Goal: Communication & Community: Participate in discussion

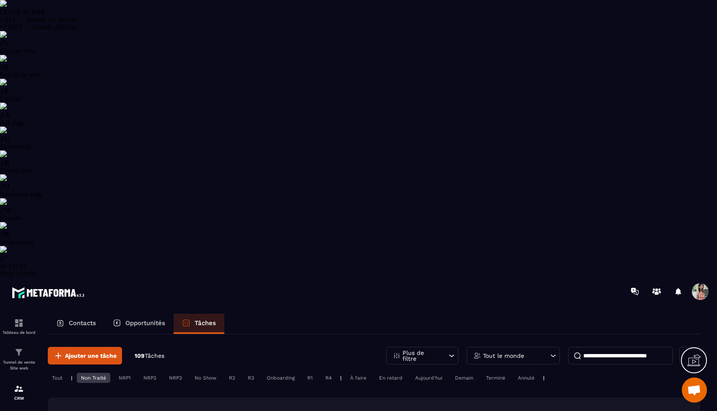
select select "******"
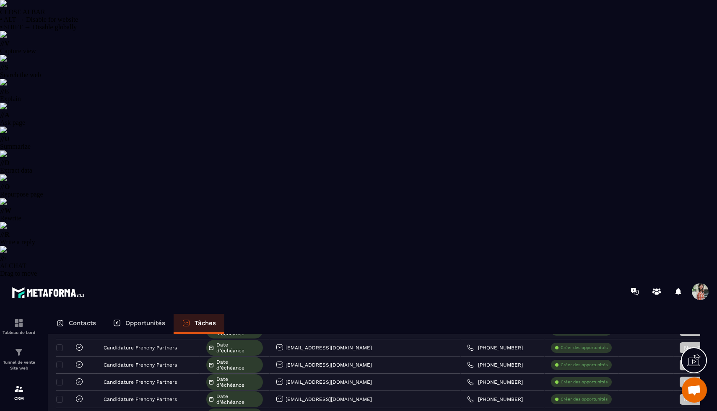
scroll to position [1378, 0]
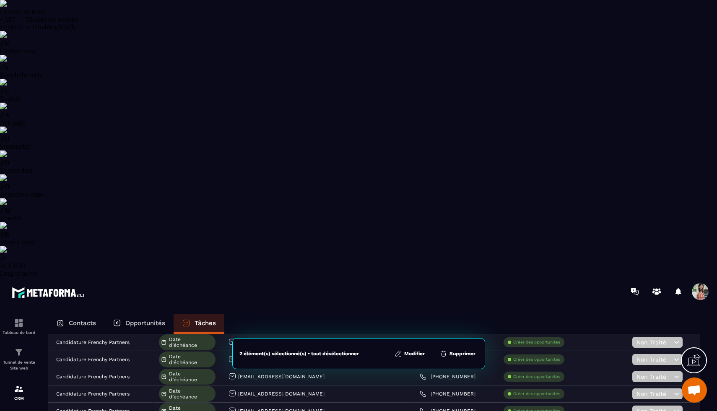
scroll to position [0, 0]
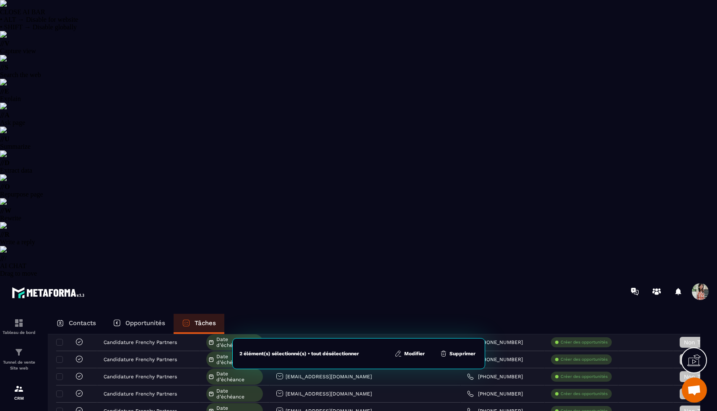
click at [464, 350] on button "Supprimer" at bounding box center [457, 354] width 41 height 8
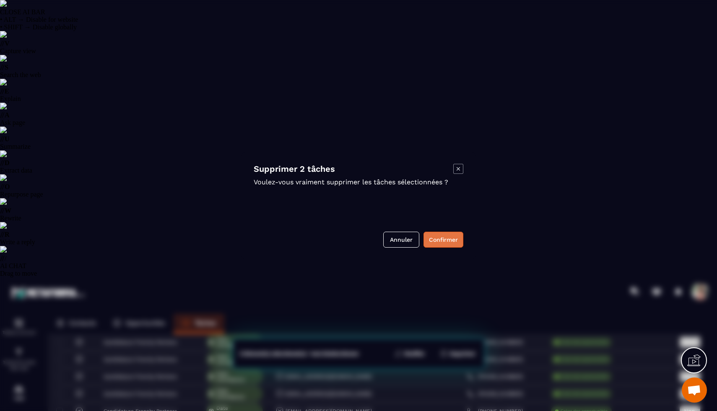
click at [442, 244] on button "Confirmer" at bounding box center [443, 240] width 40 height 16
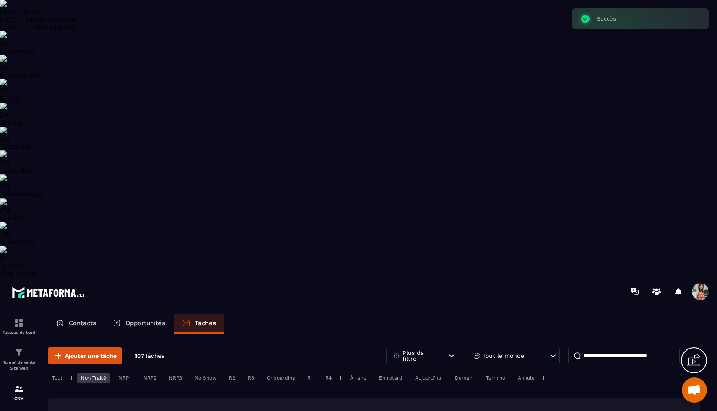
click at [283, 411] on p "Email" at bounding box center [283, 414] width 14 height 7
click at [594, 347] on input at bounding box center [620, 356] width 105 height 18
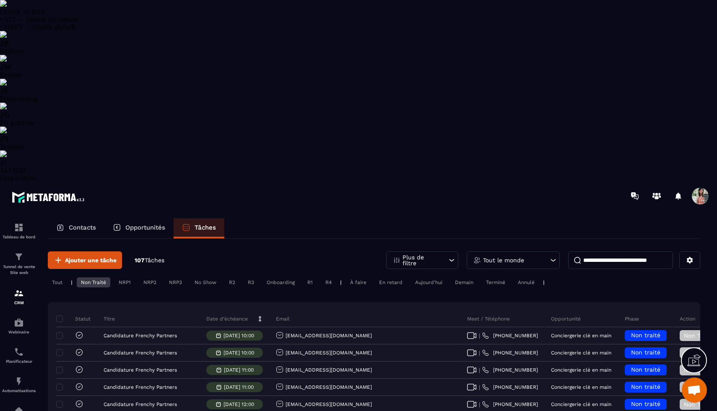
paste input "**********"
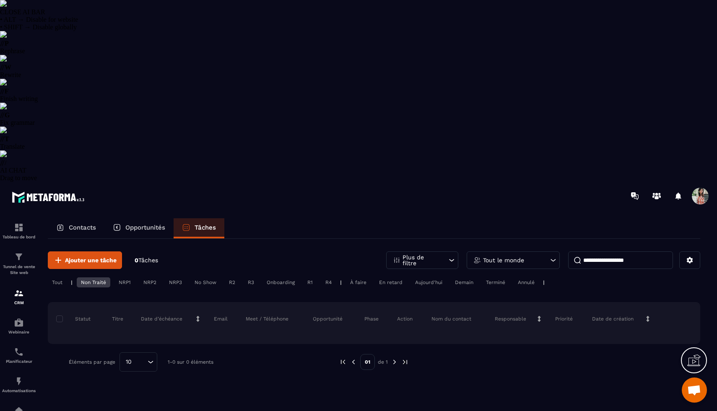
type input "**********"
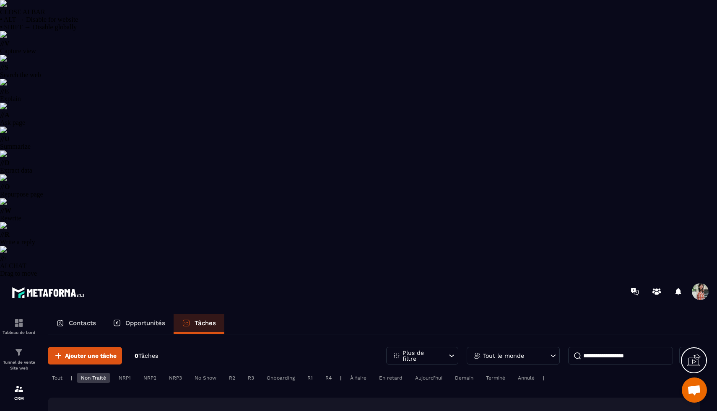
click at [101, 373] on div "Non Traité" at bounding box center [94, 378] width 34 height 10
click at [607, 347] on input "**********" at bounding box center [620, 356] width 105 height 18
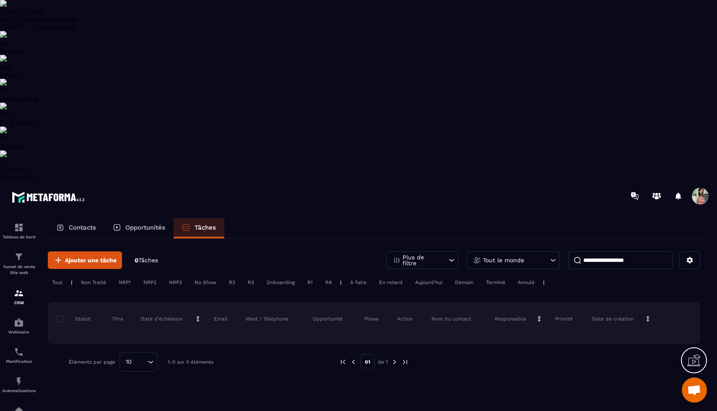
type textarea "**"
click at [607, 252] on input "**********" at bounding box center [620, 261] width 105 height 18
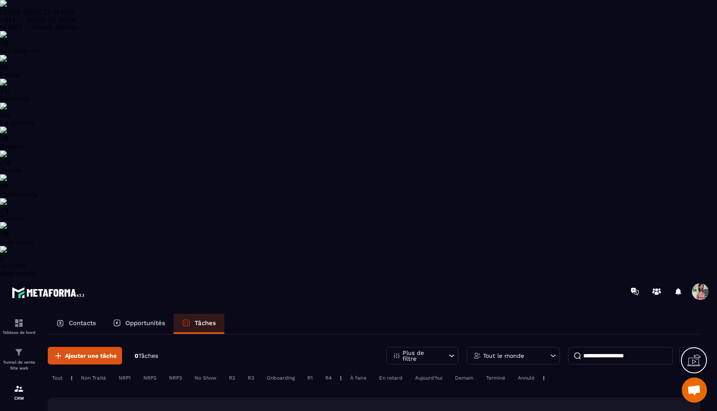
click at [607, 347] on input "**********" at bounding box center [620, 356] width 105 height 18
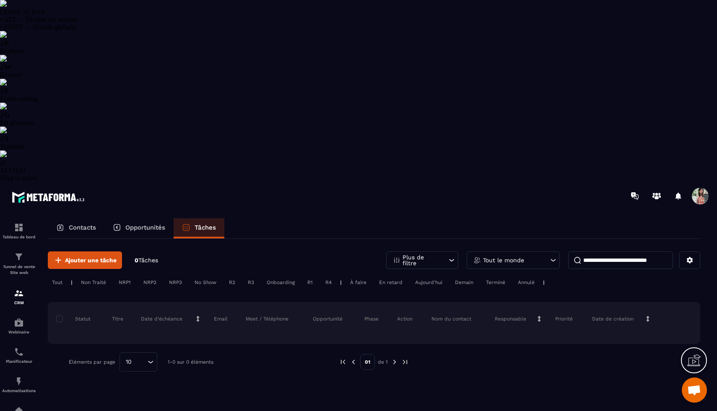
paste input "**********"
type input "**********"
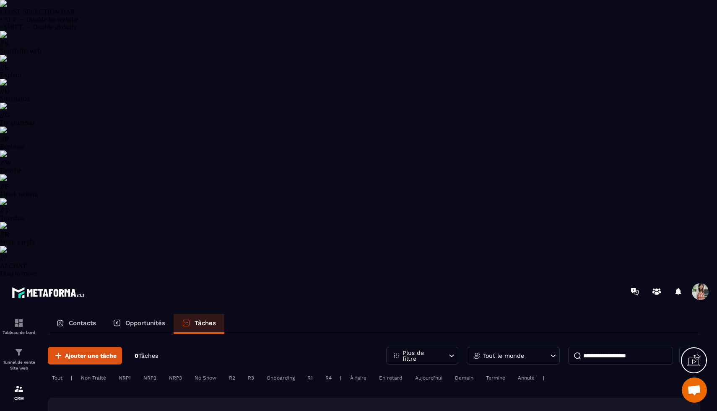
drag, startPoint x: 651, startPoint y: 80, endPoint x: 577, endPoint y: 80, distance: 73.8
click at [577, 347] on input "**********" at bounding box center [620, 356] width 105 height 18
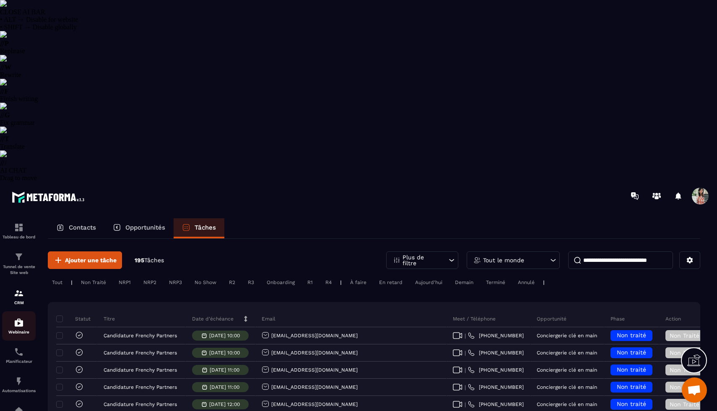
click at [21, 330] on p "Webinaire" at bounding box center [19, 332] width 34 height 5
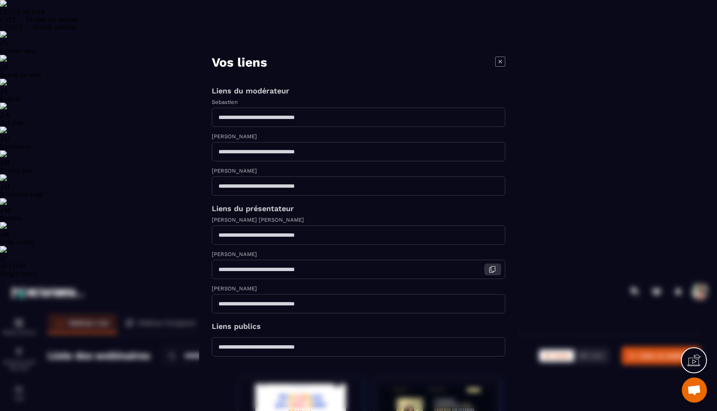
click at [492, 271] on icon "Modal window" at bounding box center [493, 268] width 4 height 5
click at [499, 56] on icon "Modal window" at bounding box center [500, 61] width 10 height 10
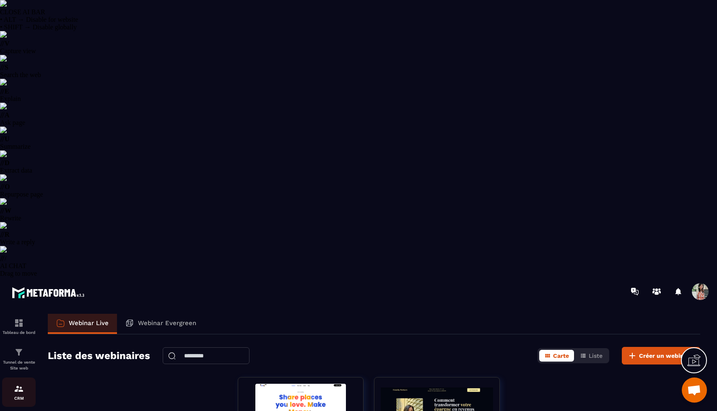
click at [15, 396] on p "CRM" at bounding box center [19, 398] width 34 height 5
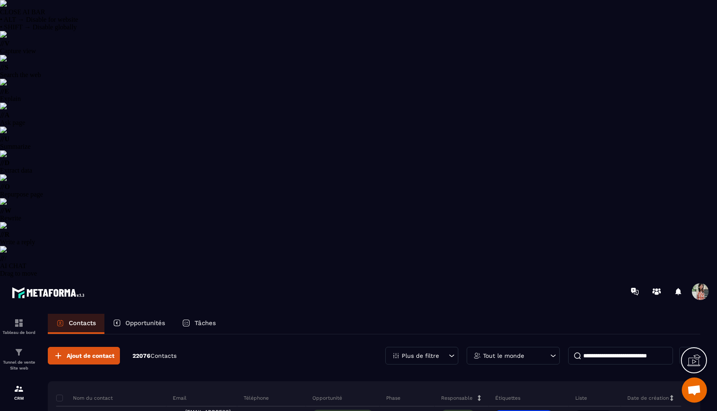
click at [203, 319] on p "Tâches" at bounding box center [205, 323] width 21 height 8
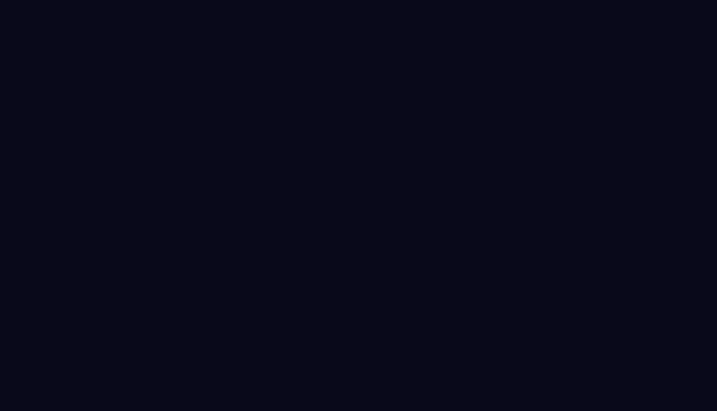
select select "******"
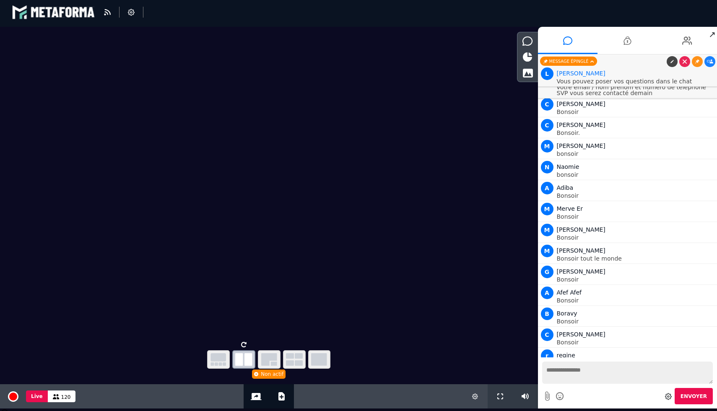
scroll to position [11036, 0]
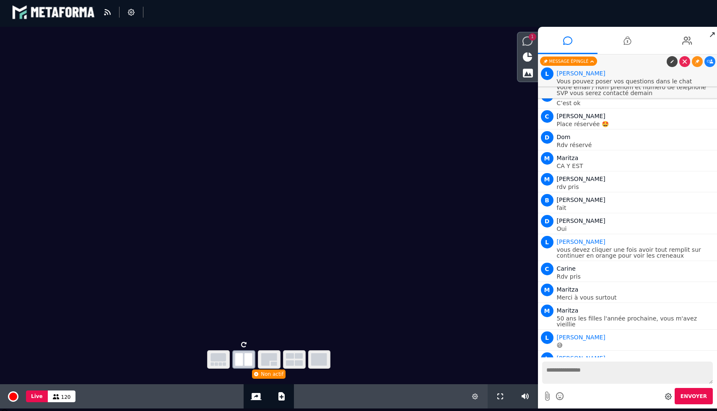
click at [523, 44] on icon at bounding box center [527, 40] width 10 height 9
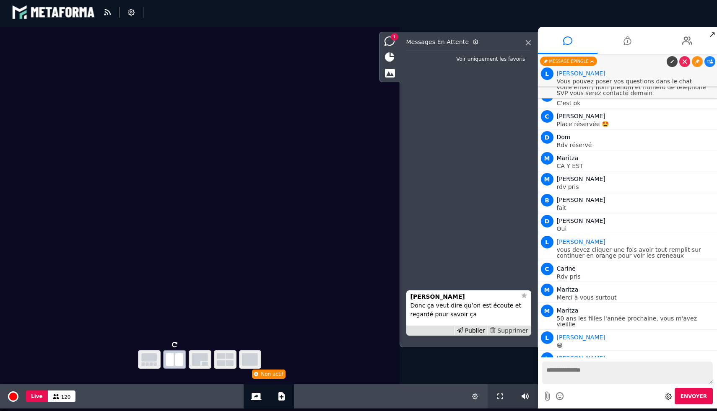
click at [520, 332] on div "Supprimer" at bounding box center [508, 331] width 43 height 9
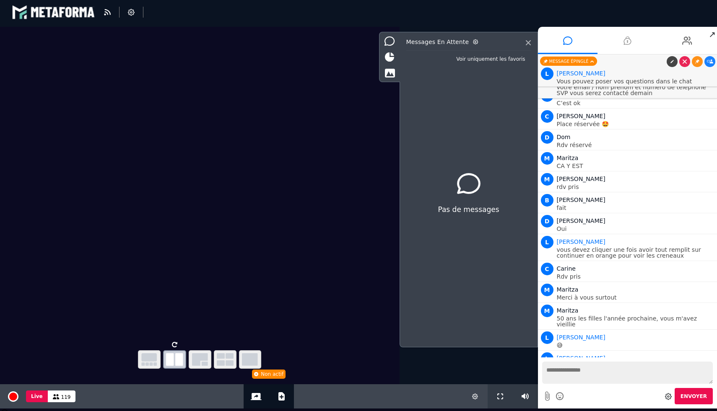
click at [627, 45] on icon at bounding box center [627, 40] width 8 height 21
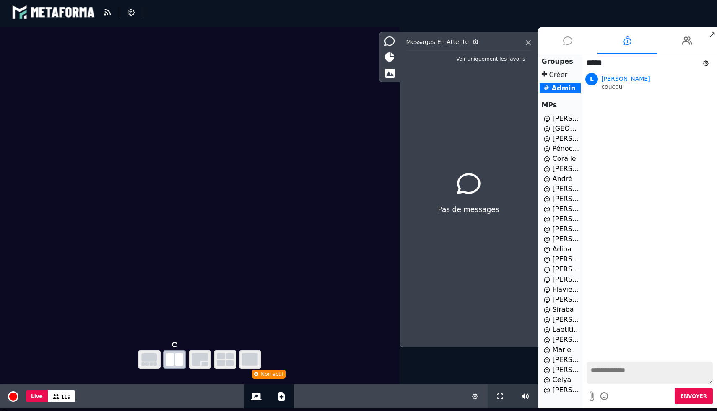
click at [560, 42] on li at bounding box center [568, 40] width 60 height 27
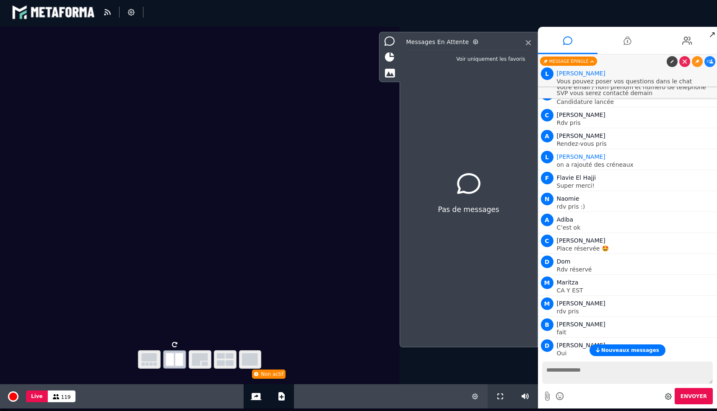
scroll to position [11015, 0]
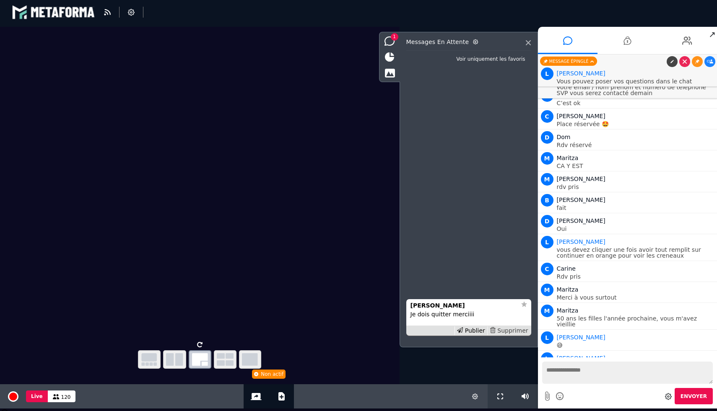
click at [506, 331] on div "Supprimer" at bounding box center [508, 331] width 43 height 9
click at [469, 330] on div "Publier" at bounding box center [470, 331] width 33 height 9
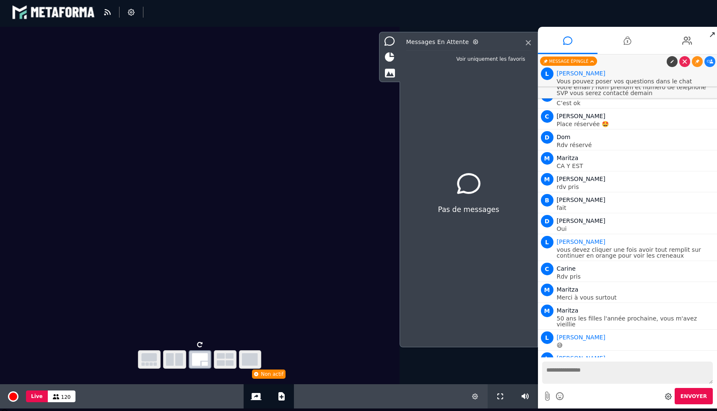
scroll to position [11035, 0]
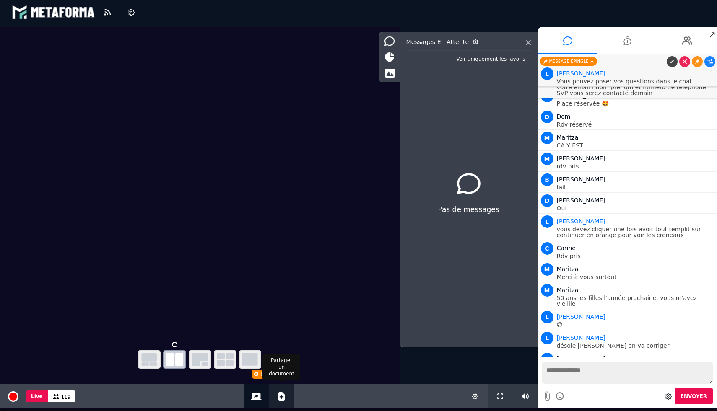
click at [285, 396] on div "Ajouter un document" at bounding box center [281, 396] width 25 height 24
select select "******"
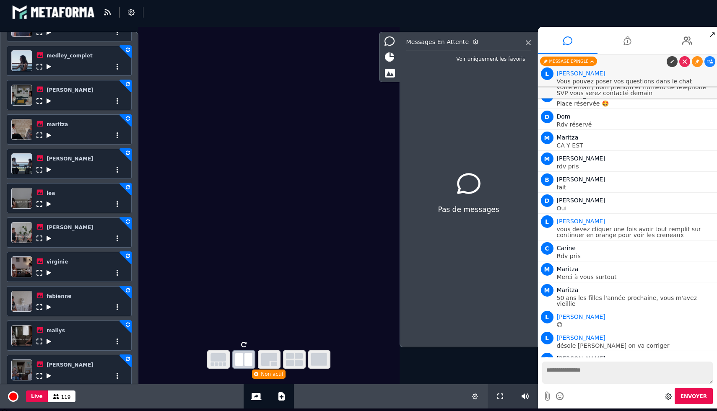
scroll to position [273, 0]
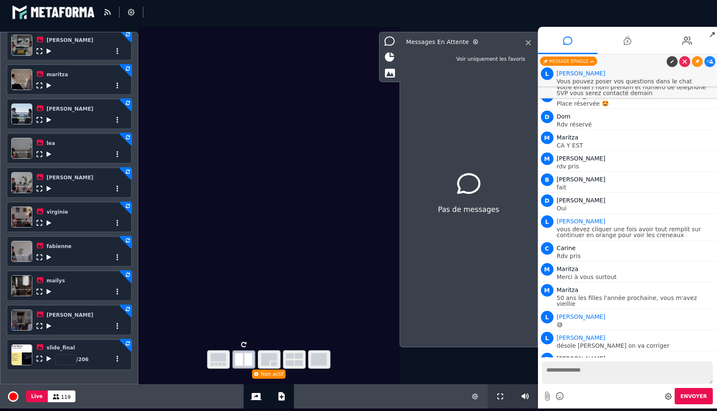
type input "***"
click at [69, 361] on input "***" at bounding box center [65, 360] width 21 height 11
click at [49, 360] on icon at bounding box center [49, 359] width 5 height 6
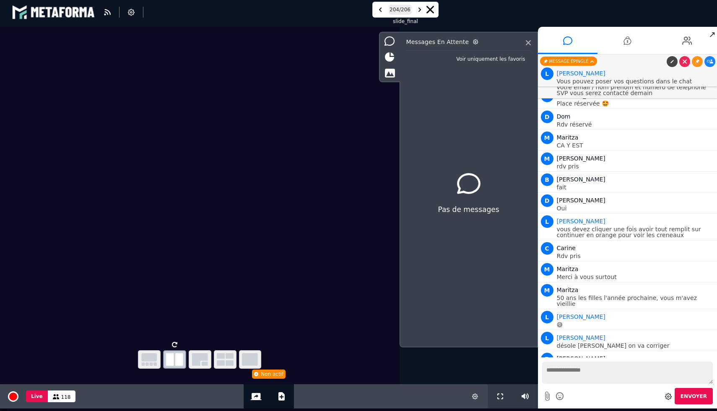
click at [704, 374] on link at bounding box center [709, 379] width 11 height 11
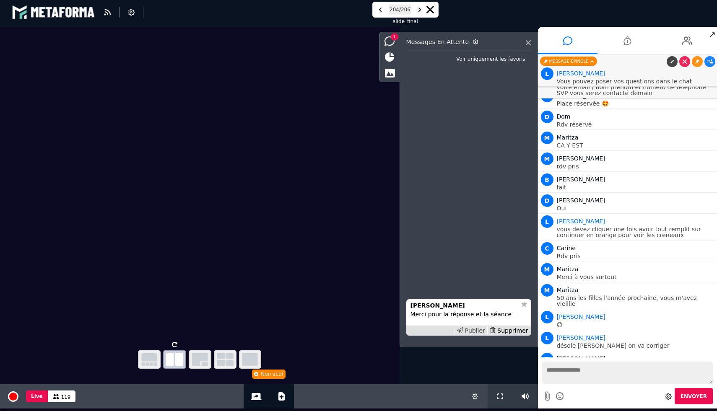
click at [474, 330] on div "Publier" at bounding box center [470, 331] width 33 height 9
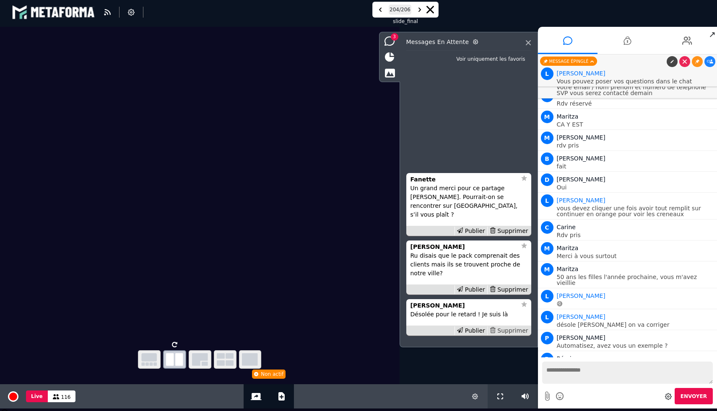
click at [499, 332] on div "Supprimer" at bounding box center [508, 331] width 43 height 9
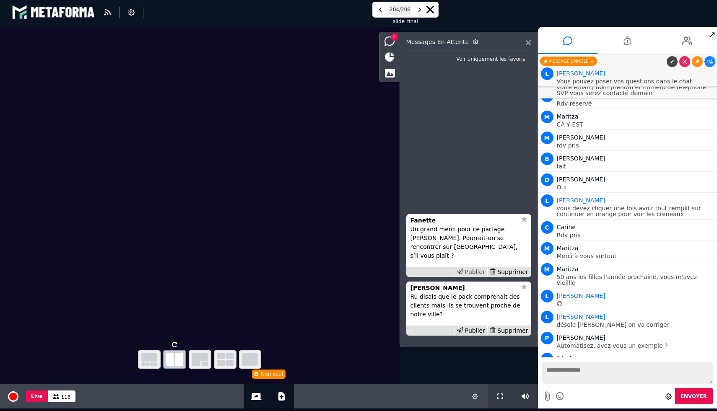
click at [467, 272] on div "Publier" at bounding box center [470, 272] width 33 height 9
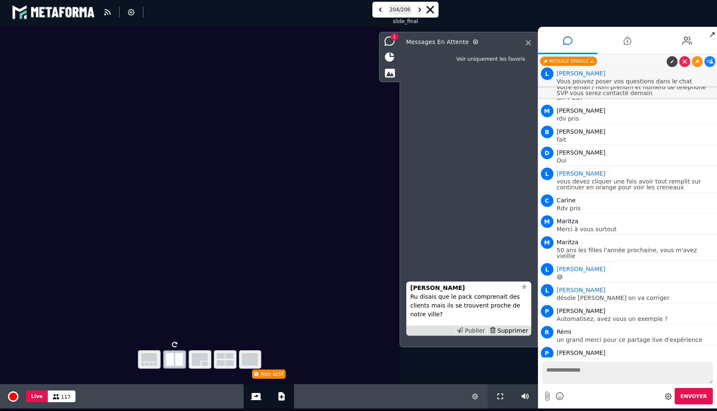
click at [472, 327] on div "Publier" at bounding box center [470, 331] width 33 height 9
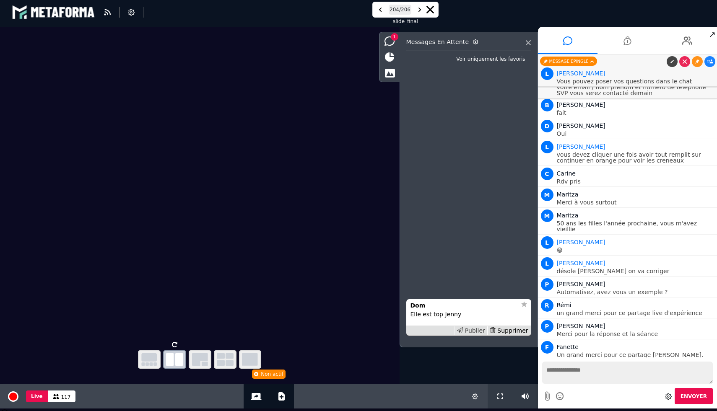
click at [475, 330] on div "Publier" at bounding box center [470, 331] width 33 height 9
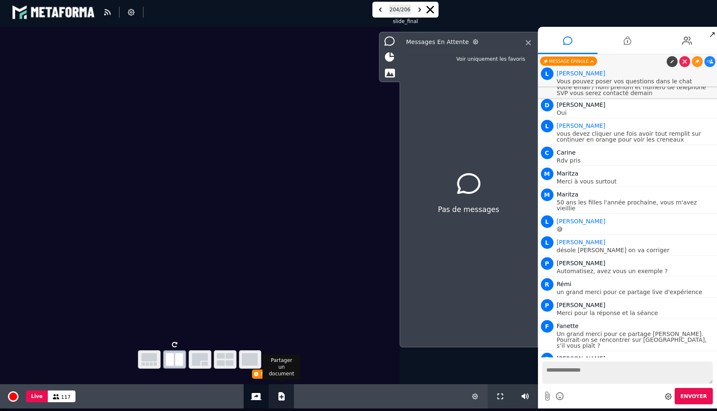
click at [283, 404] on button "Ajouter un document" at bounding box center [282, 396] width 10 height 24
select select "******"
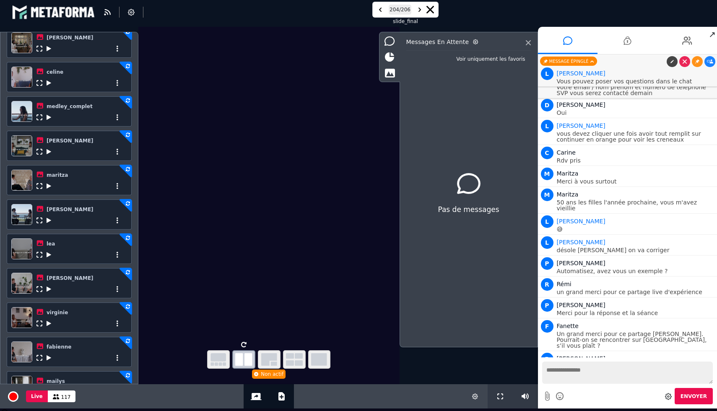
scroll to position [273, 0]
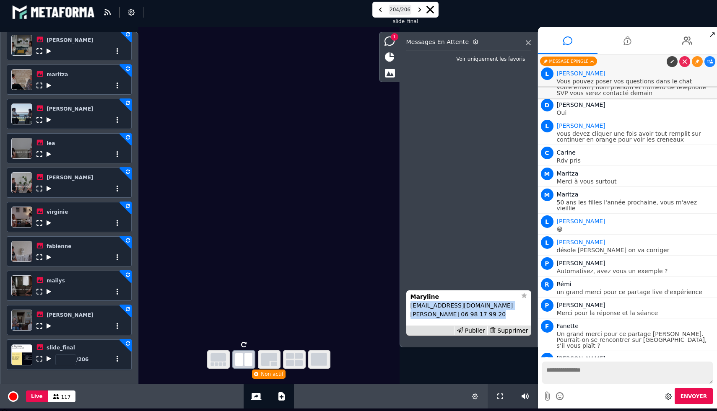
drag, startPoint x: 479, startPoint y: 315, endPoint x: 413, endPoint y: 307, distance: 67.2
click at [413, 307] on p "marylinefrestel@yahoo.com Maryline Frestel 06 98 17 99 20" at bounding box center [468, 310] width 117 height 18
copy p "marylinefrestel@yahoo.com Maryline Frestel 06 98 17 99 20"
click at [324, 278] on video at bounding box center [268, 182] width 261 height 311
click at [117, 361] on icon at bounding box center [117, 359] width 6 height 6
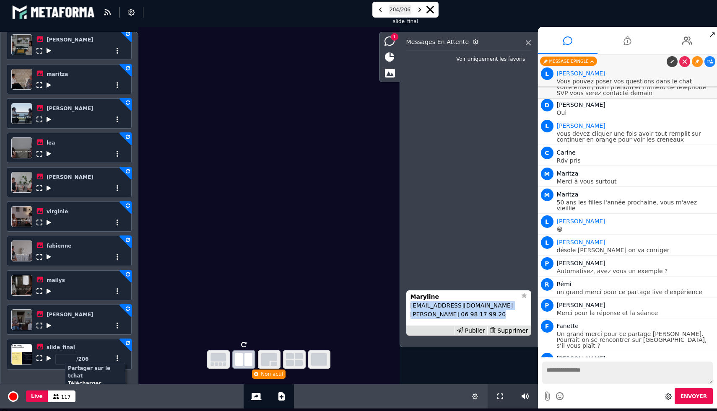
scroll to position [287, 0]
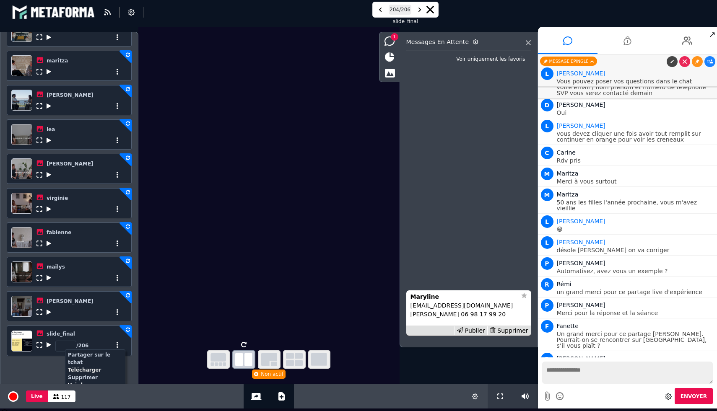
click at [164, 351] on div "Layout" at bounding box center [268, 198] width 261 height 343
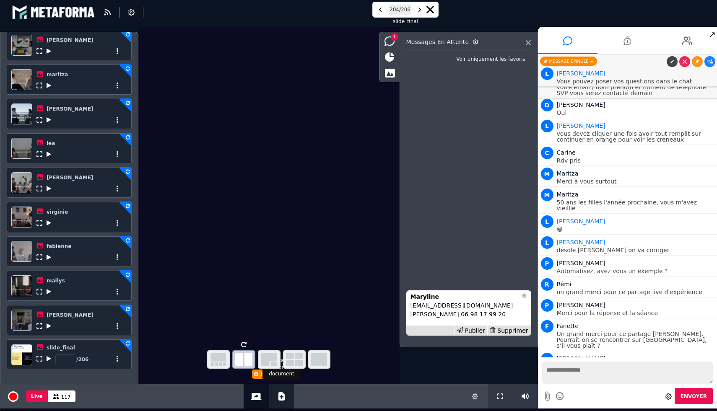
click at [282, 404] on button "Ajouter un document" at bounding box center [282, 396] width 10 height 24
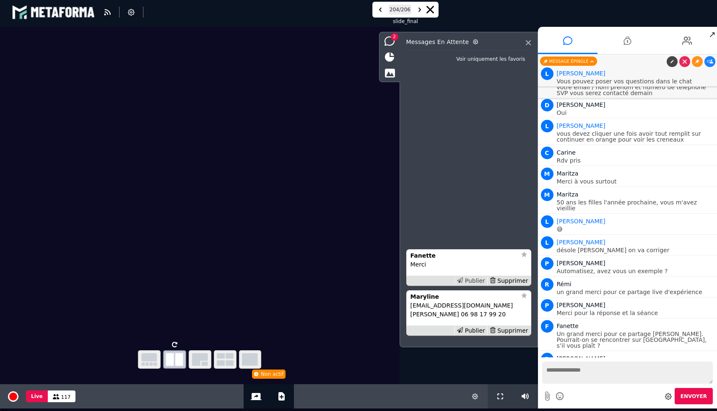
click at [473, 277] on div "Publier" at bounding box center [470, 281] width 33 height 9
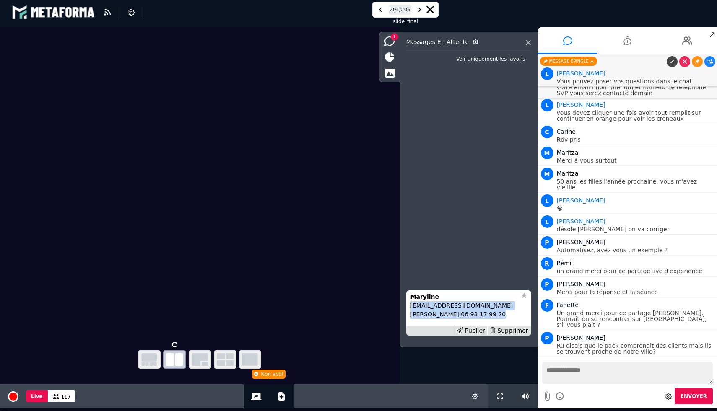
drag, startPoint x: 480, startPoint y: 316, endPoint x: 409, endPoint y: 309, distance: 71.2
click at [409, 309] on li "Maryline marylinefrestel@yahoo.com Maryline Frestel 06 98 17 99 20 Publier Supp…" at bounding box center [468, 314] width 125 height 46
copy p "marylinefrestel@yahoo.com Maryline Frestel 06 98 17 99 20"
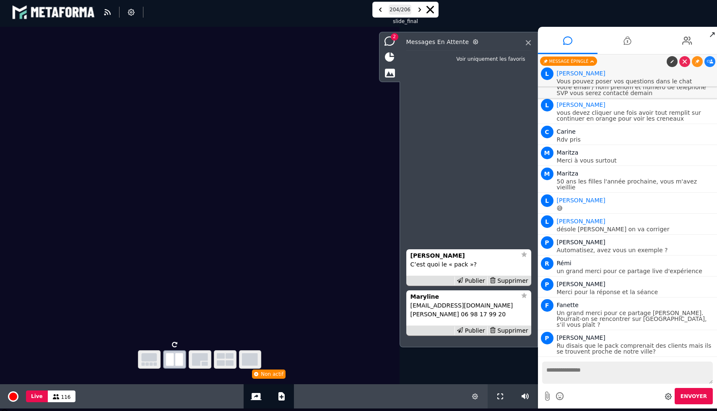
click at [447, 219] on div "Maryline marylinefrestel@yahoo.com Maryline Frestel 06 98 17 99 20 Publier Supp…" at bounding box center [468, 202] width 125 height 275
click at [512, 333] on div "Supprimer" at bounding box center [508, 331] width 43 height 9
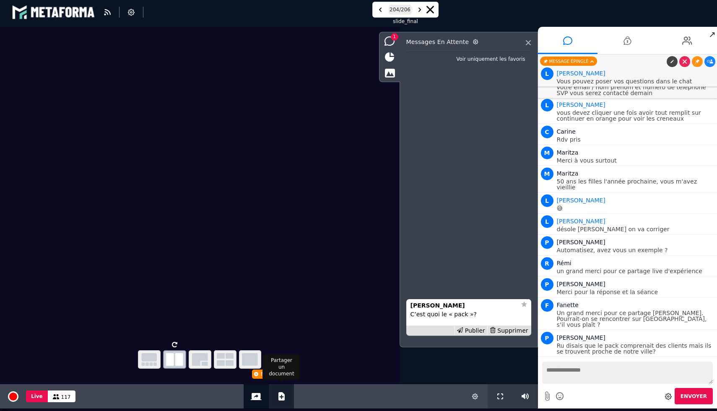
click at [286, 397] on div "Ajouter un document" at bounding box center [281, 396] width 25 height 24
select select "******"
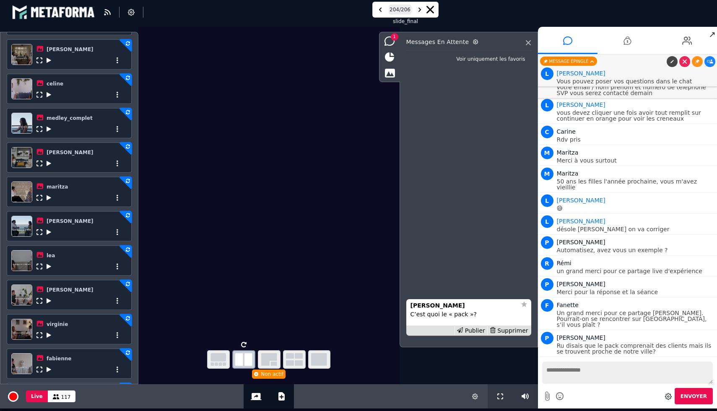
scroll to position [273, 0]
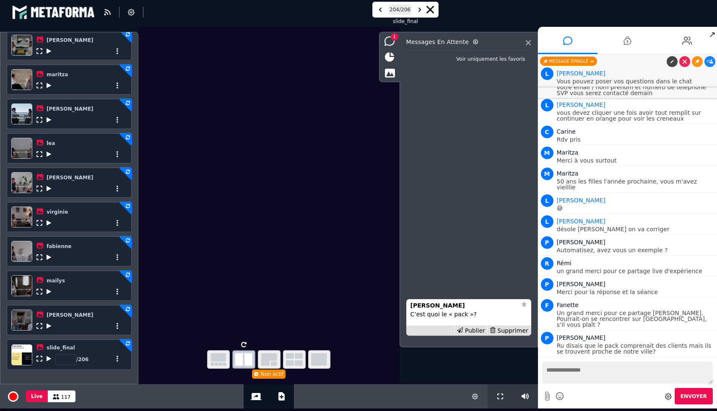
click at [119, 363] on div "*** / 206" at bounding box center [80, 359] width 88 height 14
click at [117, 362] on icon at bounding box center [117, 359] width 6 height 6
click at [117, 361] on icon at bounding box center [117, 358] width 6 height 6
click at [124, 334] on ul "helene emilie_et_julien julie celine medley_complet charlene maritza christel l…" at bounding box center [69, 114] width 125 height 512
click at [228, 302] on video at bounding box center [268, 182] width 261 height 311
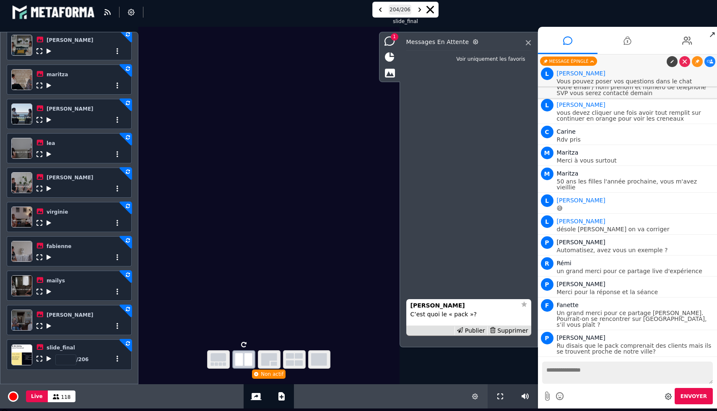
click at [244, 360] on icon "button" at bounding box center [243, 359] width 17 height 13
click at [242, 291] on video at bounding box center [268, 182] width 261 height 311
click at [386, 39] on icon at bounding box center [389, 40] width 10 height 9
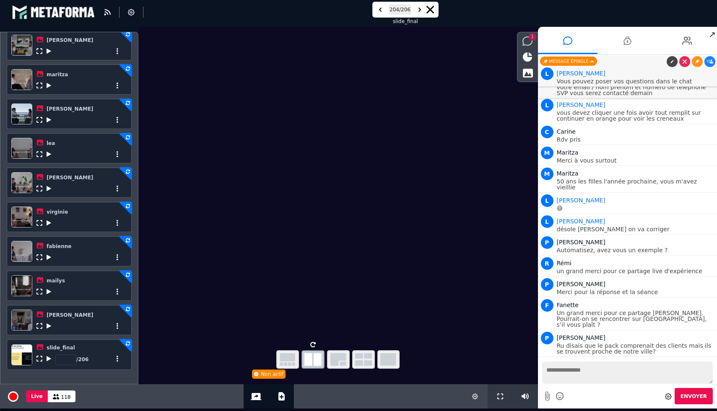
click at [529, 44] on icon at bounding box center [527, 40] width 10 height 9
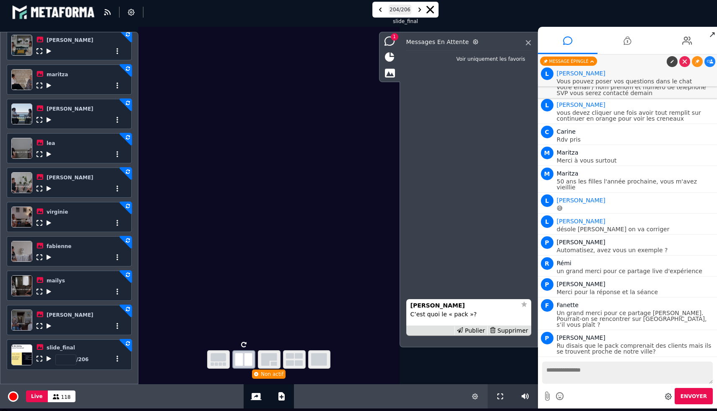
click at [433, 9] on icon at bounding box center [430, 10] width 8 height 8
click at [212, 276] on video at bounding box center [268, 182] width 261 height 311
click at [282, 398] on icon at bounding box center [281, 396] width 6 height 8
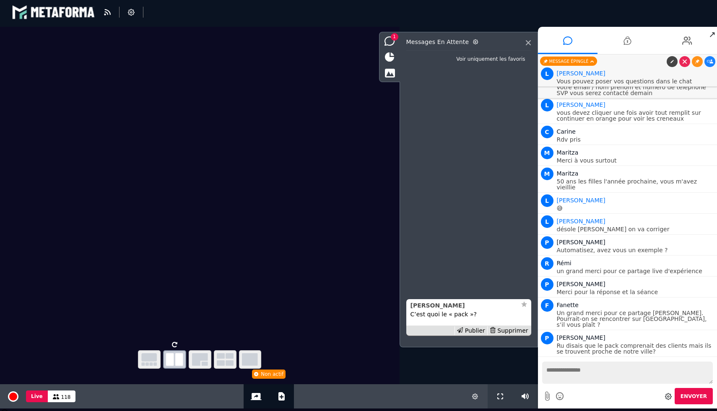
click at [442, 306] on strong "Pascal ROTH" at bounding box center [437, 305] width 54 height 7
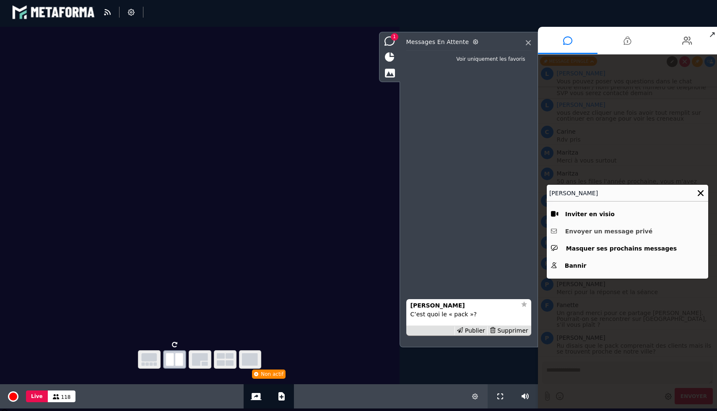
click at [626, 234] on button "Envoyer un message privé" at bounding box center [627, 231] width 153 height 13
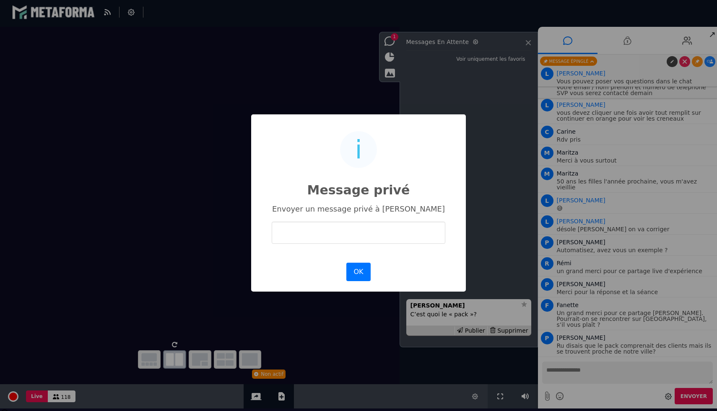
click at [381, 233] on input "text" at bounding box center [359, 233] width 174 height 22
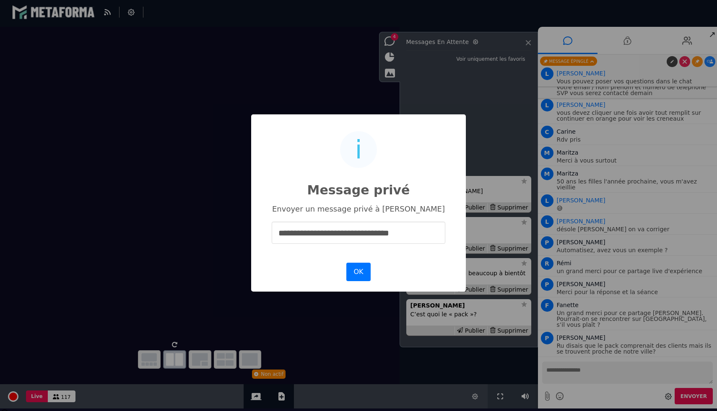
type input "**********"
drag, startPoint x: 405, startPoint y: 237, endPoint x: 236, endPoint y: 237, distance: 168.5
click at [236, 237] on div "**********" at bounding box center [358, 202] width 717 height 411
click at [509, 93] on div "i Message privé × Envoyer un message privé à Pascal ROTH OK No Cancel" at bounding box center [358, 202] width 717 height 411
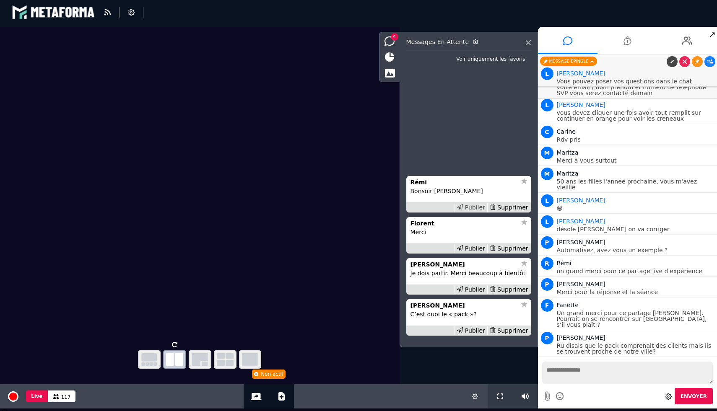
click at [474, 208] on div "Publier" at bounding box center [470, 207] width 33 height 9
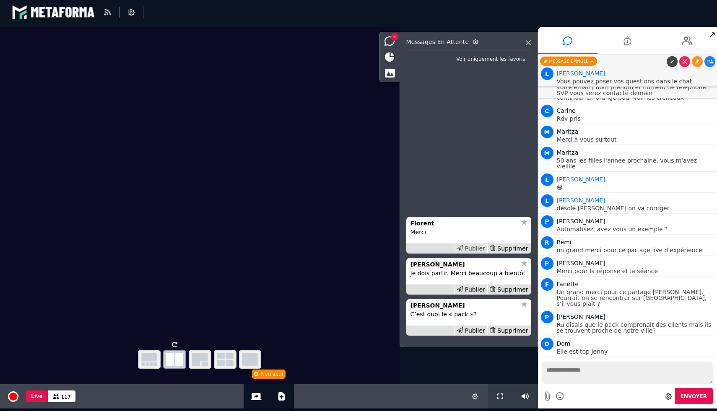
click at [471, 246] on div "Publier" at bounding box center [470, 248] width 33 height 9
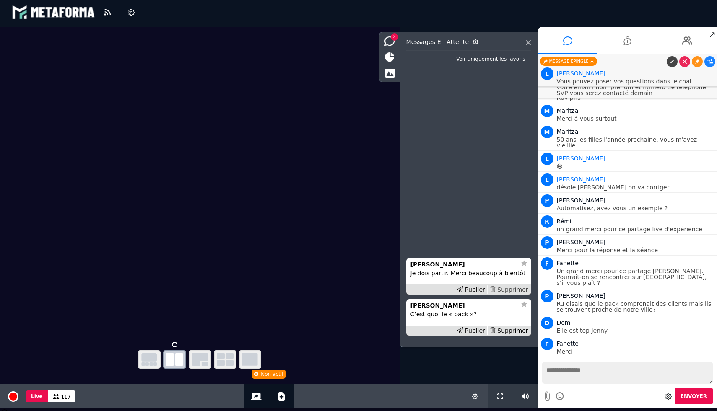
click at [509, 288] on div "Supprimer" at bounding box center [508, 289] width 43 height 9
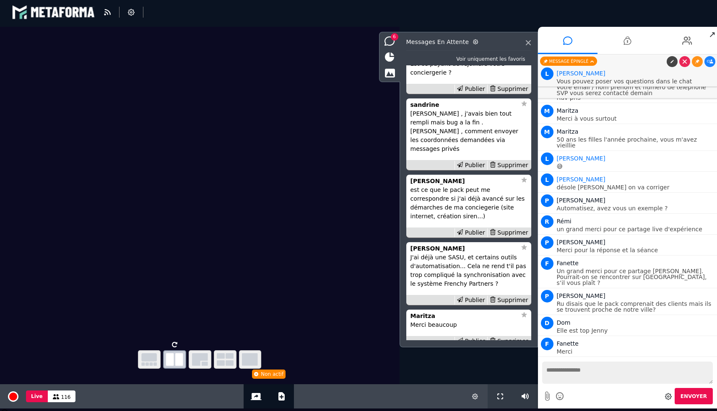
scroll to position [-60, 0]
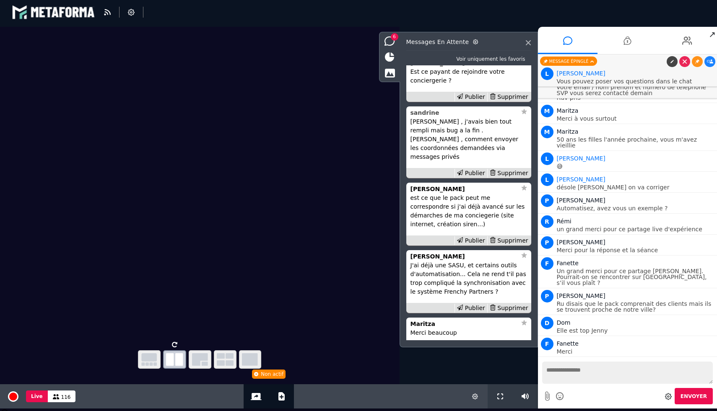
click at [426, 116] on strong "sandrine" at bounding box center [424, 112] width 29 height 7
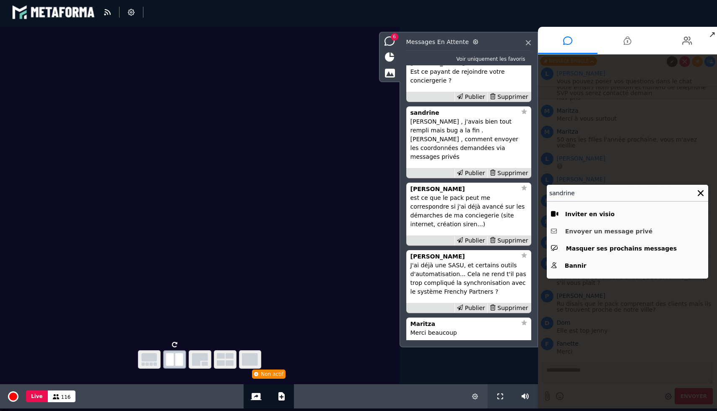
click at [589, 233] on button "Envoyer un message privé" at bounding box center [627, 231] width 153 height 13
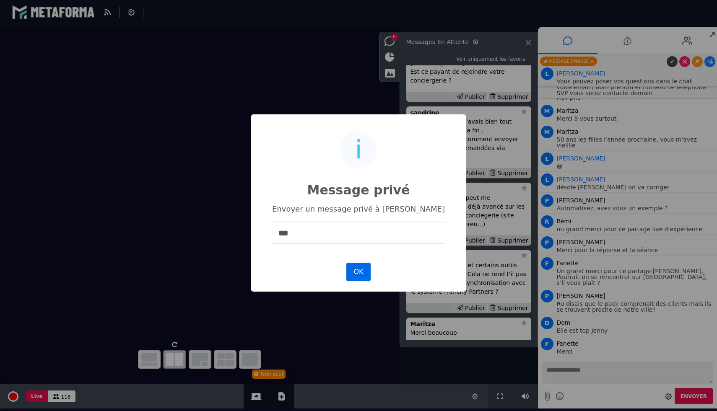
type input "***"
click at [359, 273] on button "OK" at bounding box center [358, 272] width 24 height 18
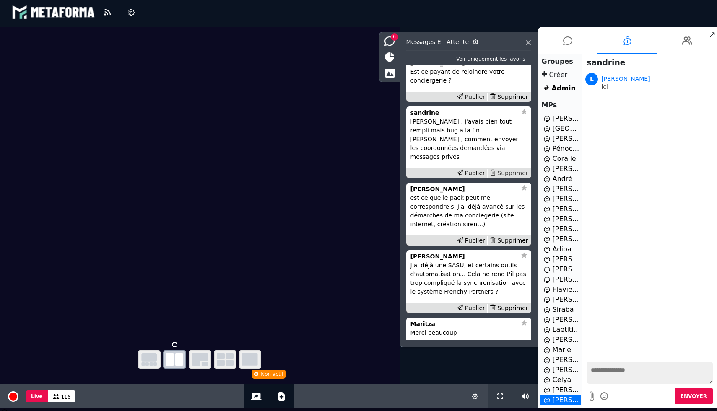
click at [515, 170] on div "Supprimer" at bounding box center [508, 173] width 43 height 9
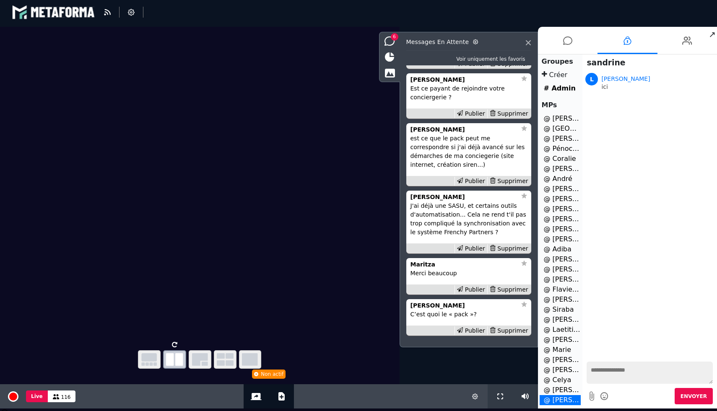
scroll to position [-33, 0]
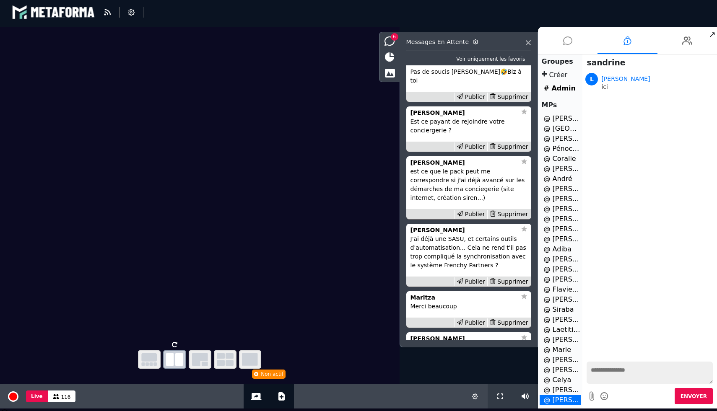
click at [566, 43] on icon at bounding box center [567, 40] width 9 height 21
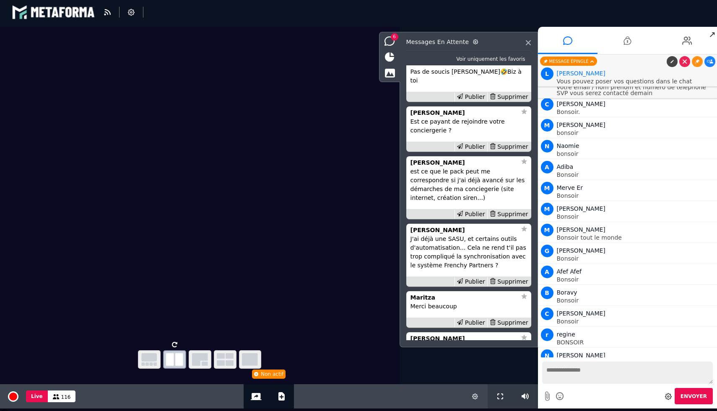
scroll to position [11194, 0]
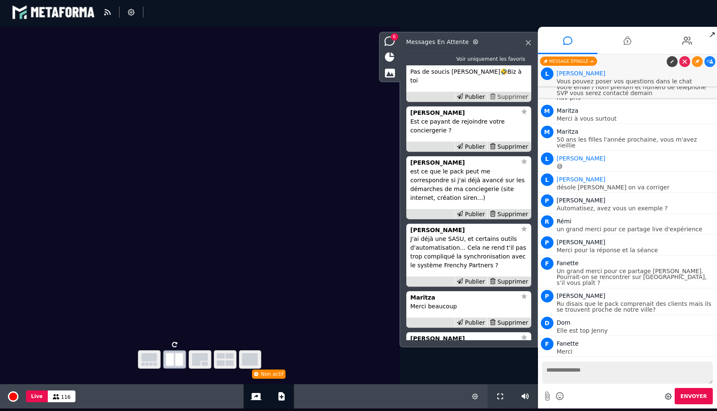
click at [510, 95] on div "Supprimer" at bounding box center [508, 97] width 43 height 9
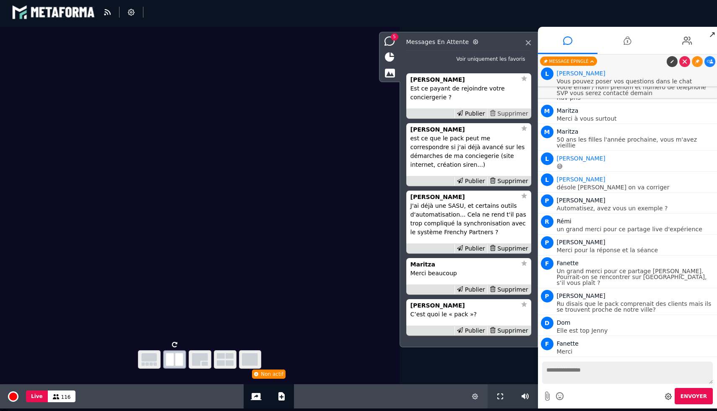
click at [509, 118] on div "Supprimer" at bounding box center [508, 113] width 43 height 9
click at [475, 118] on div "Publier" at bounding box center [470, 113] width 33 height 9
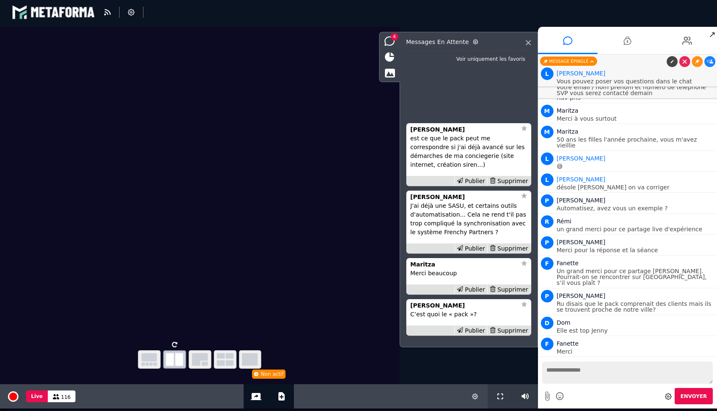
scroll to position [11215, 0]
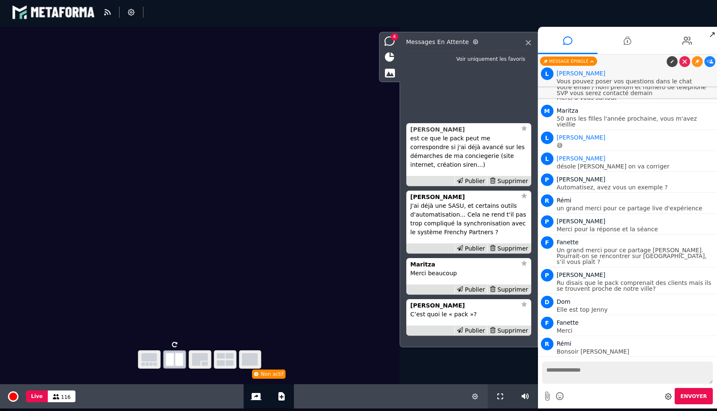
click at [431, 133] on strong "deborah wary" at bounding box center [437, 129] width 54 height 7
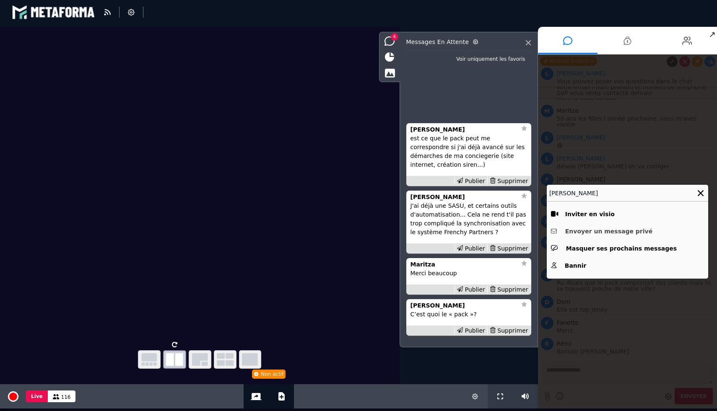
click at [586, 229] on button "Envoyer un message privé" at bounding box center [627, 231] width 153 height 13
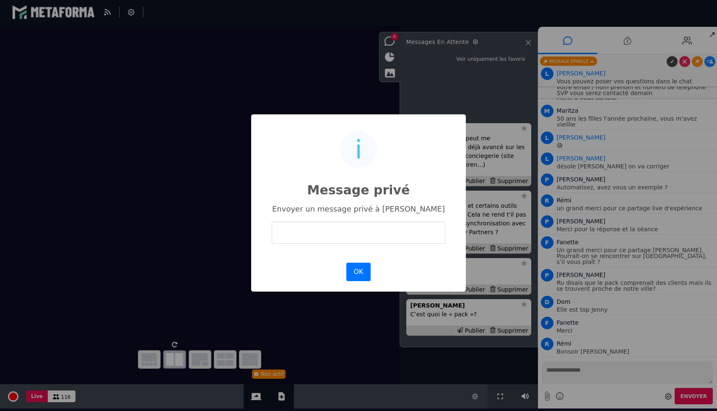
click at [391, 231] on input "text" at bounding box center [359, 233] width 174 height 22
type input "***"
click at [352, 271] on button "OK" at bounding box center [358, 272] width 24 height 18
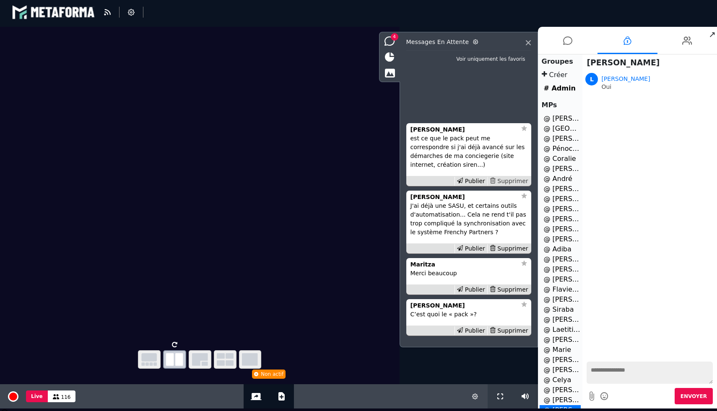
click at [524, 179] on div "Supprimer" at bounding box center [508, 181] width 43 height 9
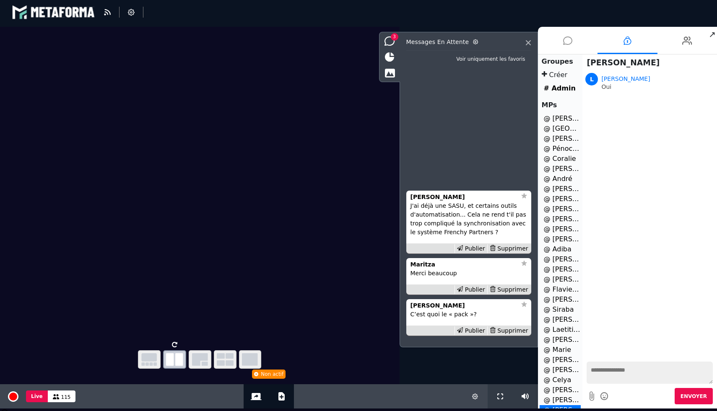
click at [575, 38] on li at bounding box center [568, 40] width 60 height 27
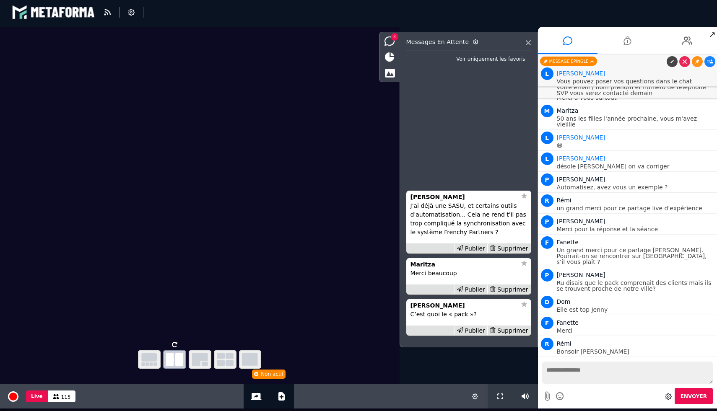
click at [454, 205] on p "J'ai déjà une SASU, et certains outils d'automatisation... Cela ne rend t'il pa…" at bounding box center [468, 219] width 117 height 35
click at [433, 203] on p "J'ai déjà une SASU, et certains outils d'automatisation... Cela ne rend t'il pa…" at bounding box center [468, 219] width 117 height 35
click at [433, 198] on strong "[PERSON_NAME]" at bounding box center [437, 197] width 54 height 7
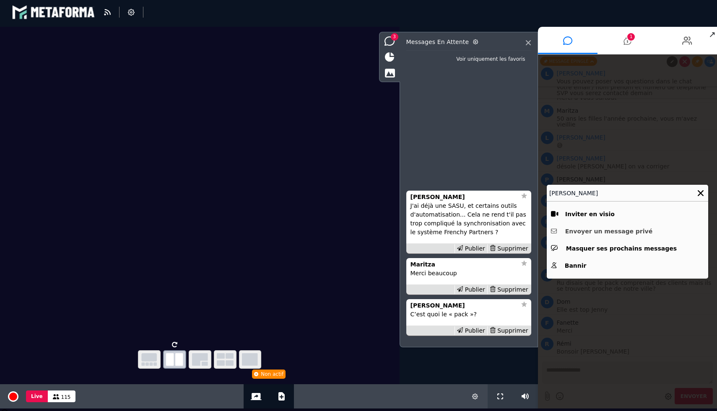
click at [601, 235] on button "Envoyer un message privé" at bounding box center [627, 231] width 153 height 13
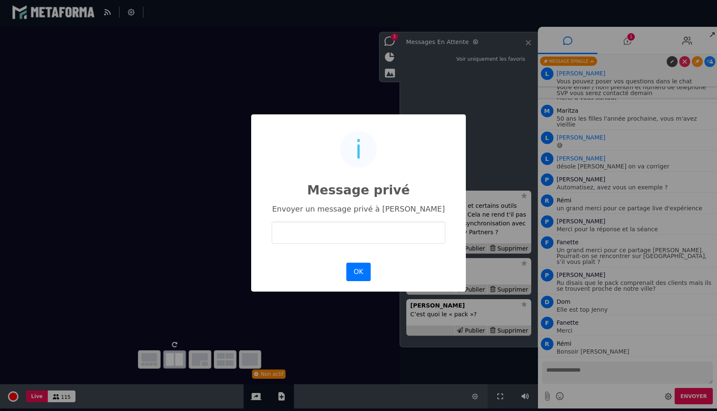
click at [407, 233] on input "text" at bounding box center [359, 233] width 174 height 22
type input "**********"
click at [355, 278] on button "OK" at bounding box center [358, 272] width 24 height 18
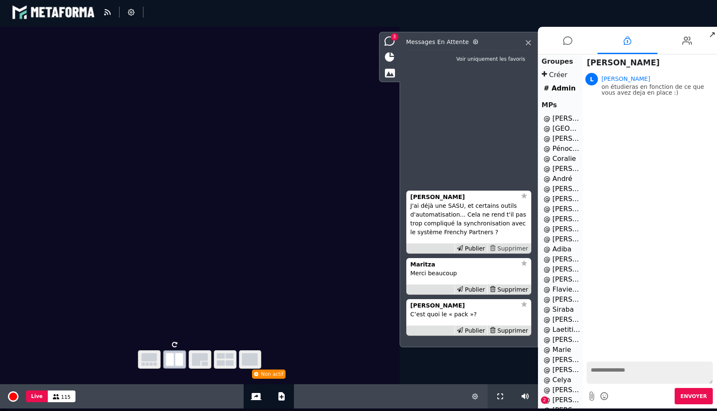
click at [509, 248] on div "Supprimer" at bounding box center [508, 248] width 43 height 9
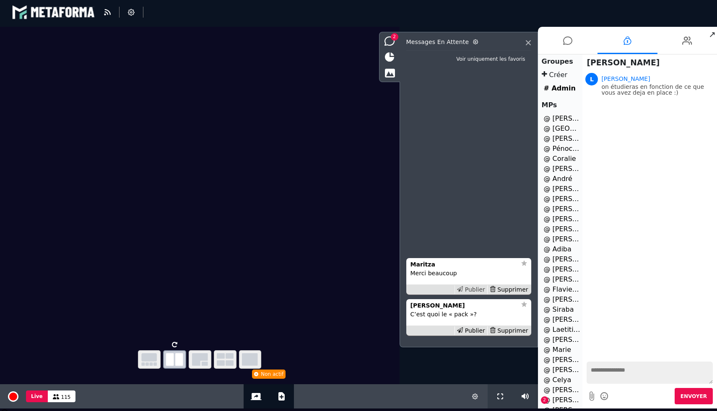
click at [481, 288] on div "Publier" at bounding box center [470, 289] width 33 height 9
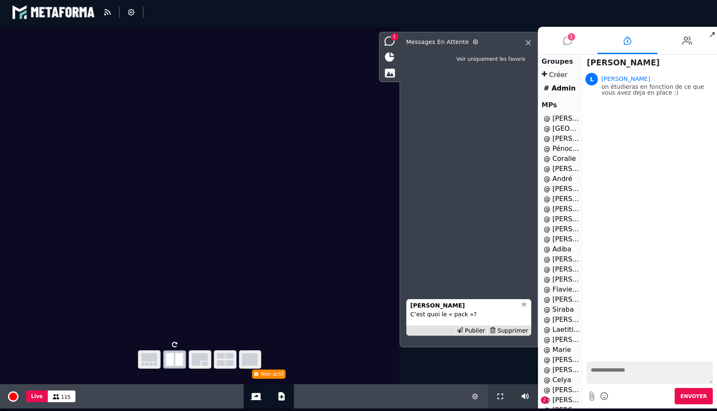
click at [574, 46] on li "1" at bounding box center [568, 40] width 60 height 27
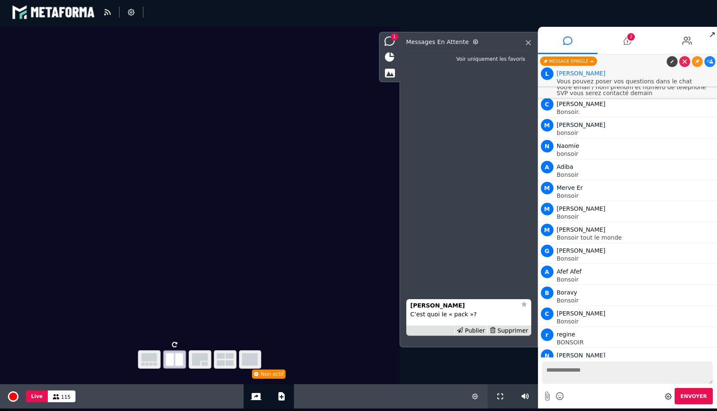
scroll to position [11236, 0]
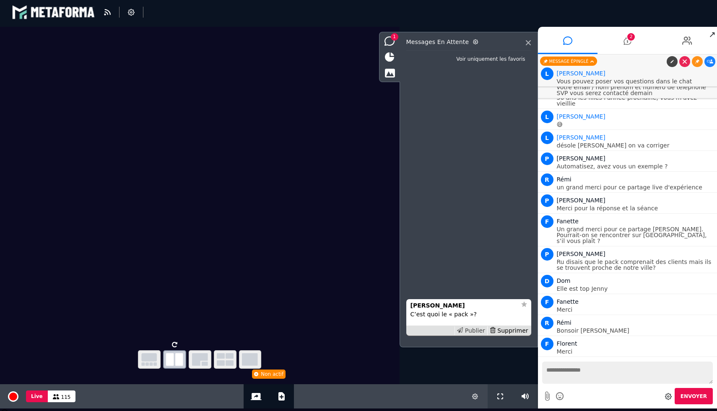
click at [470, 331] on div "Publier" at bounding box center [470, 331] width 33 height 9
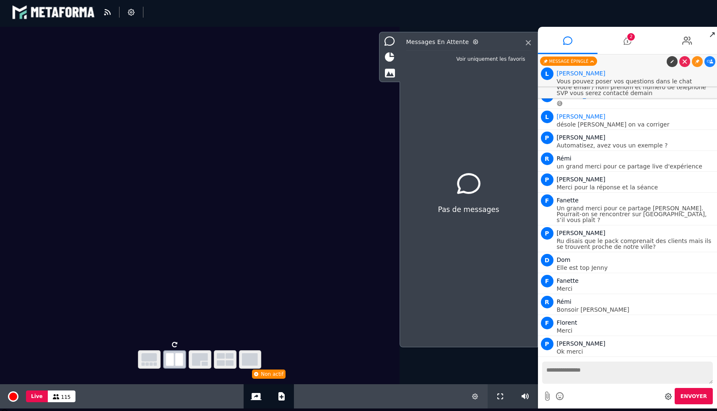
click at [575, 368] on textarea at bounding box center [627, 373] width 171 height 22
type textarea "**********"
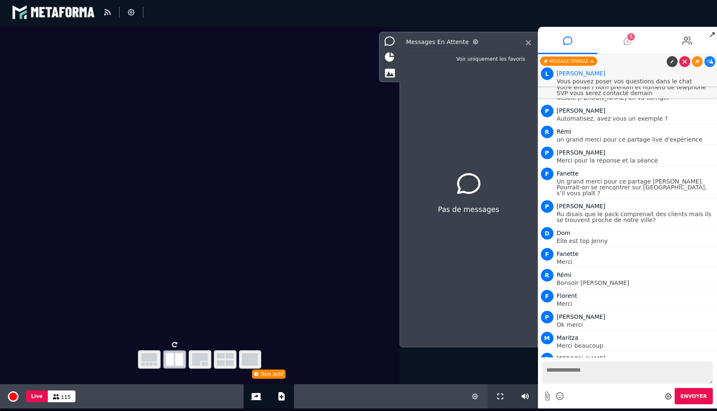
click at [629, 43] on icon at bounding box center [627, 40] width 8 height 21
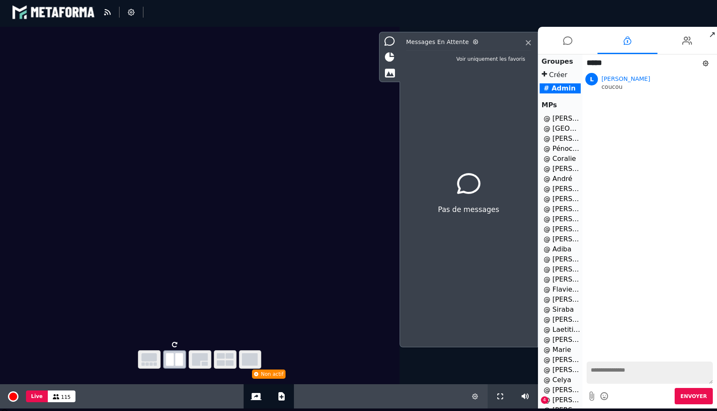
scroll to position [26, 0]
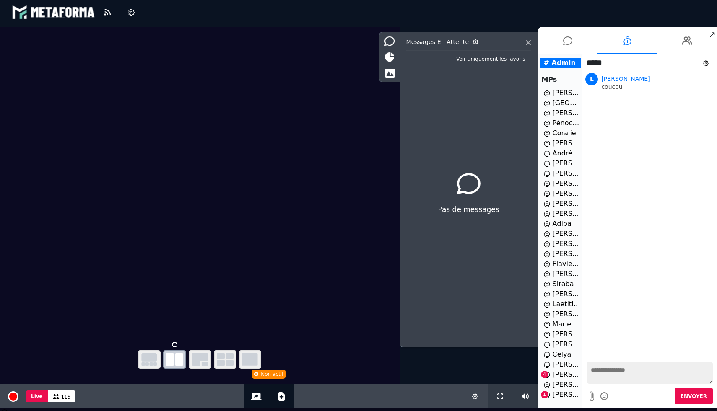
click at [560, 377] on li "@ sandrine 4" at bounding box center [561, 375] width 42 height 10
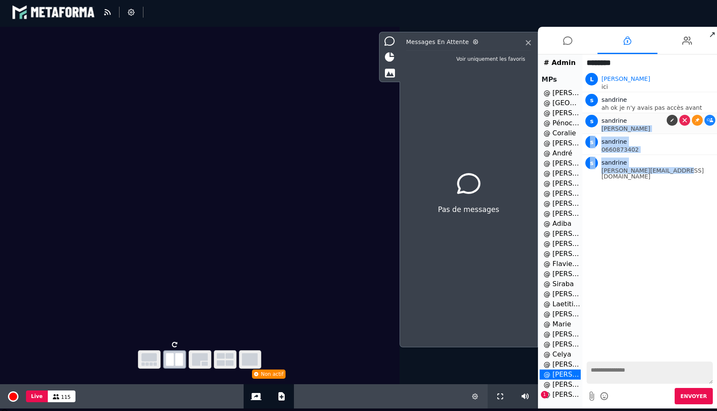
drag, startPoint x: 677, startPoint y: 173, endPoint x: 602, endPoint y: 127, distance: 88.6
click at [602, 127] on ul "L Lara ici s sandrine ah ok je n'y avais pas accès avant s sandrine sandrine MI…" at bounding box center [649, 126] width 135 height 110
copy ul "sandrine MIETTE s sandrine 0660873402 s sandrine sandrine.prevot@orange.fr"
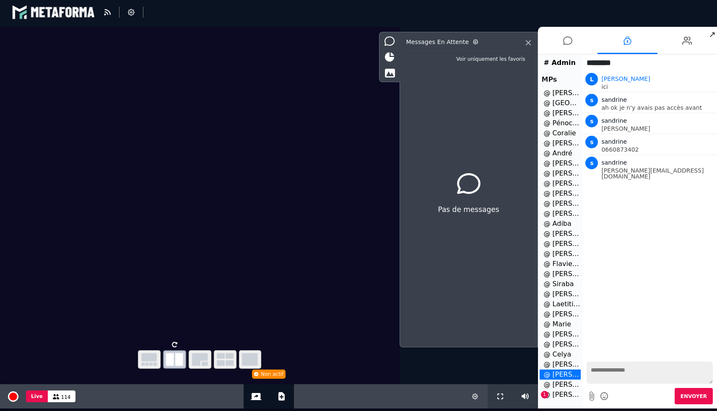
click at [562, 398] on li "@ Franck Peter 1" at bounding box center [561, 395] width 42 height 10
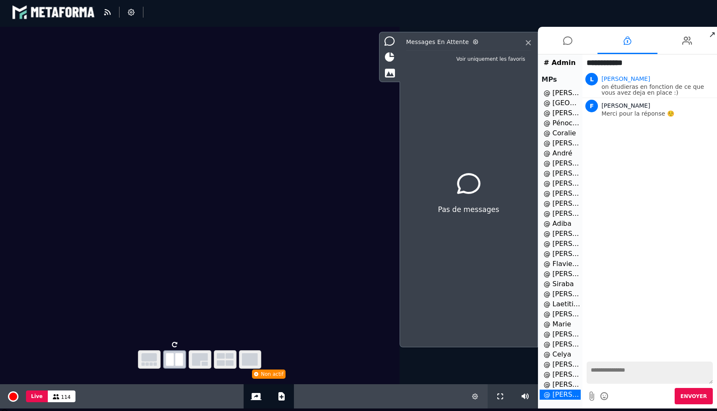
click at [636, 370] on textarea at bounding box center [649, 373] width 126 height 22
type textarea "**********"
click at [563, 37] on icon at bounding box center [567, 40] width 9 height 21
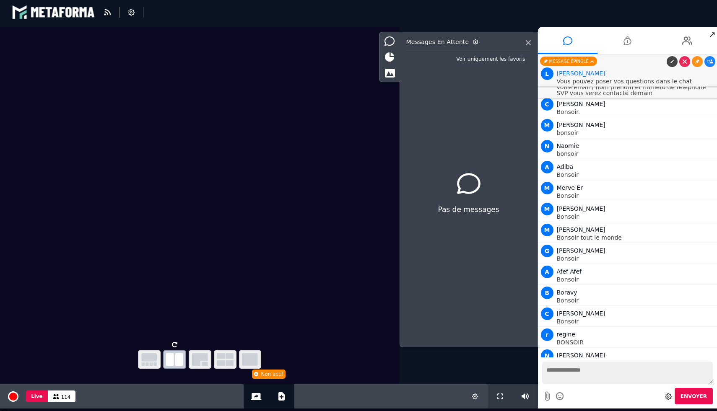
scroll to position [11284, 0]
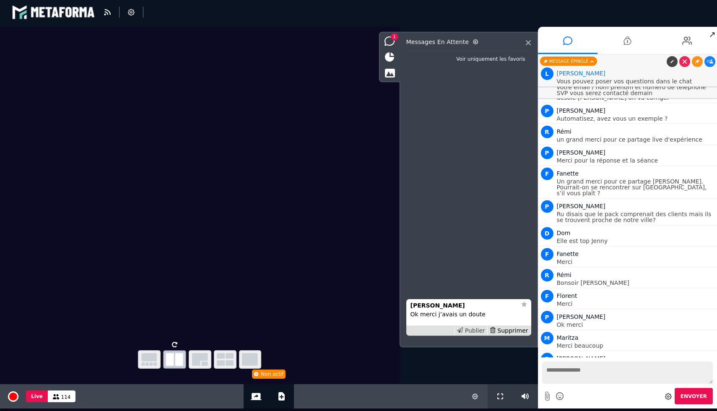
click at [479, 331] on div "Publier" at bounding box center [470, 331] width 33 height 9
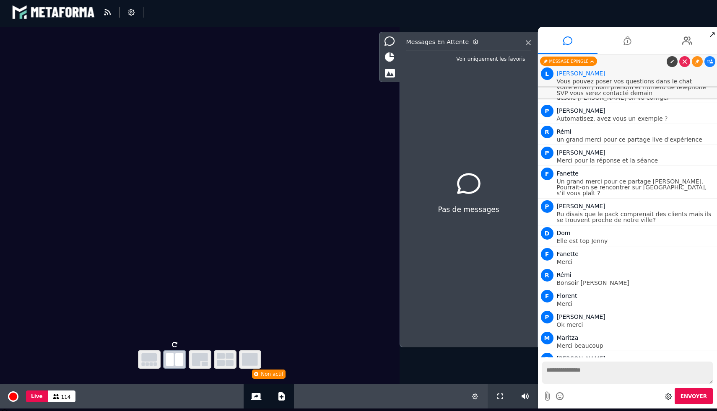
scroll to position [11305, 0]
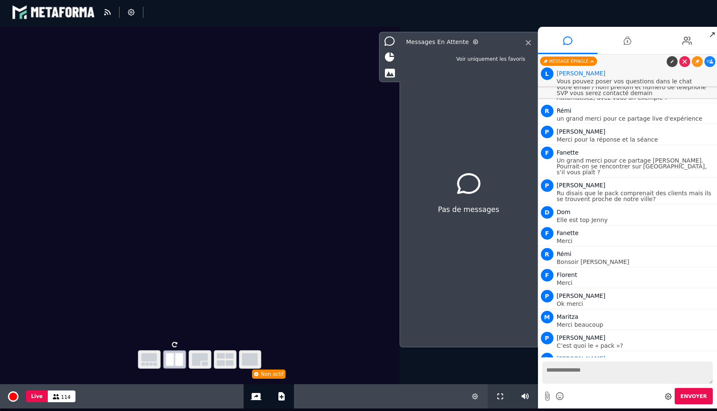
click at [561, 378] on textarea at bounding box center [627, 373] width 171 height 22
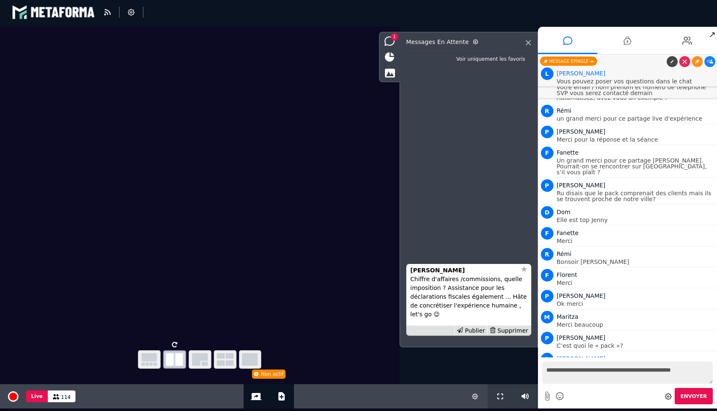
type textarea "**********"
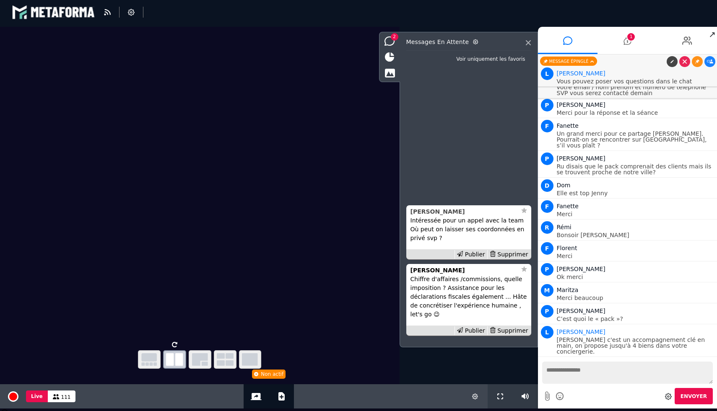
click at [427, 213] on strong "[PERSON_NAME]" at bounding box center [437, 211] width 54 height 7
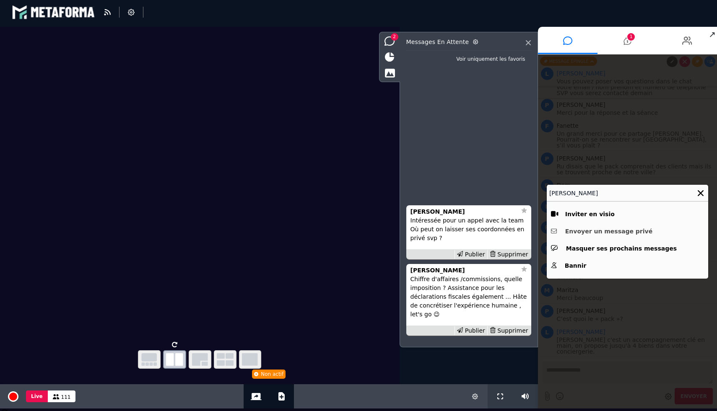
click at [615, 232] on button "Envoyer un message privé" at bounding box center [627, 231] width 153 height 13
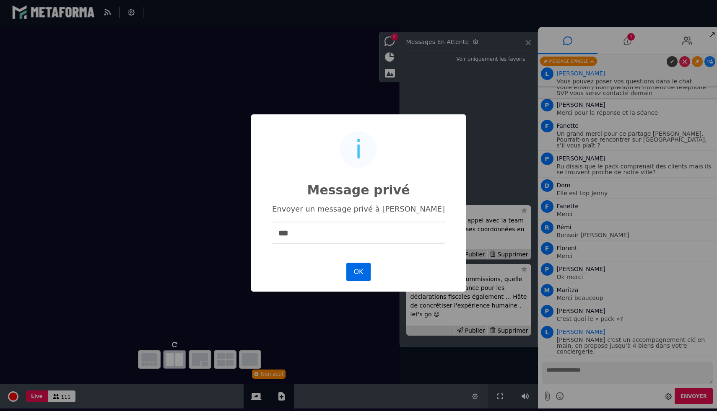
type input "***"
click at [356, 273] on button "OK" at bounding box center [358, 272] width 24 height 18
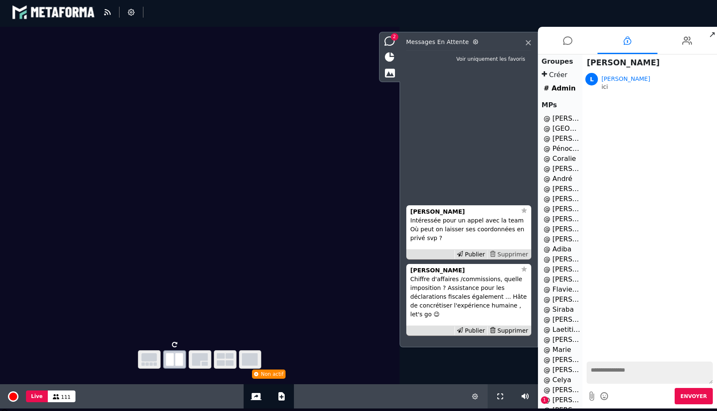
click at [521, 255] on div "Supprimer" at bounding box center [508, 254] width 43 height 9
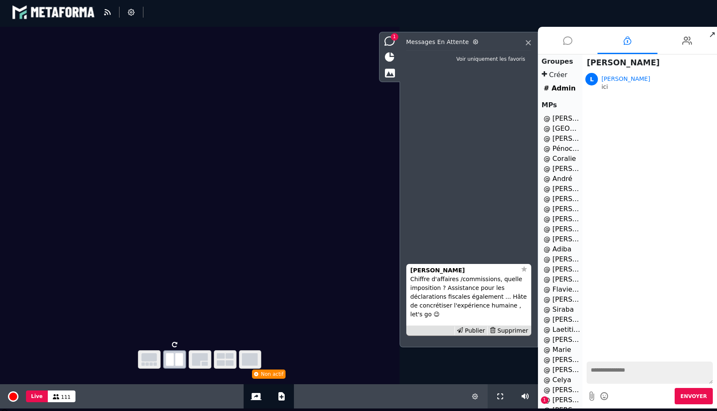
click at [571, 39] on icon at bounding box center [567, 40] width 9 height 21
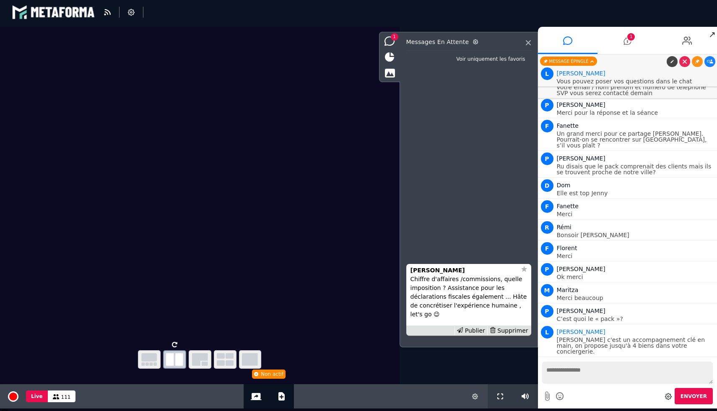
click at [599, 372] on textarea at bounding box center [627, 373] width 171 height 22
click at [655, 382] on textarea "**********" at bounding box center [627, 373] width 171 height 22
click at [659, 366] on textarea "**********" at bounding box center [627, 373] width 171 height 22
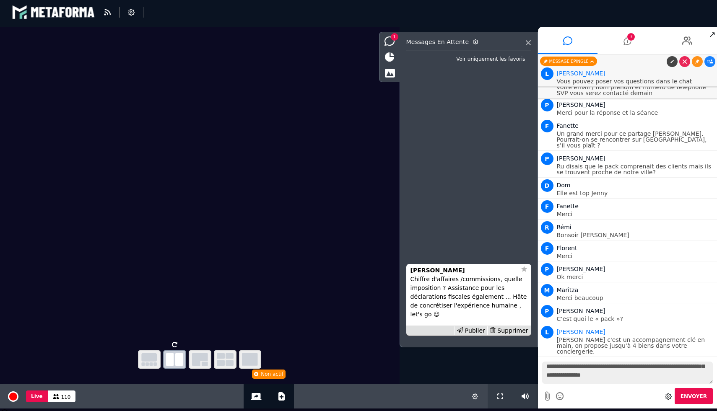
type textarea "**********"
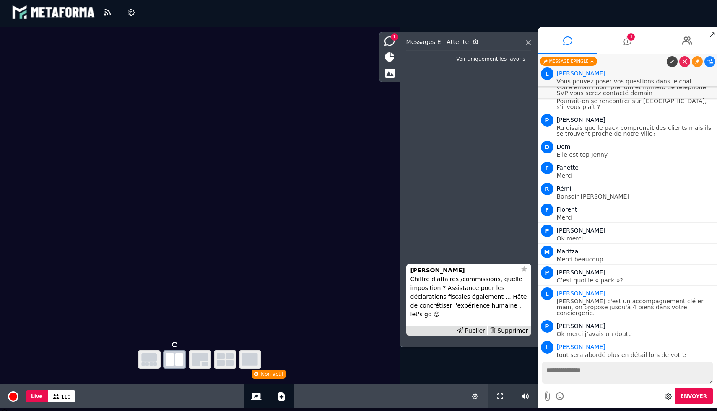
scroll to position [0, 0]
click at [707, 371] on icon at bounding box center [710, 373] width 6 height 4
click at [672, 368] on link at bounding box center [672, 373] width 11 height 11
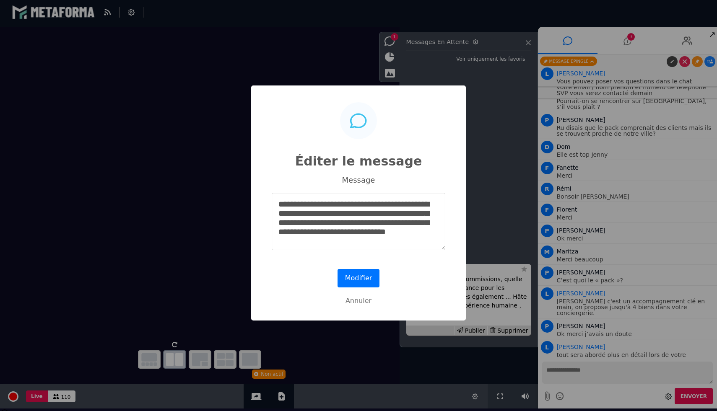
scroll to position [0, 0]
click at [313, 217] on textarea "**********" at bounding box center [359, 221] width 174 height 57
type textarea "**********"
click at [353, 277] on button "Modifier" at bounding box center [358, 278] width 42 height 18
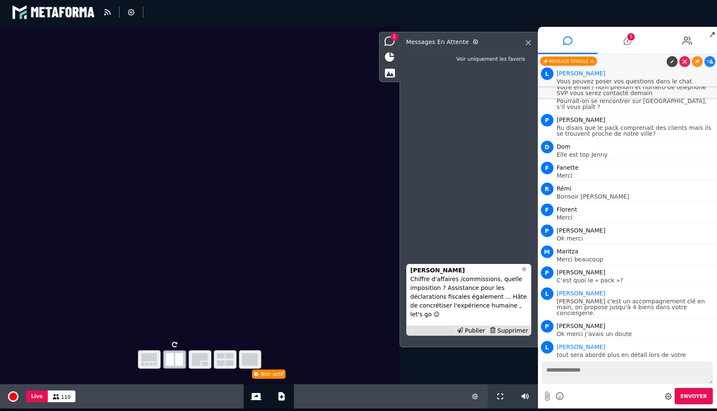
click at [602, 375] on textarea at bounding box center [627, 373] width 171 height 22
click at [631, 37] on span "5" at bounding box center [631, 37] width 8 height 8
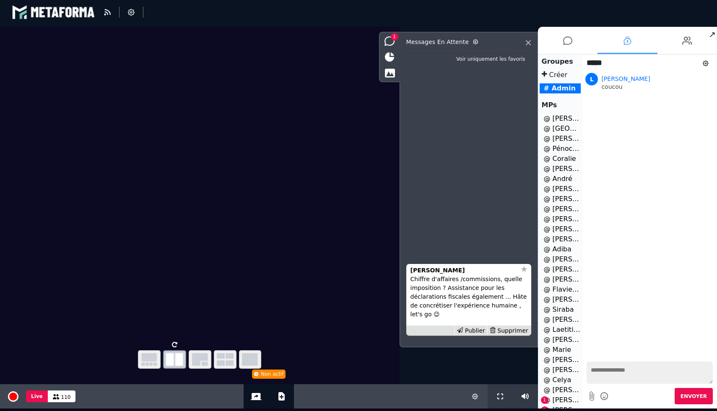
scroll to position [36, 0]
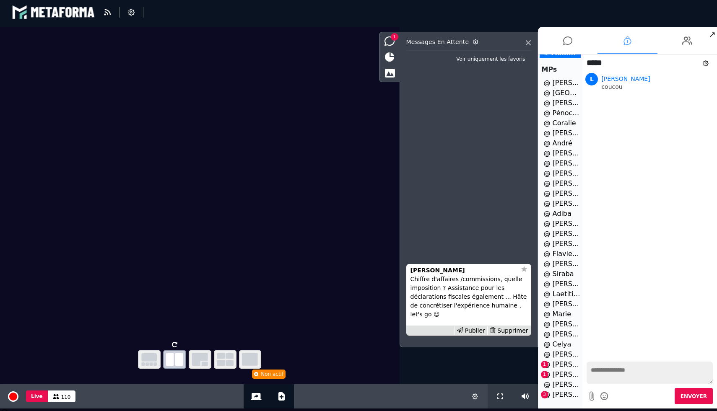
click at [562, 362] on li "@ sandrine 1" at bounding box center [561, 365] width 42 height 10
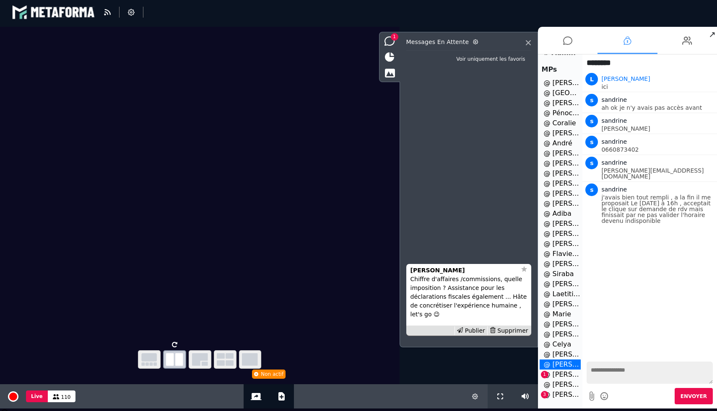
click at [565, 378] on li "@ deborah wary 1" at bounding box center [561, 375] width 42 height 10
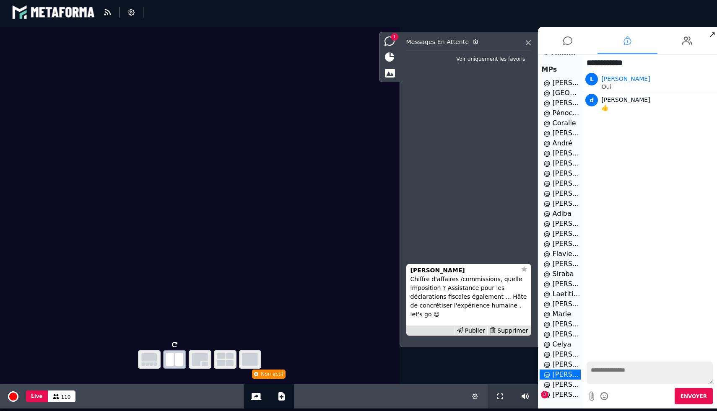
click at [566, 396] on li "@ Sandra 3" at bounding box center [561, 395] width 42 height 10
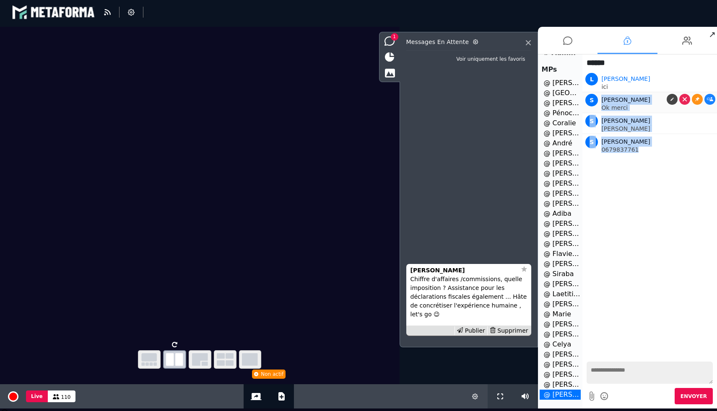
drag, startPoint x: 645, startPoint y: 161, endPoint x: 599, endPoint y: 104, distance: 73.7
click at [599, 104] on div "Nouveaux messages L Lara ici S Sandra Ok merci S Sandra Sandra Poret S Sandra 0…" at bounding box center [649, 214] width 135 height 286
copy ul "Sandra Ok merci S Sandra Sandra Poret S Sandra 0679837761"
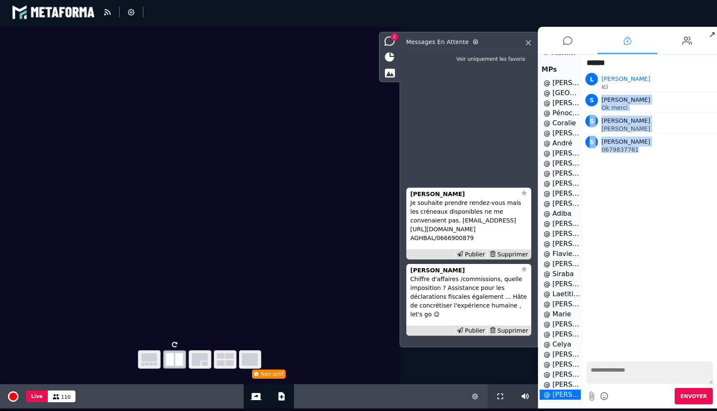
drag, startPoint x: 480, startPoint y: 241, endPoint x: 423, endPoint y: 231, distance: 57.6
click at [423, 231] on p "Je souhaite prendre rendez-vous mais les créneaux disponibles ne me convenaient…" at bounding box center [468, 221] width 117 height 44
copy p "sabrine-aghbal@hotmail.com/Sabrine AGHBAL/0666900879"
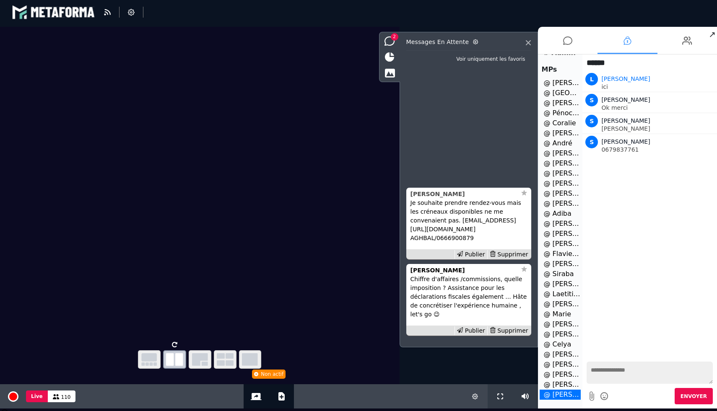
click at [433, 197] on strong "Sabrine Aghbal" at bounding box center [437, 194] width 54 height 7
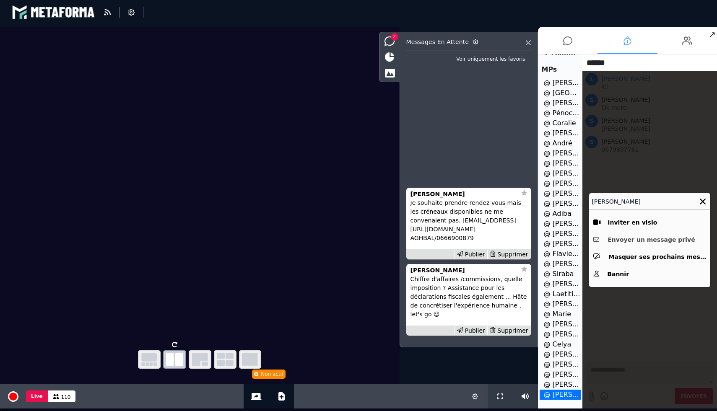
click at [632, 240] on button "Envoyer un message privé" at bounding box center [649, 240] width 113 height 13
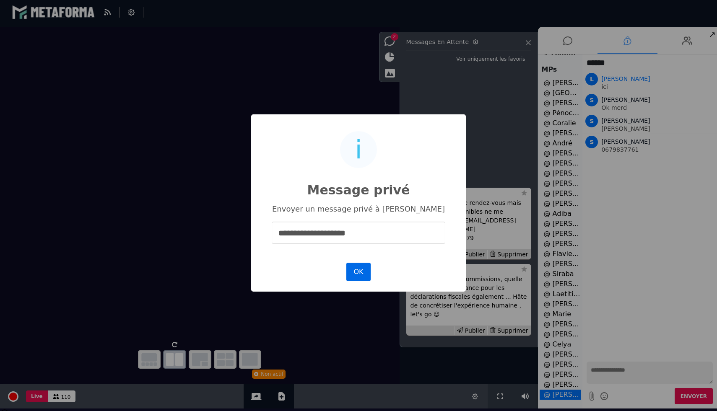
type input "**********"
click at [362, 266] on button "OK" at bounding box center [358, 272] width 24 height 18
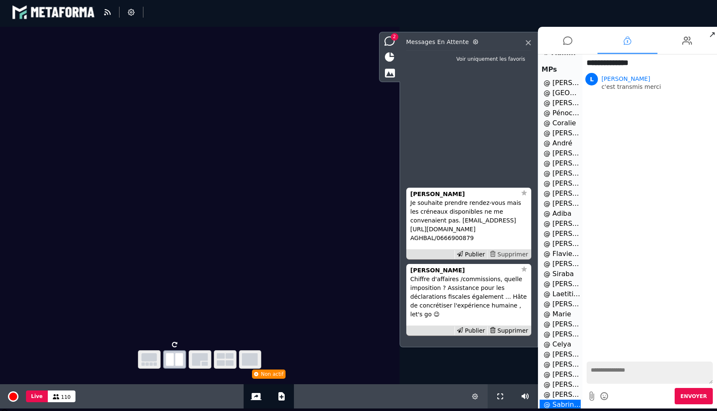
click at [509, 252] on div "Supprimer" at bounding box center [508, 254] width 43 height 9
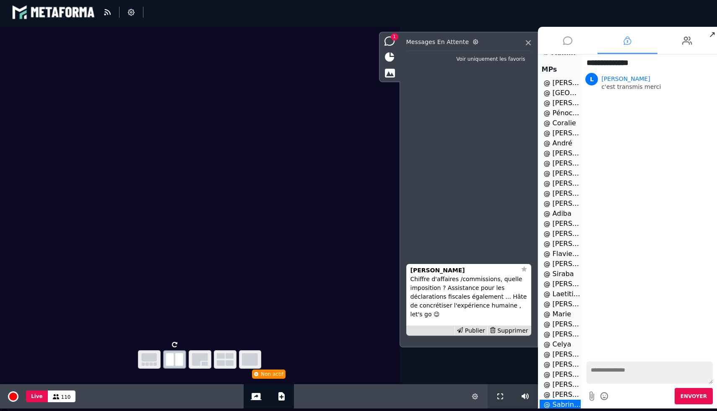
click at [562, 47] on li at bounding box center [568, 40] width 60 height 27
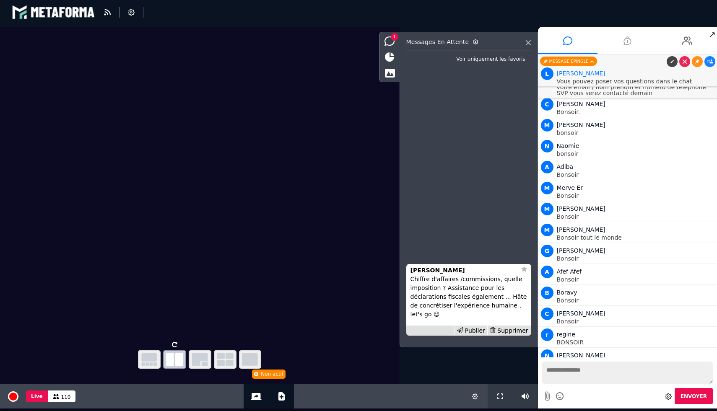
scroll to position [11370, 0]
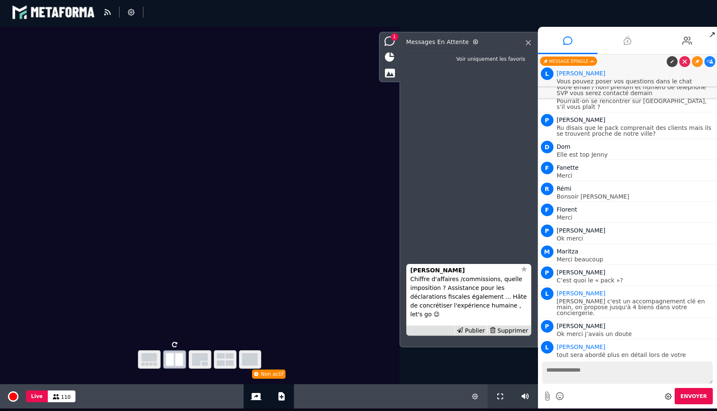
click at [588, 367] on textarea at bounding box center [627, 373] width 171 height 22
type textarea "**********"
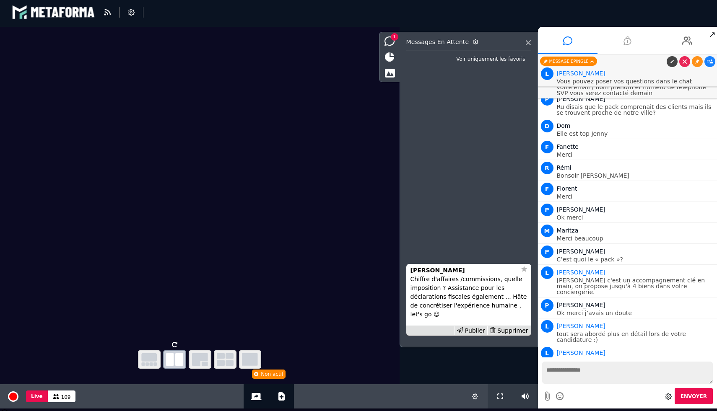
click at [707, 389] on icon at bounding box center [710, 391] width 6 height 4
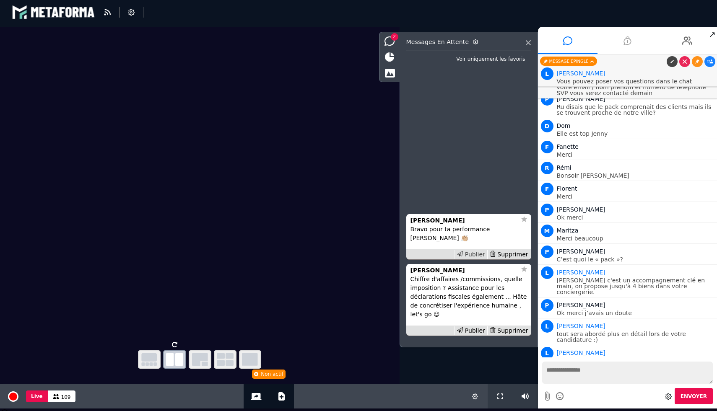
click at [482, 255] on div "Publier" at bounding box center [470, 254] width 33 height 9
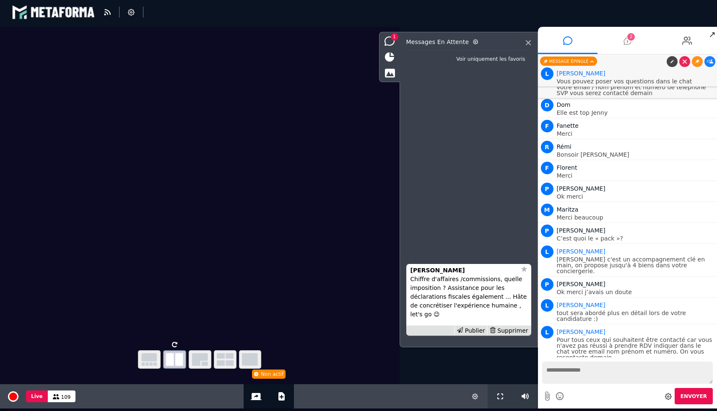
click at [616, 48] on li "2" at bounding box center [627, 40] width 60 height 27
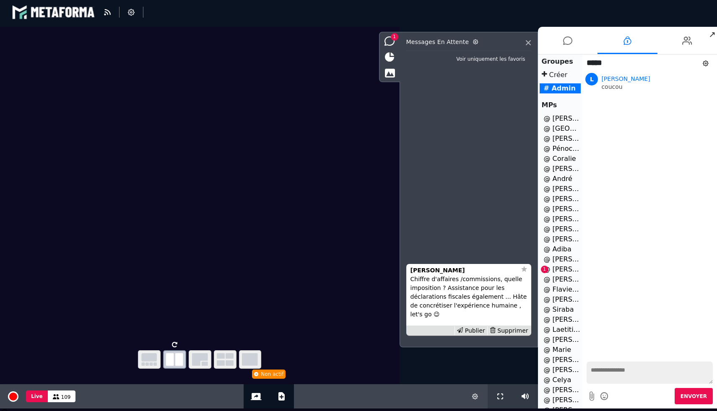
click at [562, 268] on li "@ Emmanuelle Roglin 1" at bounding box center [561, 270] width 42 height 10
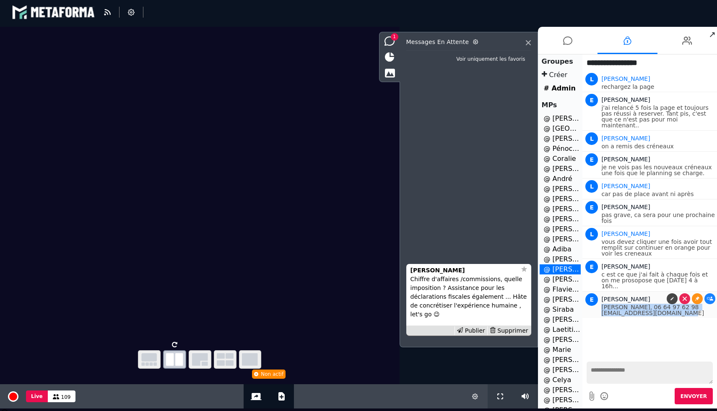
drag, startPoint x: 679, startPoint y: 304, endPoint x: 601, endPoint y: 296, distance: 78.0
click at [601, 304] on p "Emmanuelle Roglin, 06 64 97 62 98 emmabarriere@gmail.com" at bounding box center [658, 310] width 114 height 12
copy p "Emmanuelle Roglin, 06 64 97 62 98 emmabarriere@gmail.com"
click at [615, 336] on div "Nouveaux messages L Lara rechargez la page E Emmanuelle Roglin j'ai relancé 5 f…" at bounding box center [649, 214] width 135 height 286
click at [566, 41] on icon at bounding box center [567, 40] width 9 height 21
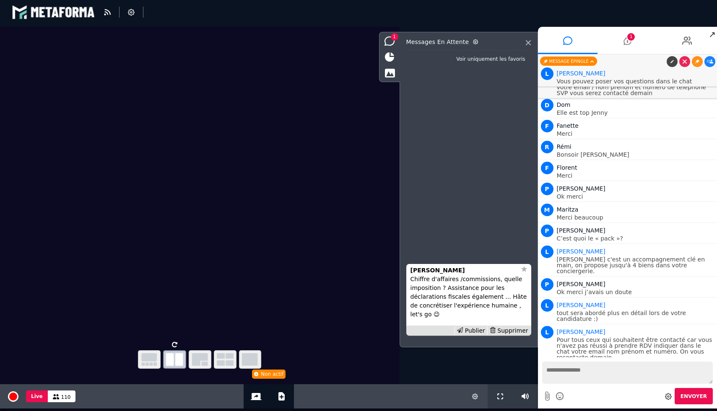
click at [708, 395] on icon at bounding box center [710, 397] width 6 height 4
click at [627, 40] on icon at bounding box center [627, 40] width 8 height 21
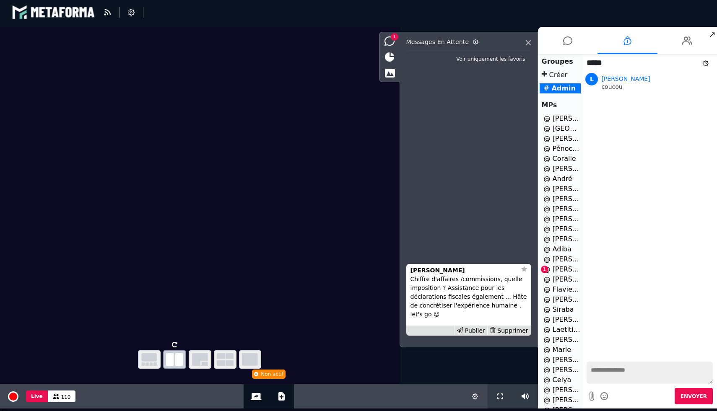
click at [560, 268] on li "@ Emmanuelle Roglin 1" at bounding box center [561, 270] width 42 height 10
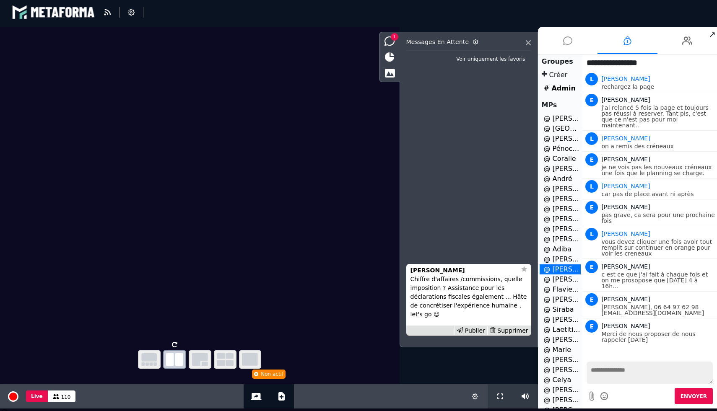
click at [560, 43] on li at bounding box center [568, 40] width 60 height 27
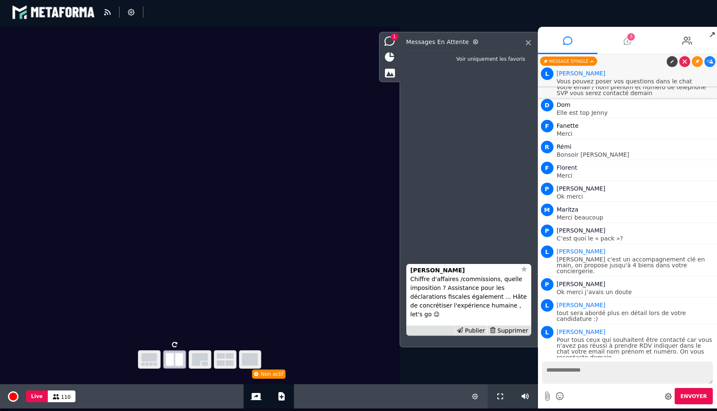
click at [628, 45] on icon at bounding box center [627, 40] width 8 height 21
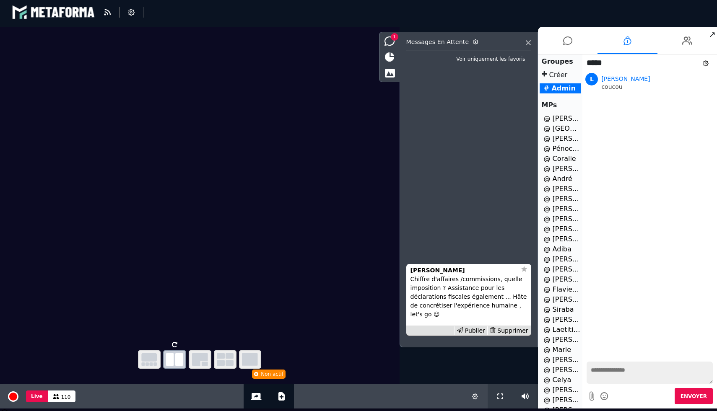
scroll to position [46, 0]
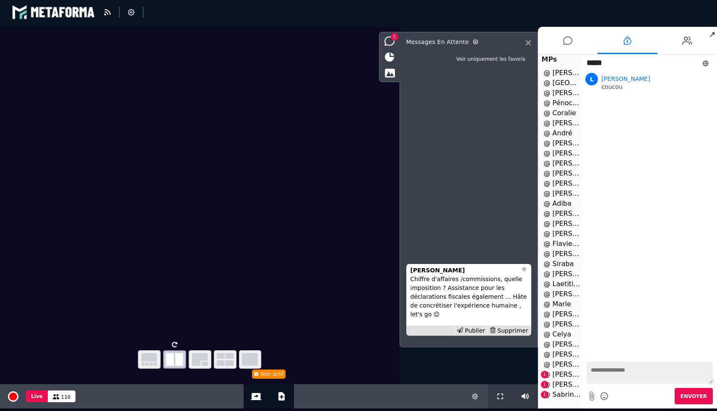
click at [556, 377] on li "@ Franck Peter 1" at bounding box center [561, 375] width 42 height 10
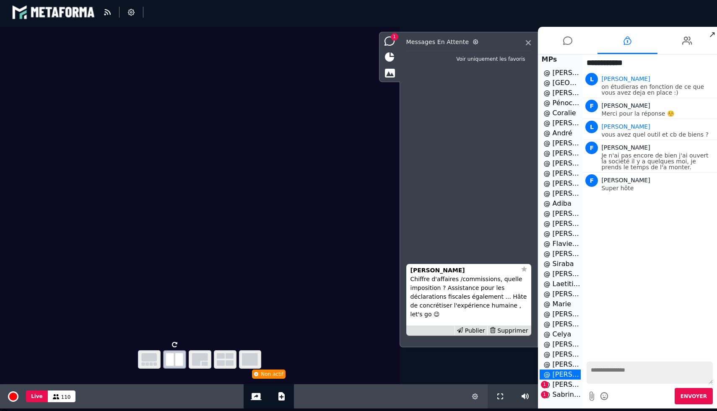
click at [560, 386] on li "@ Sandra 1" at bounding box center [561, 385] width 42 height 10
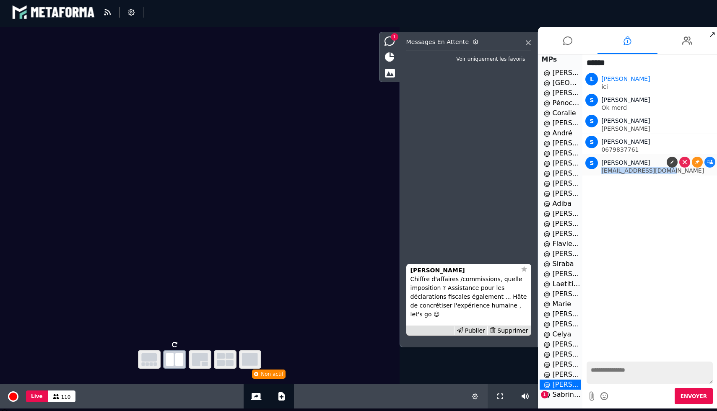
drag, startPoint x: 676, startPoint y: 172, endPoint x: 599, endPoint y: 172, distance: 77.6
click at [599, 172] on div "S Sandra sandraporet@orange.fr" at bounding box center [649, 164] width 130 height 18
copy p "sandraporet@orange.fr"
click at [560, 390] on li "@ Sabrine Aghbal 1" at bounding box center [561, 395] width 42 height 10
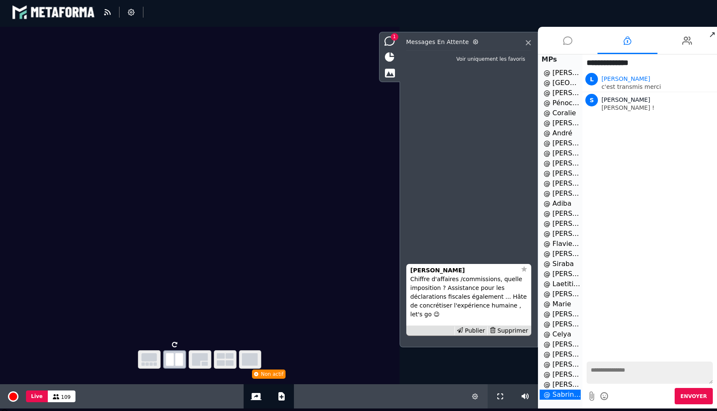
click at [564, 39] on icon at bounding box center [567, 40] width 9 height 21
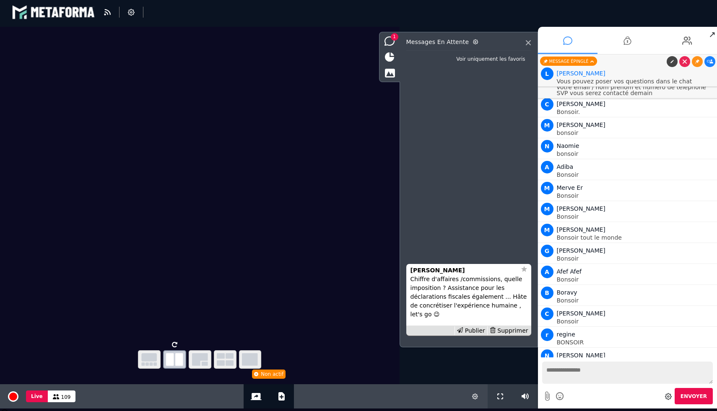
scroll to position [11412, 0]
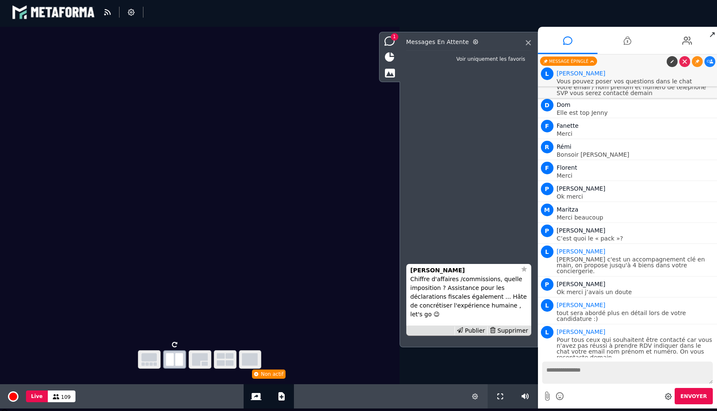
click at [560, 376] on textarea at bounding box center [627, 373] width 171 height 22
type textarea "**********"
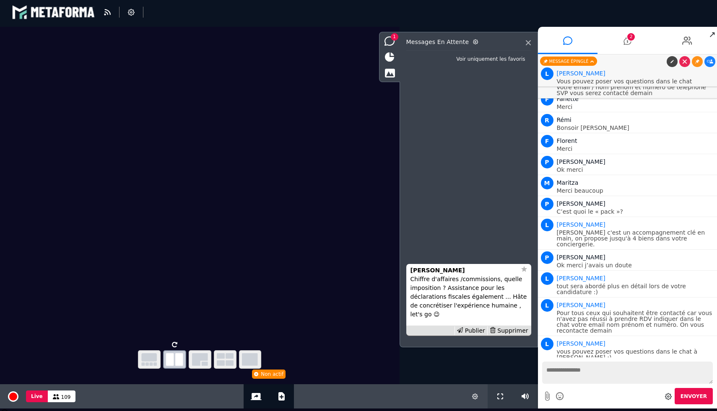
click at [708, 389] on icon at bounding box center [710, 391] width 6 height 4
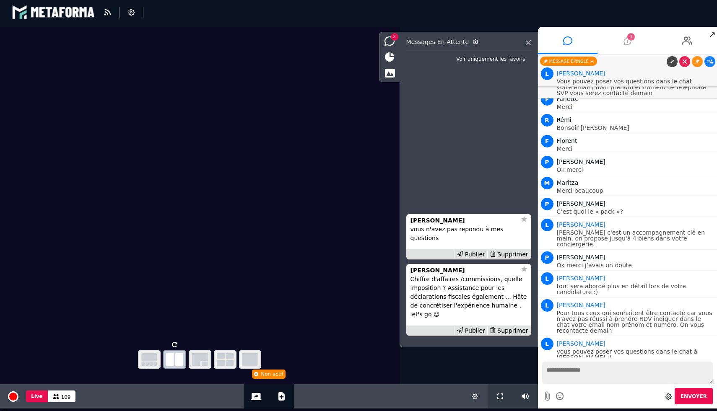
click at [630, 39] on span "3" at bounding box center [631, 37] width 8 height 8
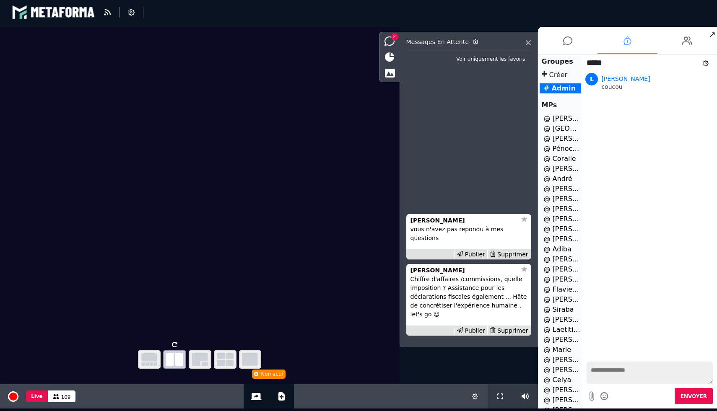
scroll to position [46, 0]
click at [549, 372] on li "@ Franck Peter 3" at bounding box center [561, 375] width 42 height 10
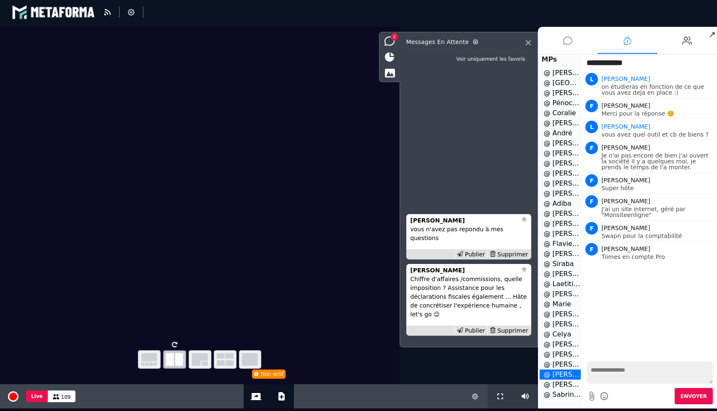
click at [573, 42] on li at bounding box center [568, 40] width 60 height 27
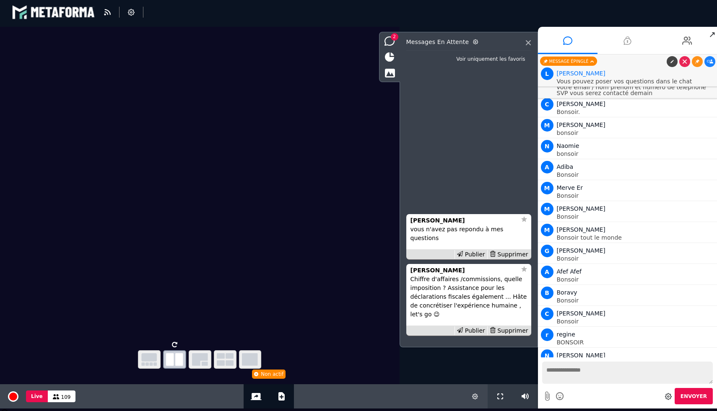
scroll to position [11439, 0]
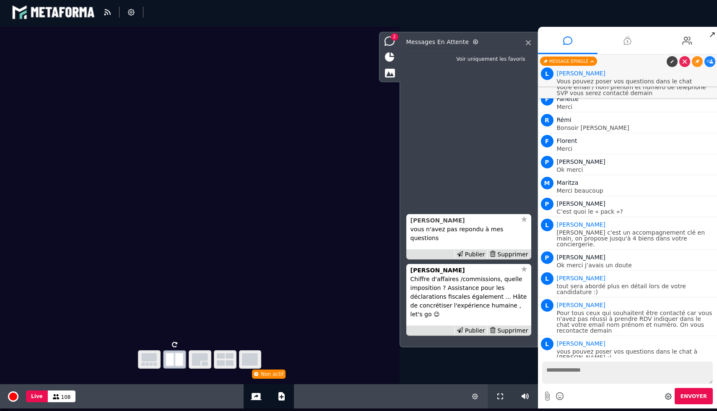
click at [432, 224] on strong "Clara Petit" at bounding box center [437, 220] width 54 height 7
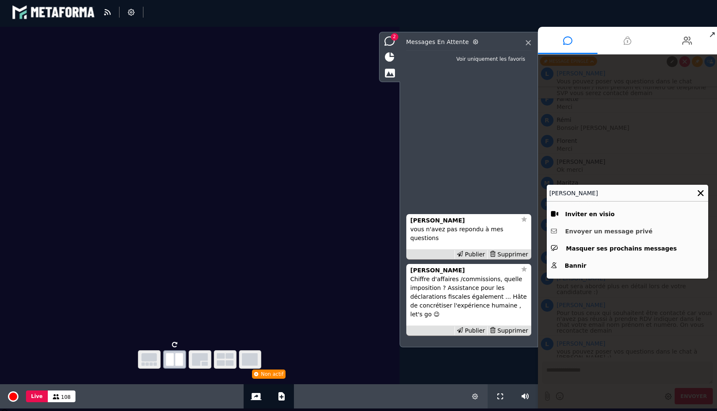
click at [581, 230] on button "Envoyer un message privé" at bounding box center [627, 231] width 153 height 13
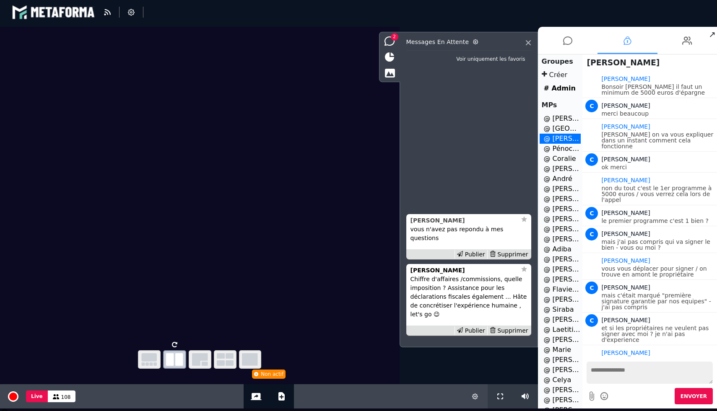
scroll to position [119, 0]
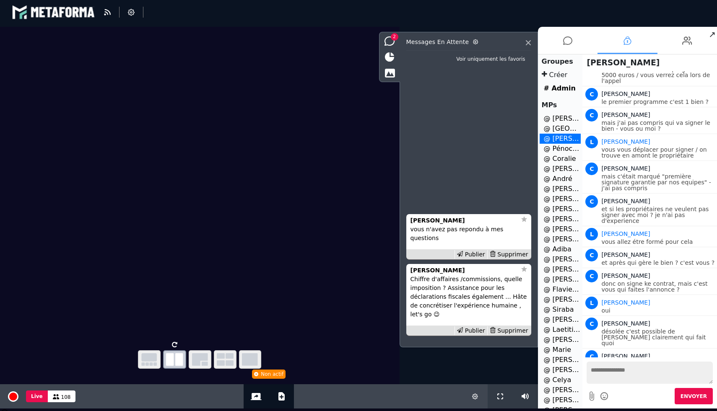
click at [614, 378] on textarea at bounding box center [649, 373] width 126 height 22
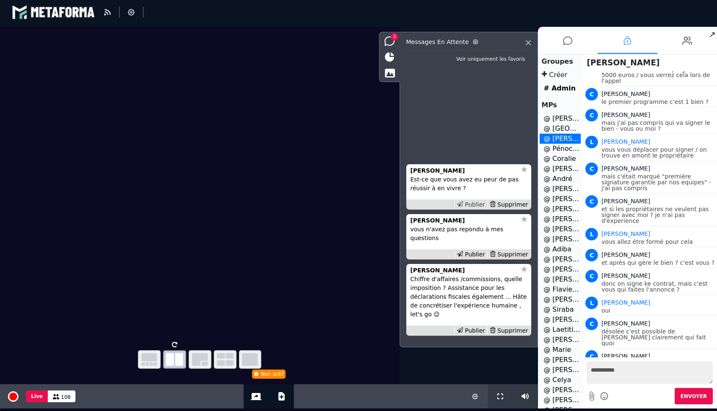
click at [478, 209] on div "Publier" at bounding box center [470, 204] width 33 height 9
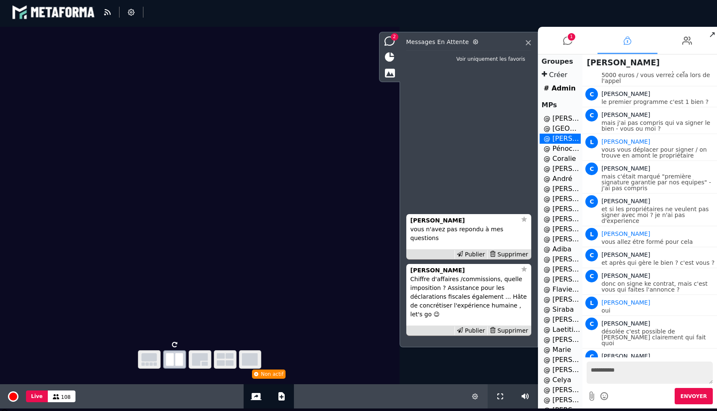
click at [643, 368] on textarea "**********" at bounding box center [649, 373] width 126 height 22
type textarea "**********"
click at [693, 399] on span "Envoyer" at bounding box center [693, 397] width 26 height 6
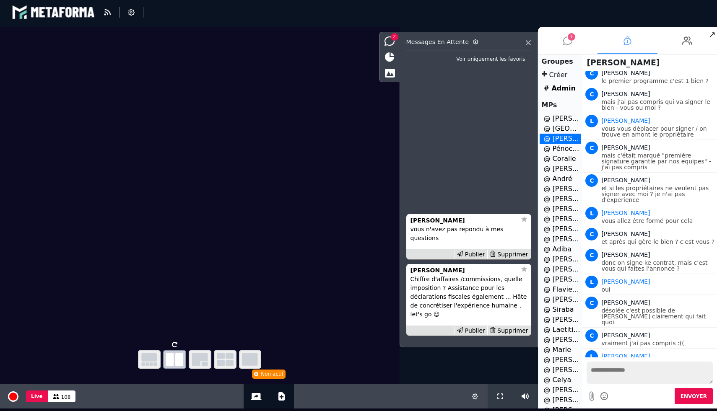
click at [570, 43] on icon at bounding box center [567, 40] width 9 height 21
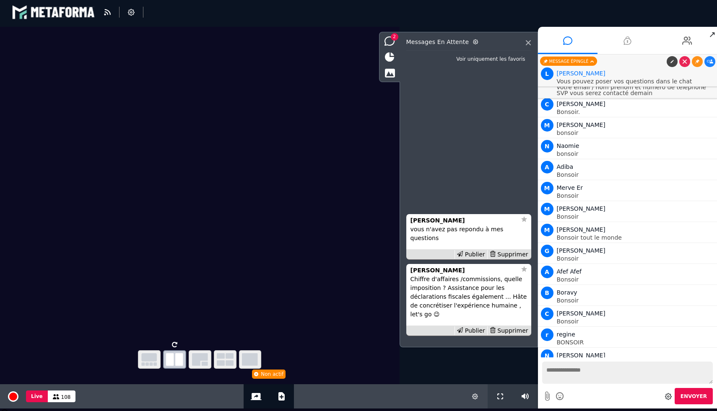
scroll to position [11460, 0]
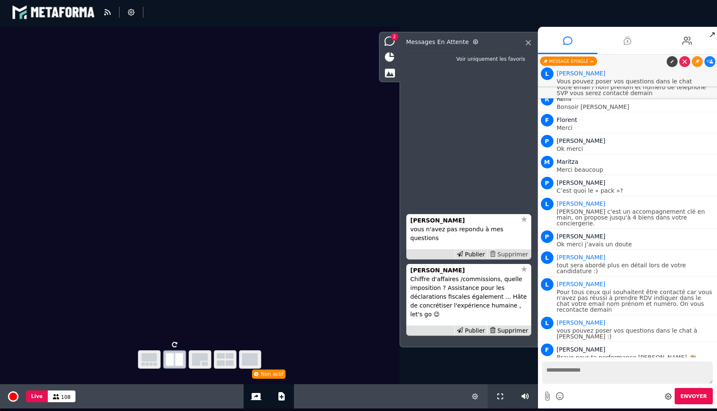
click at [516, 254] on div "Supprimer" at bounding box center [508, 254] width 43 height 9
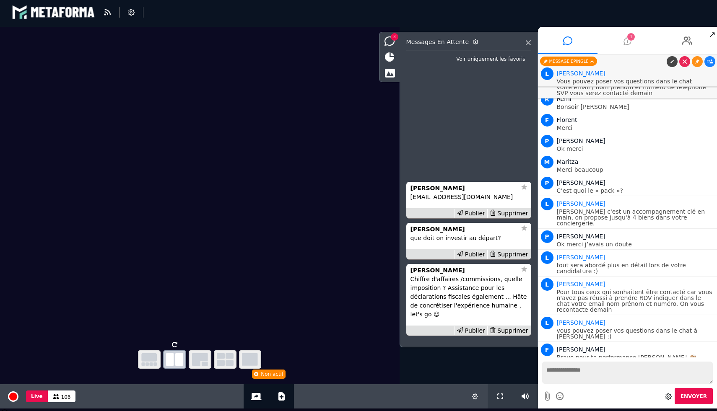
click at [629, 41] on icon at bounding box center [627, 40] width 8 height 21
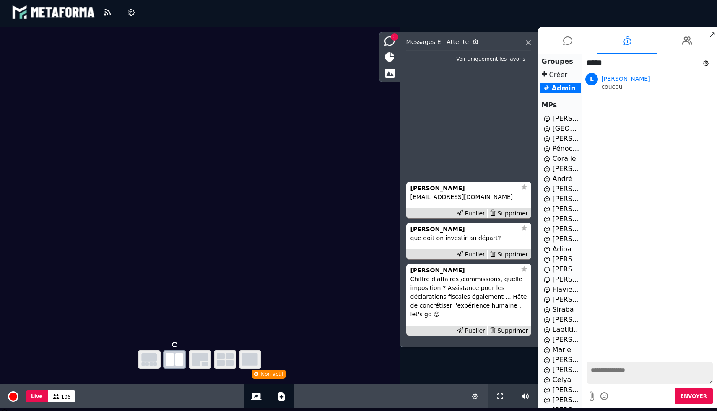
drag, startPoint x: 567, startPoint y: 44, endPoint x: 490, endPoint y: 205, distance: 178.7
click at [567, 44] on icon at bounding box center [567, 40] width 9 height 21
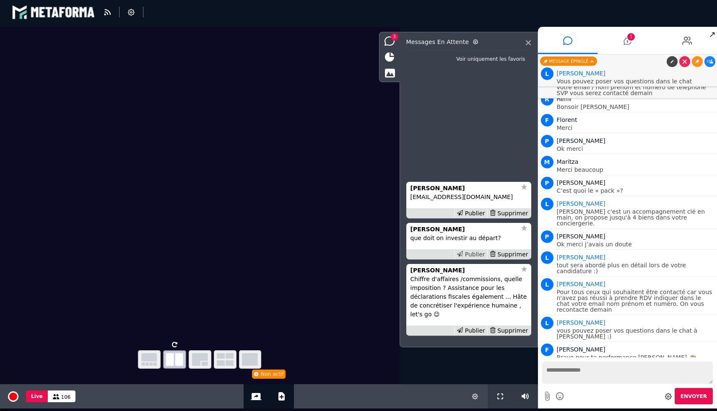
click at [472, 254] on div "Publier" at bounding box center [470, 254] width 33 height 9
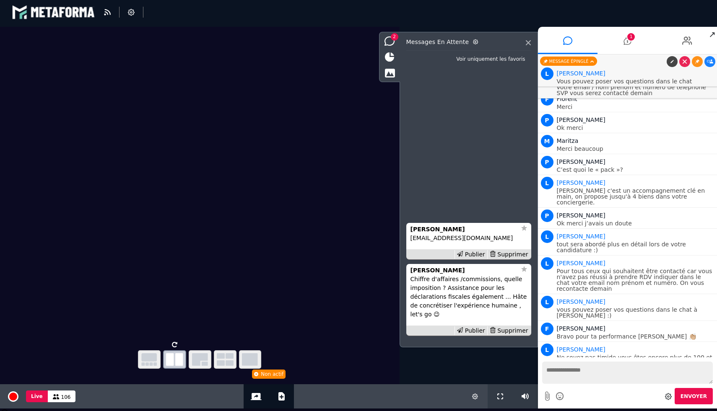
click at [567, 374] on textarea at bounding box center [627, 373] width 171 height 22
type textarea "**********"
click at [559, 368] on textarea "**********" at bounding box center [627, 373] width 171 height 22
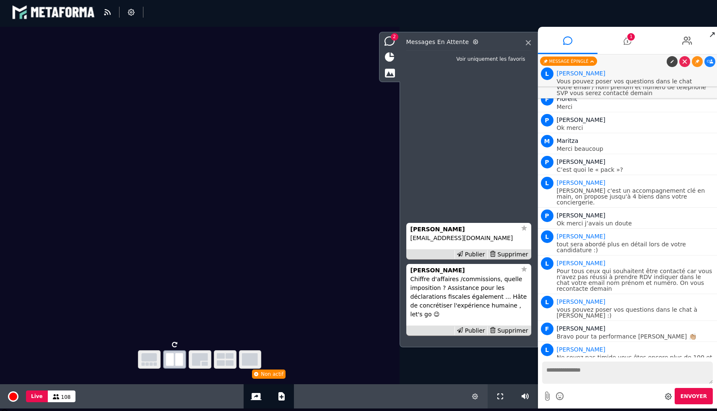
click at [477, 237] on p "lauracolombet27@gmail.com" at bounding box center [468, 238] width 117 height 9
copy p "lauracolombet27@gmail.com"
click at [625, 39] on icon at bounding box center [627, 40] width 8 height 21
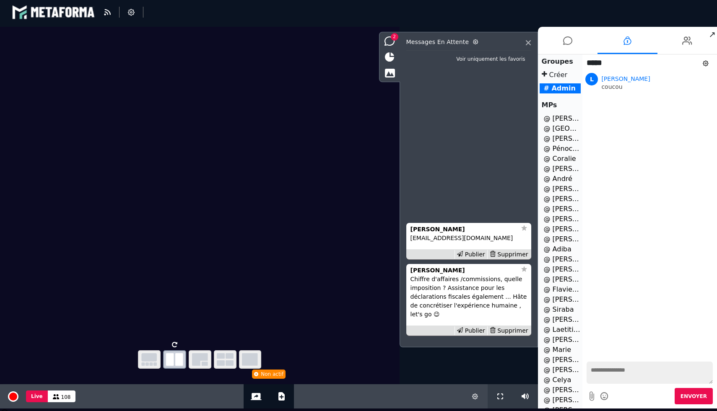
scroll to position [46, 0]
click at [556, 376] on li "@ Franck Peter 1" at bounding box center [561, 375] width 42 height 10
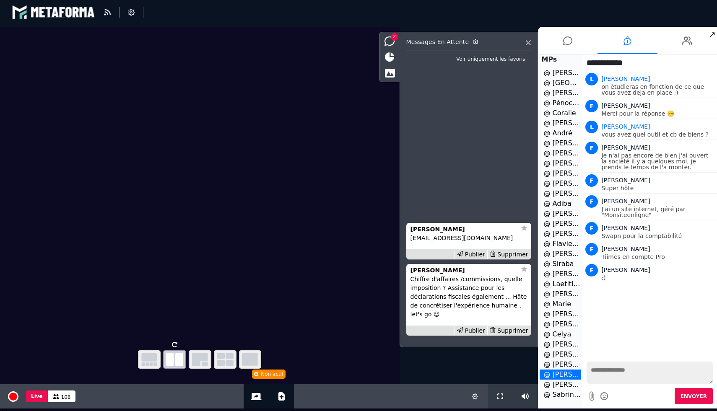
click at [614, 370] on textarea at bounding box center [649, 373] width 126 height 22
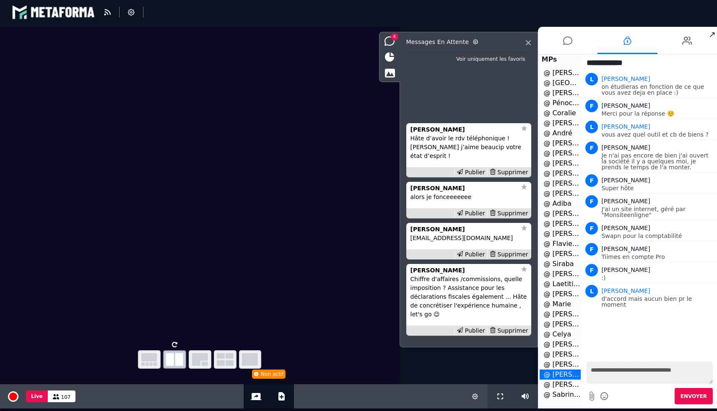
type textarea "**********"
type textarea "*"
type textarea "**********"
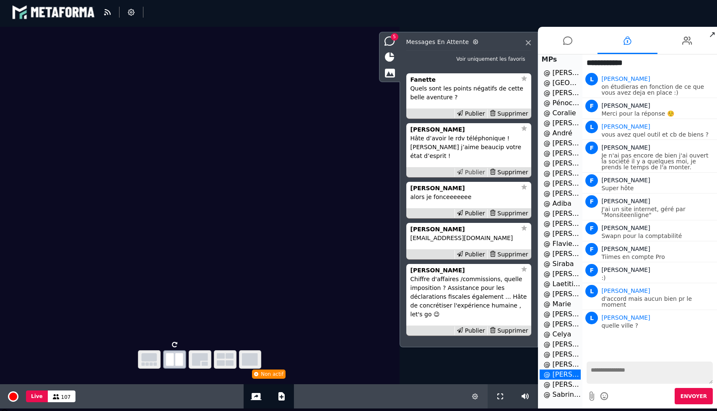
click at [473, 174] on div "Publier" at bounding box center [470, 172] width 33 height 9
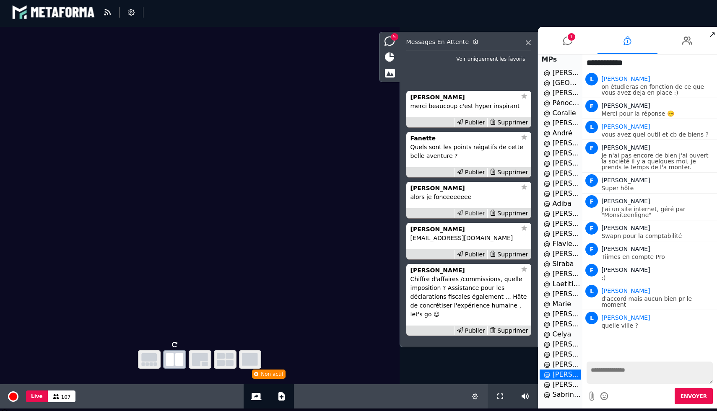
click at [471, 211] on div "Publier" at bounding box center [470, 213] width 33 height 9
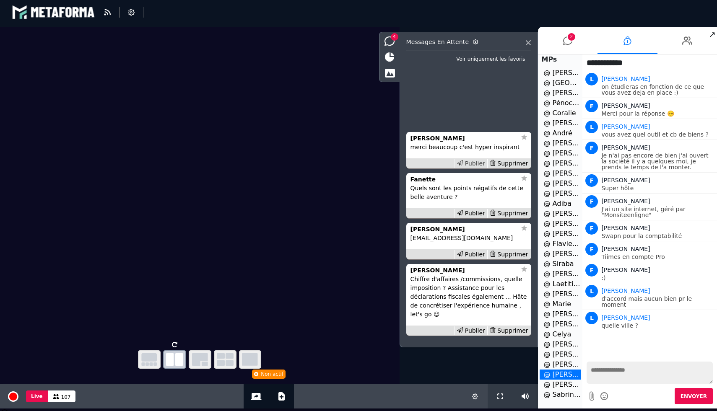
click at [473, 162] on div "Publier" at bounding box center [470, 163] width 33 height 9
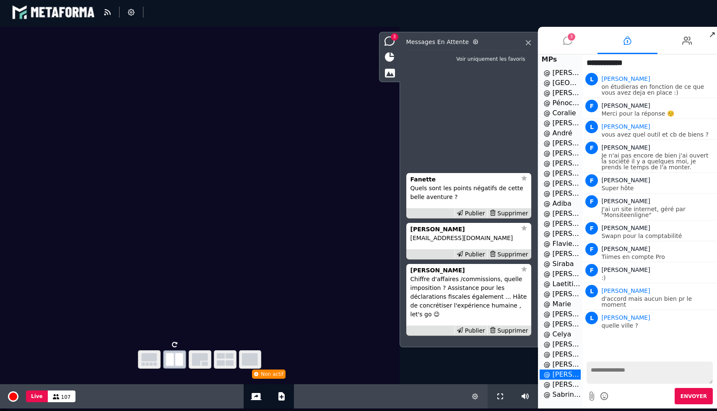
click at [575, 34] on li "3" at bounding box center [568, 40] width 60 height 27
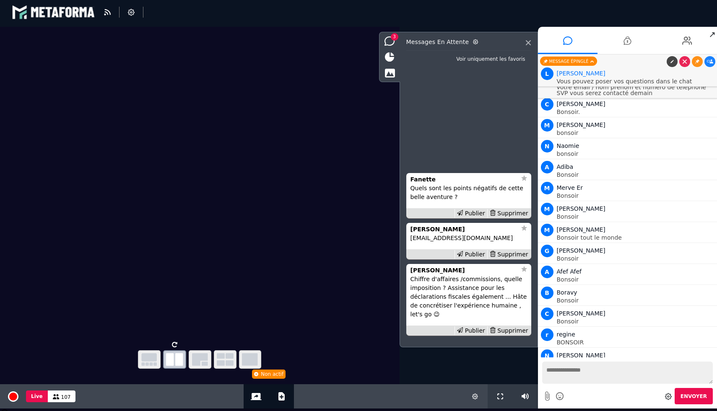
scroll to position [11549, 0]
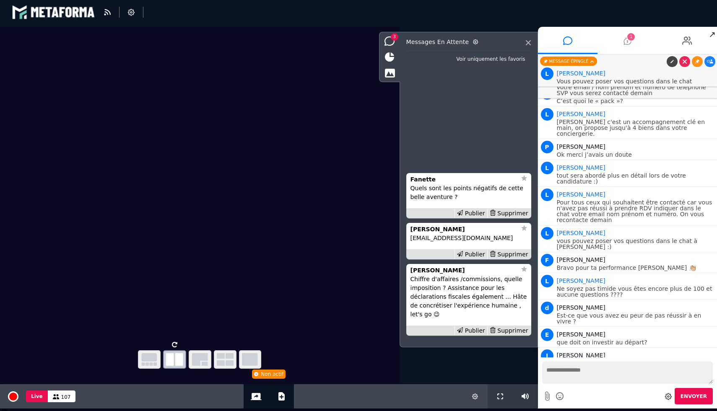
click at [636, 42] on li "1" at bounding box center [627, 40] width 60 height 27
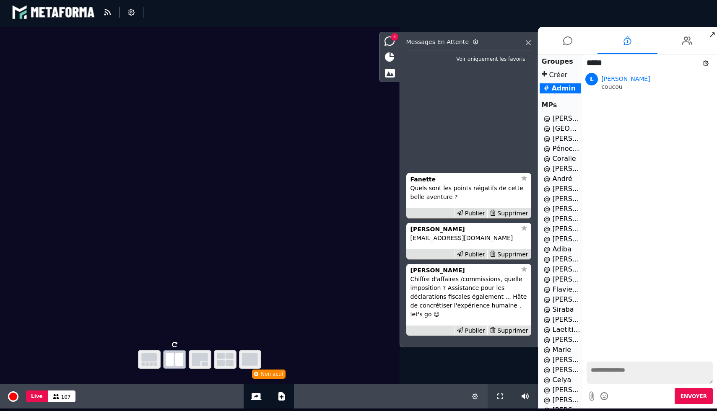
scroll to position [46, 0]
click at [561, 378] on li "@ Franck Peter 1" at bounding box center [561, 375] width 42 height 10
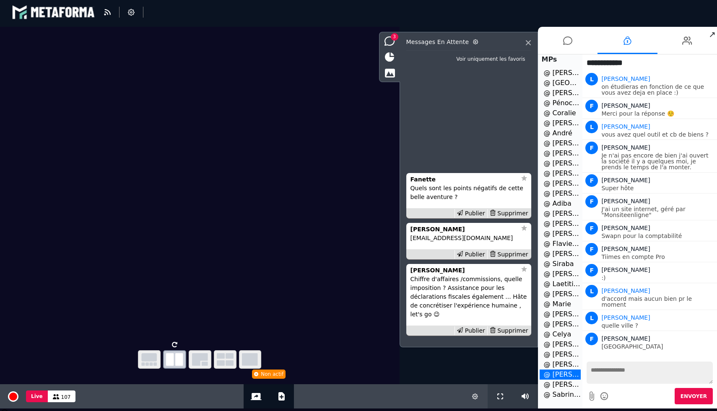
click at [614, 371] on textarea at bounding box center [649, 373] width 126 height 22
type textarea "*"
type textarea "*******"
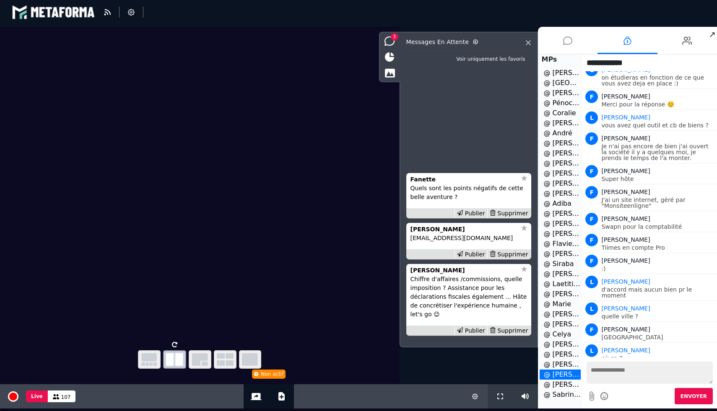
click at [560, 46] on li at bounding box center [568, 40] width 60 height 27
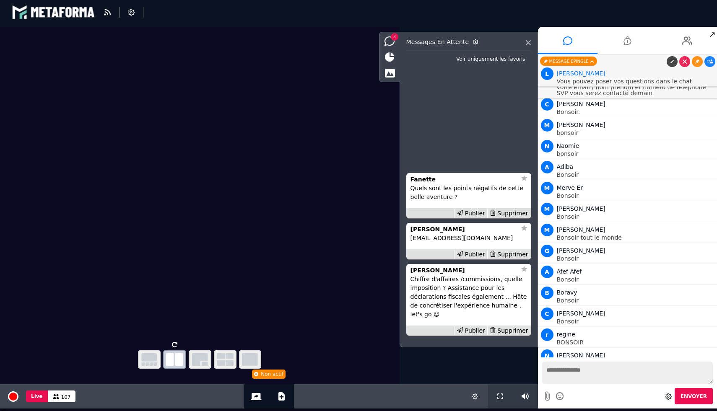
scroll to position [11549, 0]
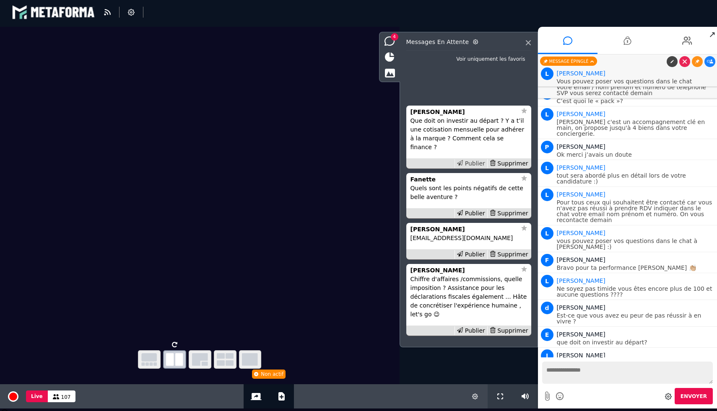
click at [477, 161] on div "Publier" at bounding box center [470, 163] width 33 height 9
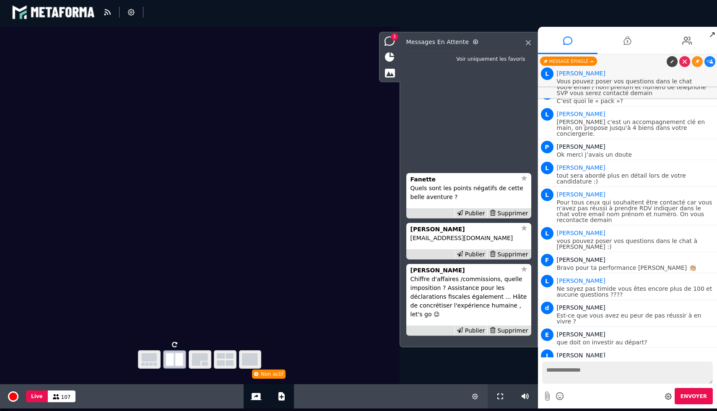
scroll to position [11582, 0]
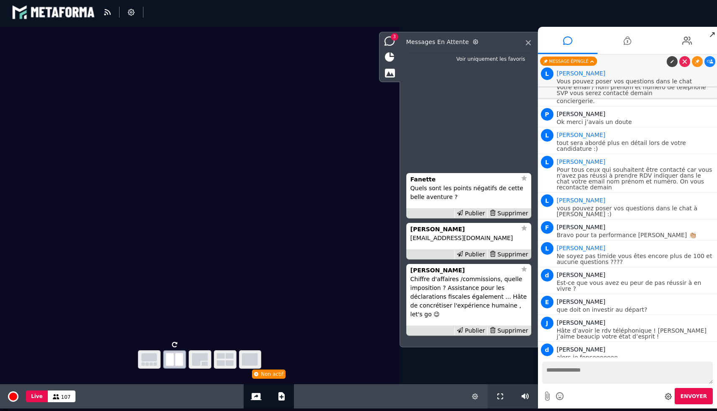
click at [556, 376] on textarea at bounding box center [627, 373] width 171 height 22
type textarea "**********"
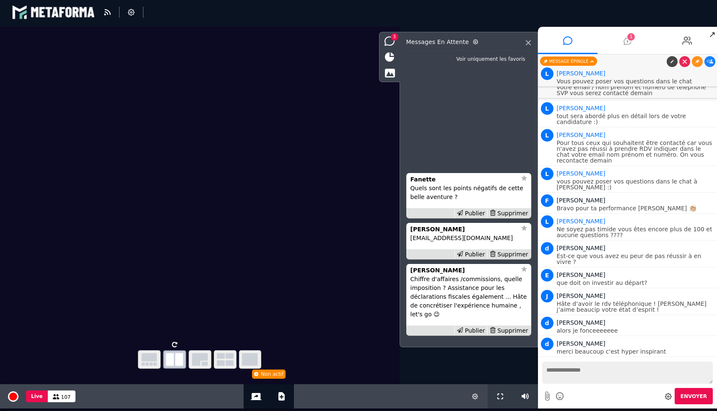
click at [628, 40] on icon at bounding box center [627, 40] width 8 height 21
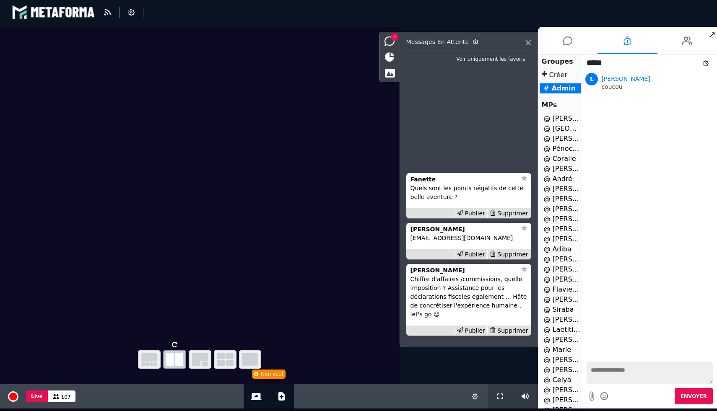
scroll to position [46, 0]
click at [560, 373] on li "@ Franck Peter 1" at bounding box center [561, 375] width 42 height 10
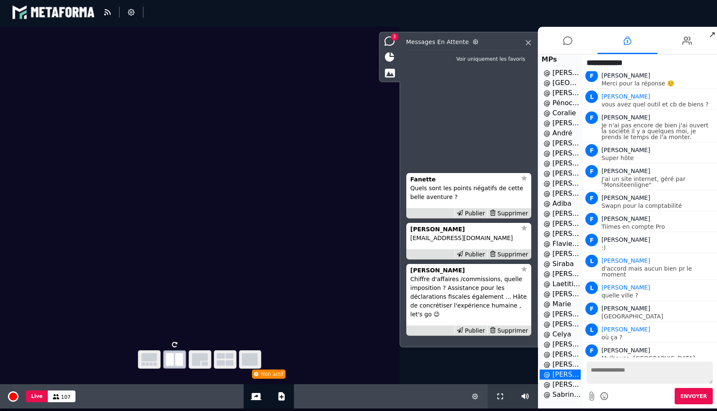
click at [620, 374] on textarea at bounding box center [649, 373] width 126 height 22
type textarea "**********"
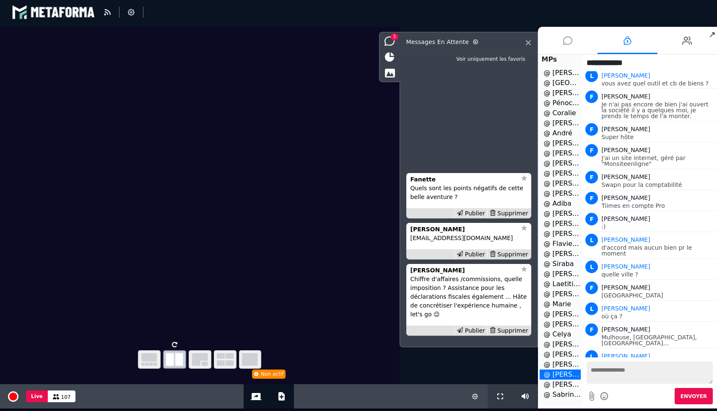
click at [569, 41] on icon at bounding box center [567, 40] width 9 height 21
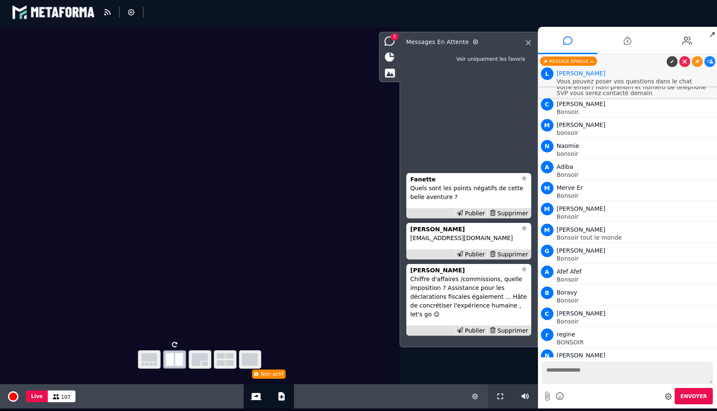
scroll to position [11609, 0]
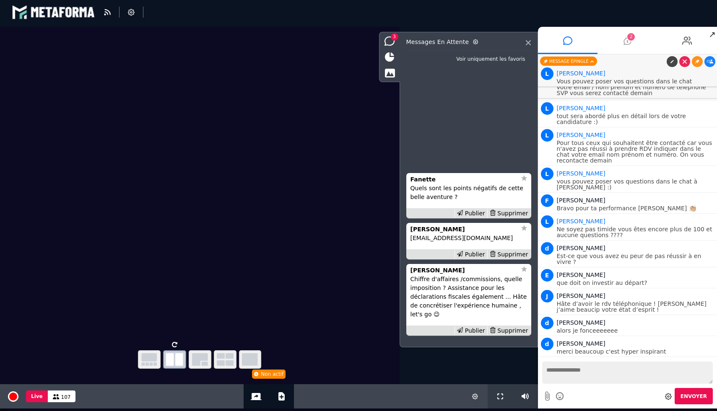
click at [629, 43] on icon at bounding box center [627, 40] width 8 height 21
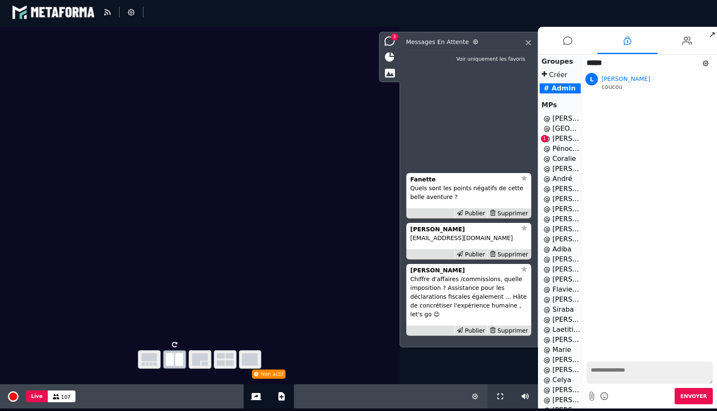
click at [555, 138] on li "@ Clara Petit 1" at bounding box center [561, 139] width 42 height 10
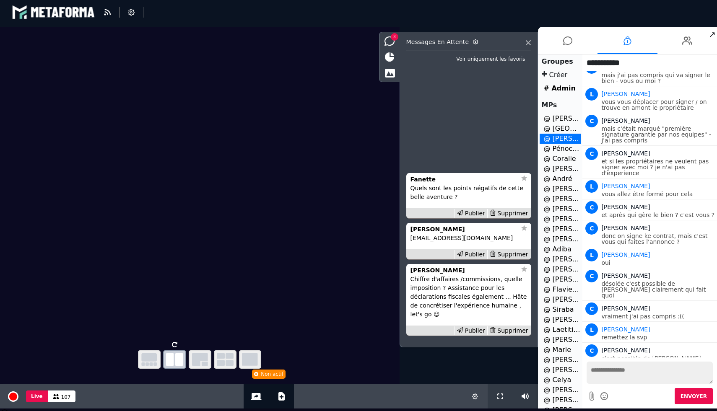
click at [619, 368] on textarea at bounding box center [649, 373] width 126 height 22
type textarea "**********"
click at [610, 375] on textarea "**********" at bounding box center [649, 373] width 126 height 22
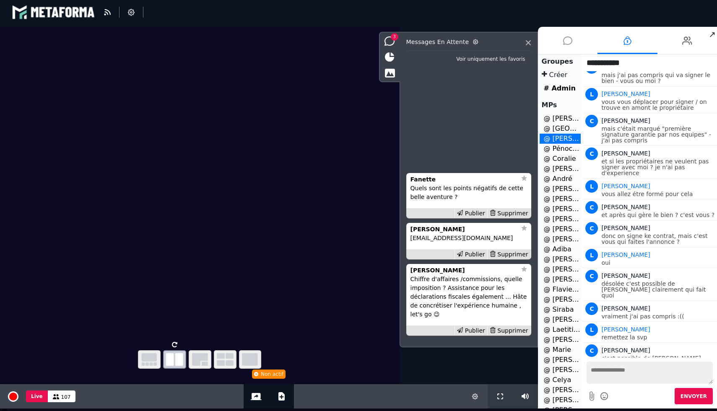
click at [573, 40] on li at bounding box center [568, 40] width 60 height 27
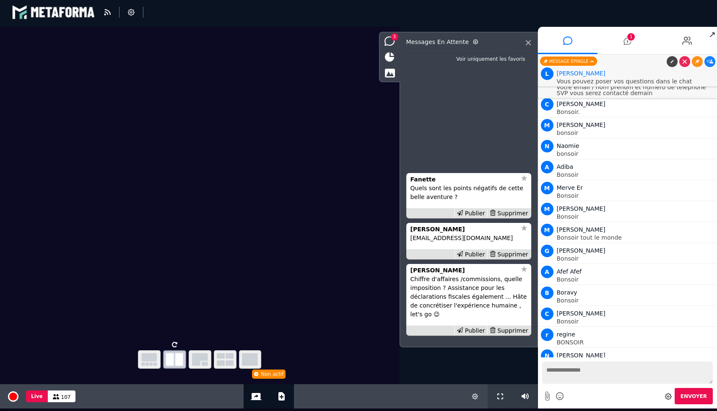
scroll to position [11609, 0]
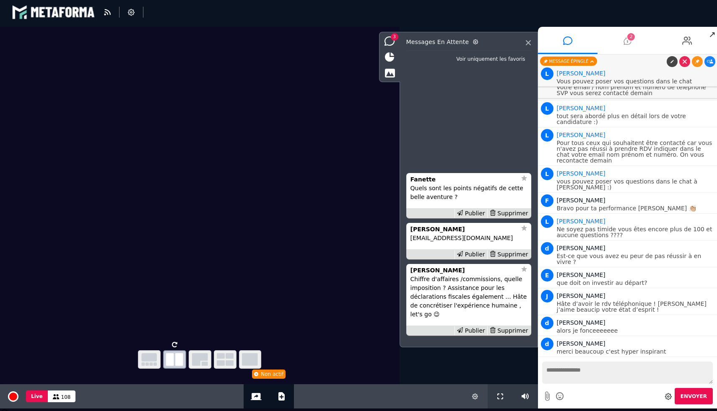
click at [627, 42] on icon at bounding box center [627, 40] width 8 height 21
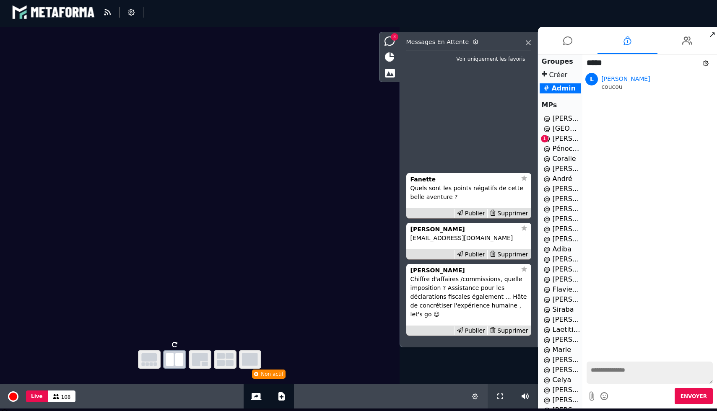
click at [561, 135] on li "@ Clara Petit 1" at bounding box center [561, 139] width 42 height 10
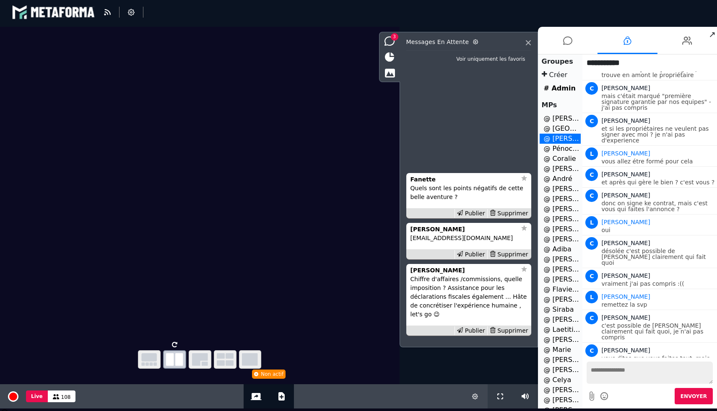
click at [628, 379] on textarea at bounding box center [649, 373] width 126 height 22
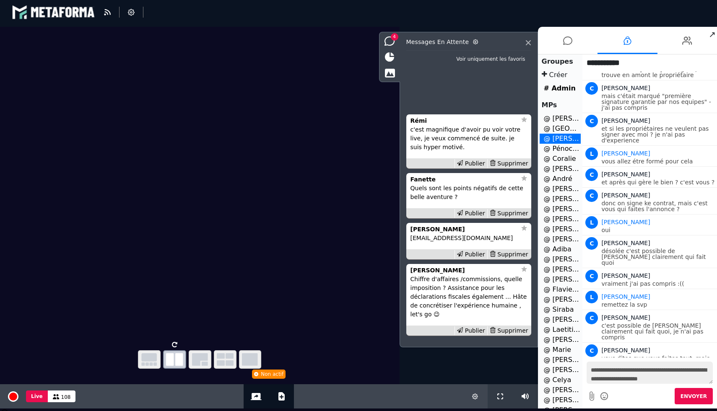
type textarea "**********"
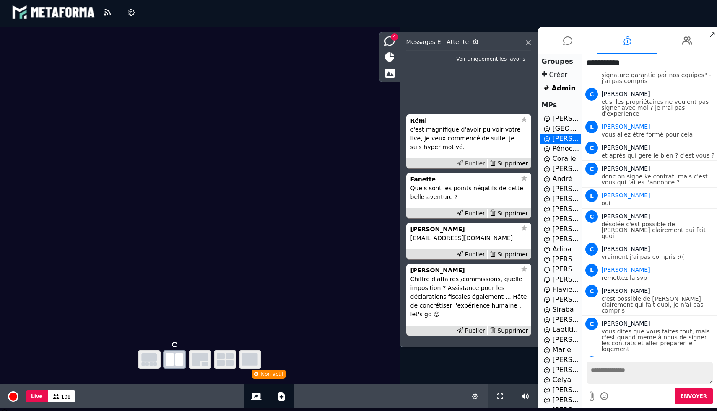
click at [472, 163] on div "Publier" at bounding box center [470, 163] width 33 height 9
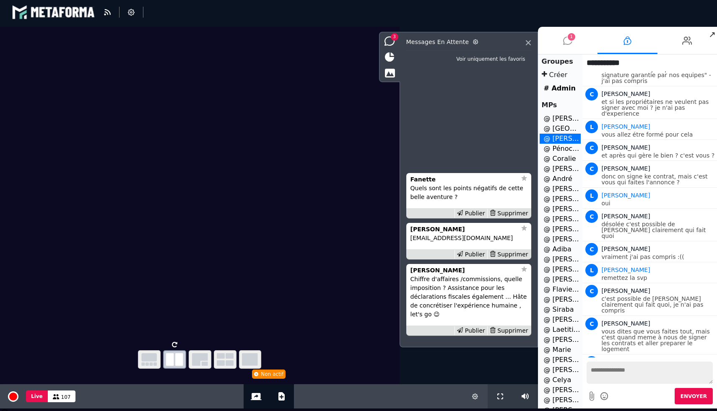
click at [570, 43] on icon at bounding box center [567, 40] width 9 height 21
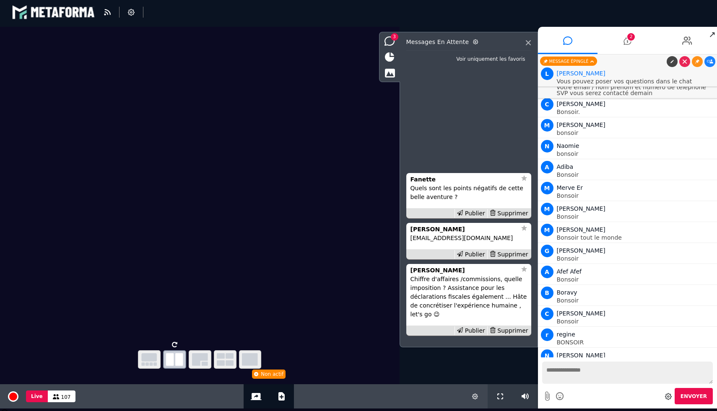
scroll to position [11636, 0]
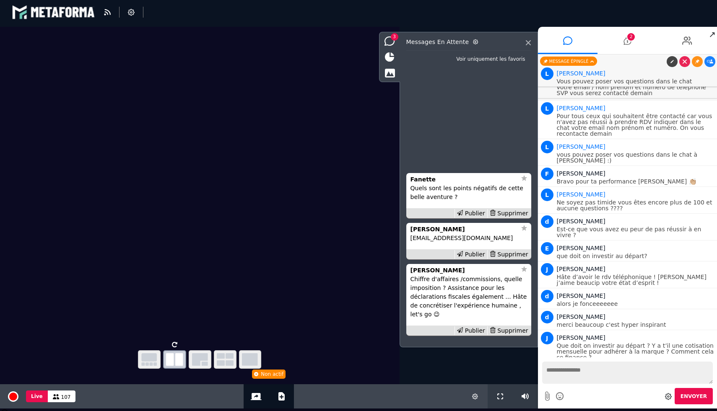
click at [707, 395] on icon at bounding box center [710, 397] width 6 height 4
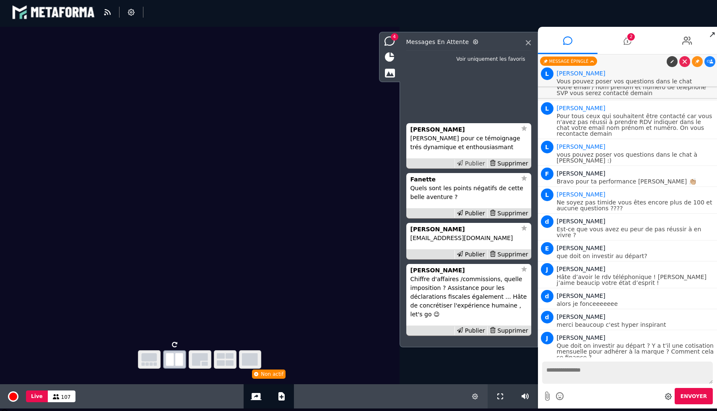
click at [463, 165] on icon at bounding box center [460, 163] width 6 height 6
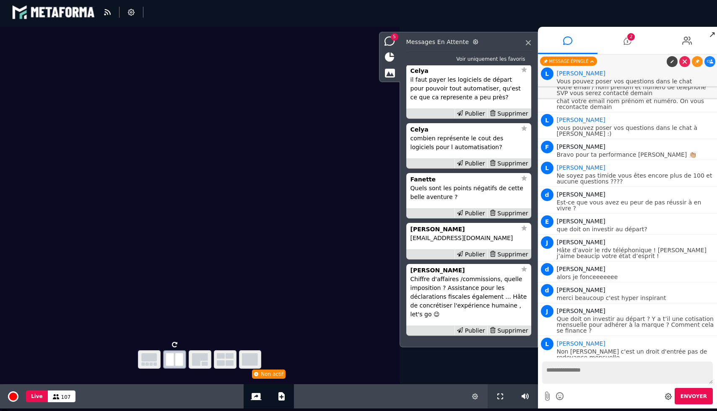
scroll to position [-1, 0]
click at [469, 114] on div "Publier" at bounding box center [470, 114] width 33 height 9
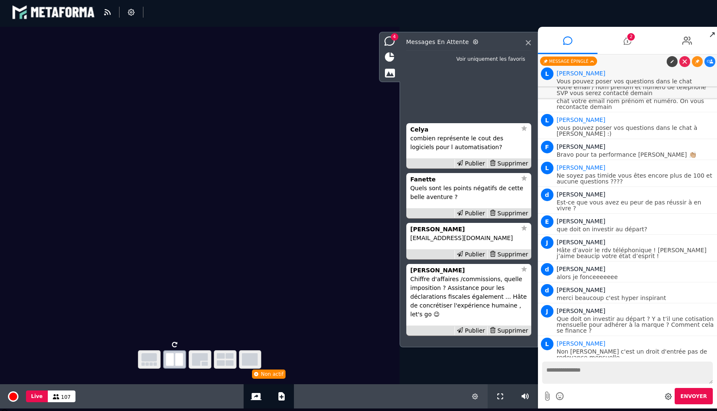
scroll to position [11689, 0]
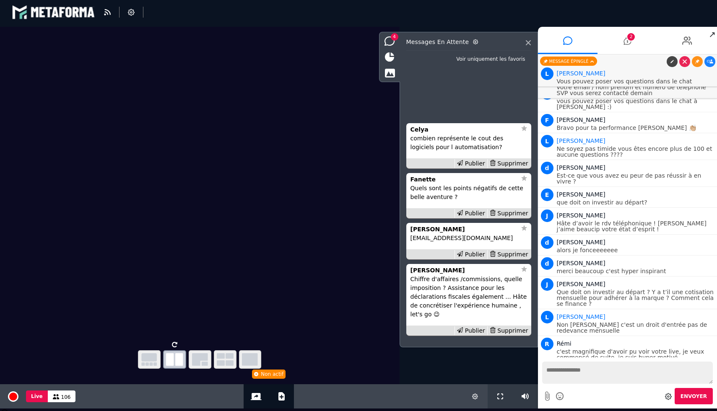
click at [478, 156] on li "Celya combien représente le cout des logiciels pour l automatisation? Publier S…" at bounding box center [468, 146] width 125 height 46
click at [477, 163] on div "Publier" at bounding box center [470, 163] width 33 height 9
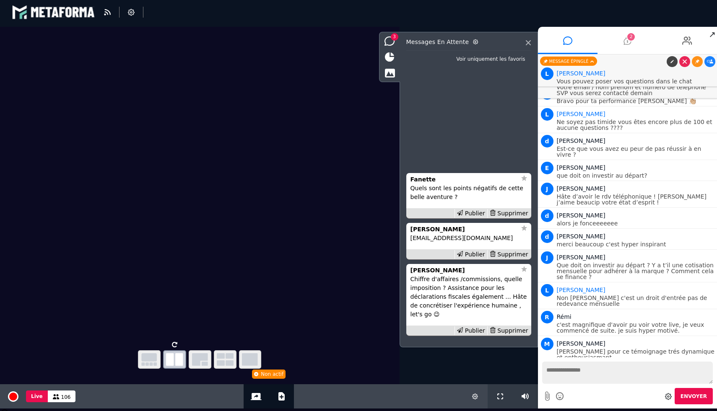
click at [625, 41] on icon at bounding box center [627, 40] width 8 height 21
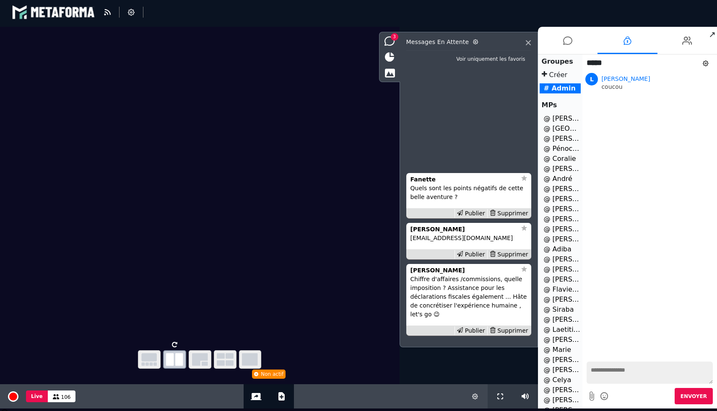
scroll to position [46, 0]
click at [557, 371] on li "@ Franck Peter 2" at bounding box center [561, 375] width 42 height 10
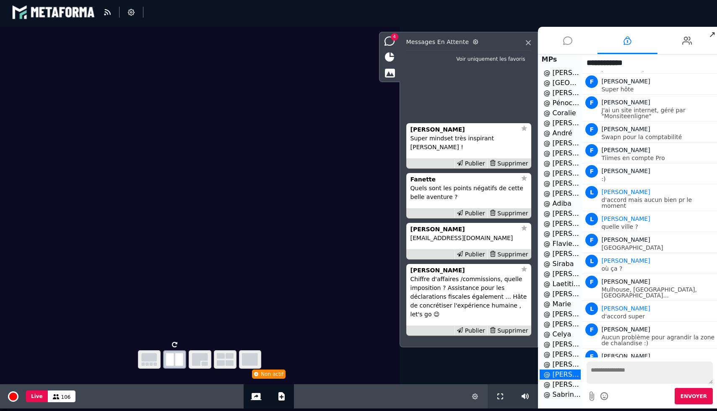
click at [563, 43] on icon at bounding box center [567, 40] width 9 height 21
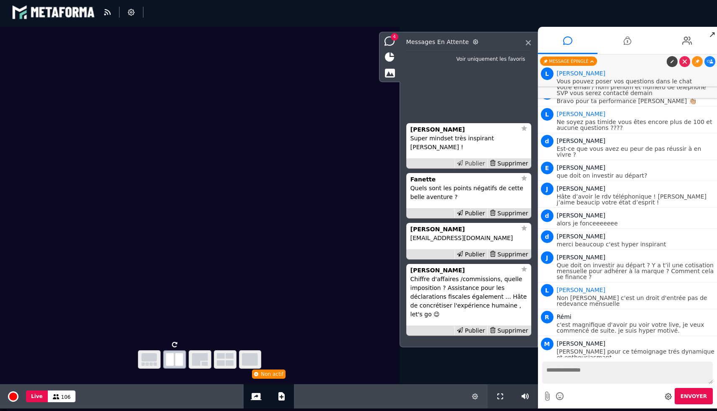
click at [469, 164] on div "Publier" at bounding box center [470, 163] width 33 height 9
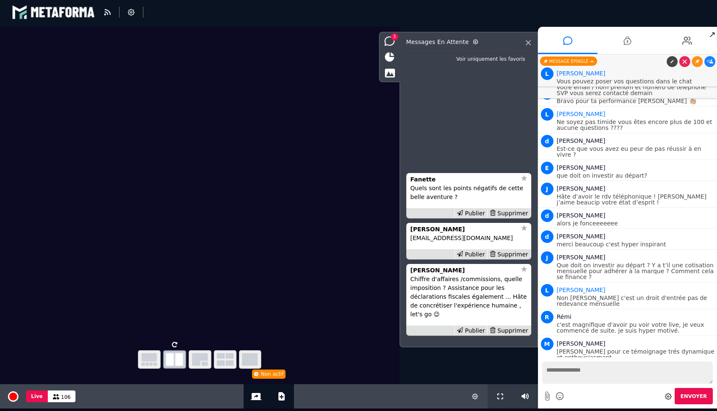
scroll to position [11737, 0]
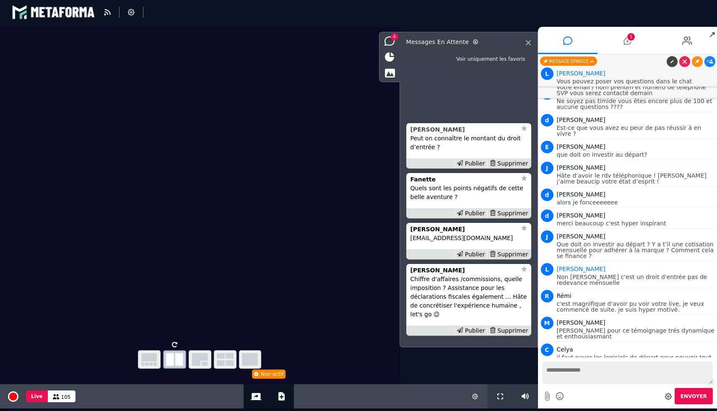
click at [431, 130] on strong "Jocelyne" at bounding box center [437, 129] width 54 height 7
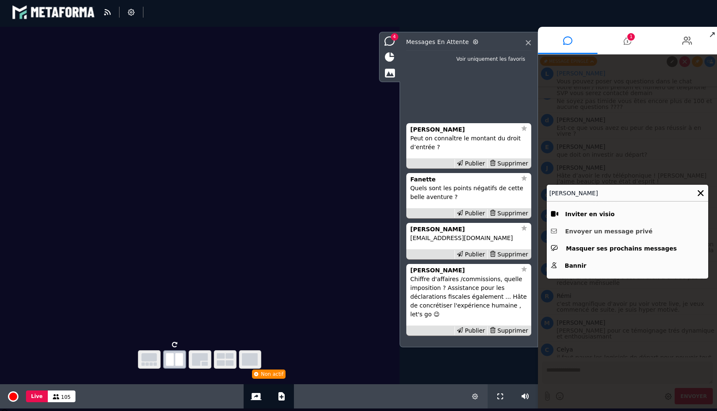
click at [595, 233] on button "Envoyer un message privé" at bounding box center [627, 231] width 153 height 13
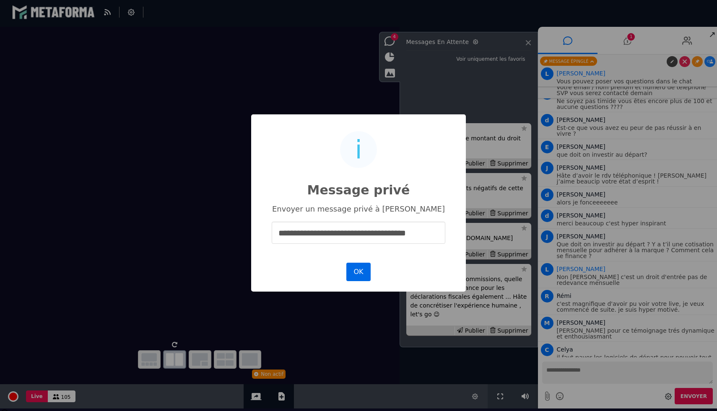
type input "**********"
click at [366, 272] on button "OK" at bounding box center [358, 272] width 24 height 18
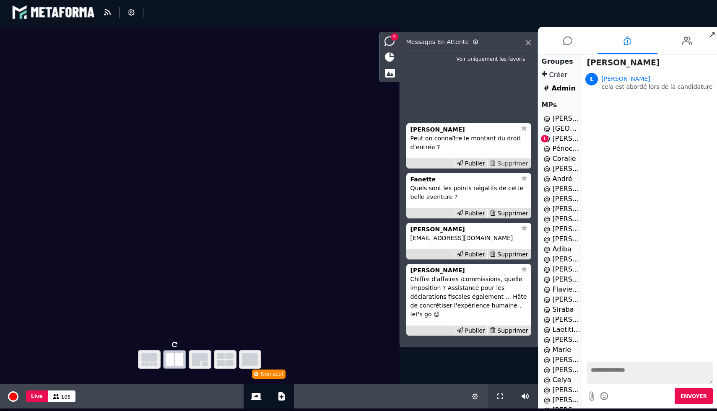
click at [502, 161] on div "Supprimer" at bounding box center [508, 163] width 43 height 9
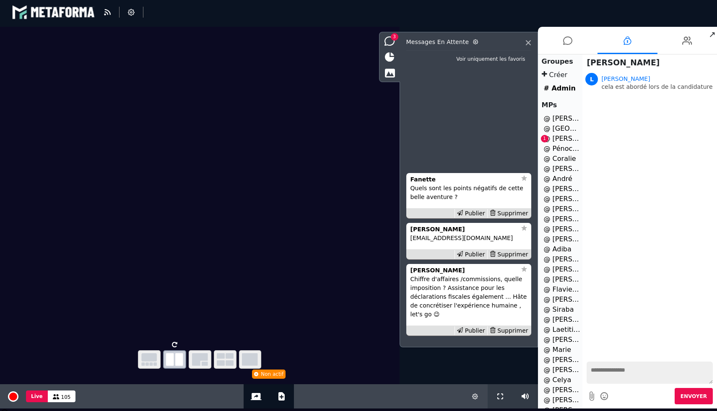
click at [568, 141] on li "@ Clara Petit 1" at bounding box center [561, 139] width 42 height 10
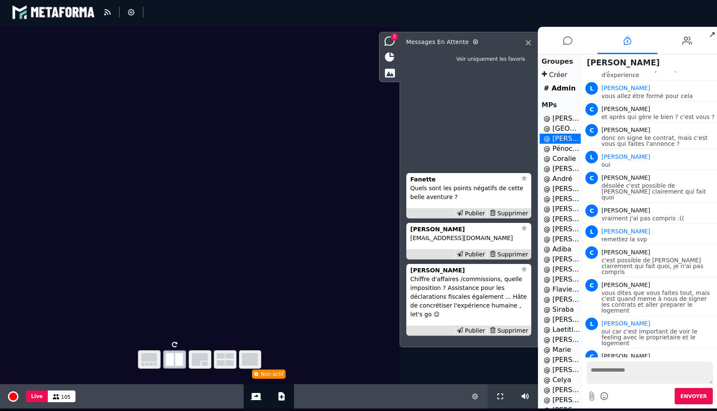
click at [613, 375] on textarea at bounding box center [649, 373] width 126 height 22
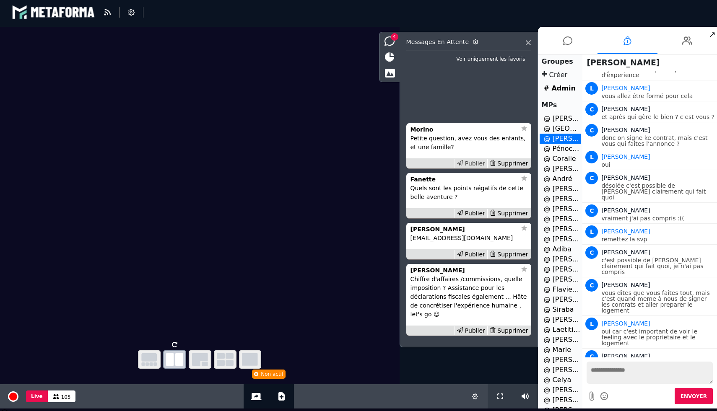
click at [481, 163] on div "Publier" at bounding box center [470, 163] width 33 height 9
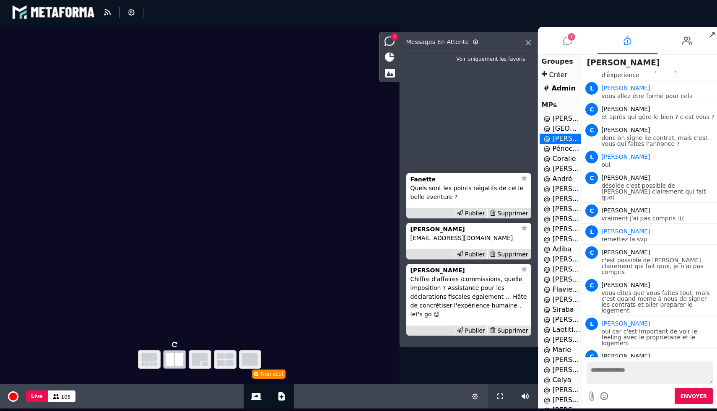
click at [571, 46] on icon at bounding box center [567, 40] width 9 height 21
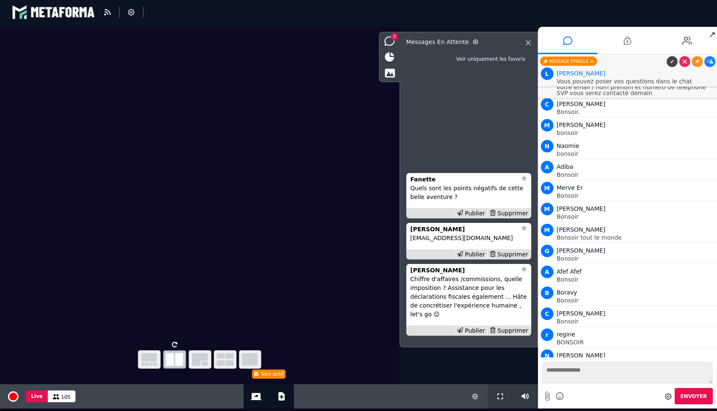
scroll to position [11758, 0]
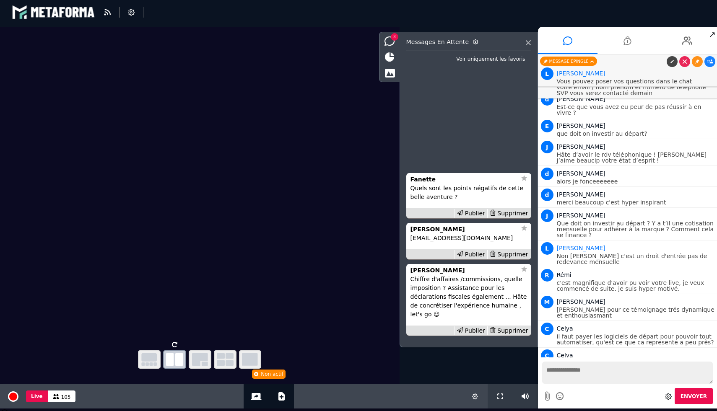
click at [584, 370] on textarea at bounding box center [627, 373] width 171 height 22
type textarea "**********"
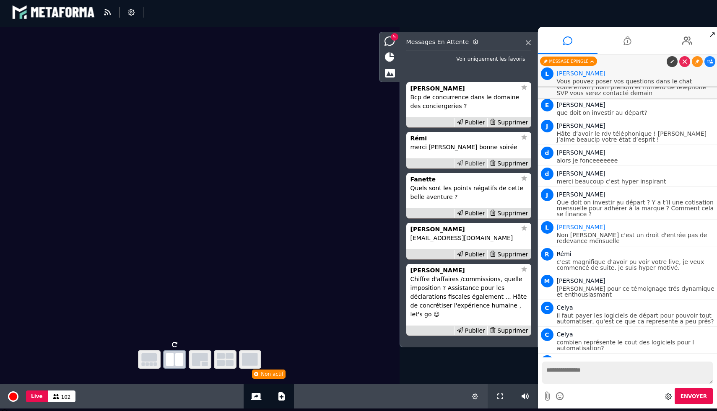
click at [472, 164] on div "Publier" at bounding box center [470, 163] width 33 height 9
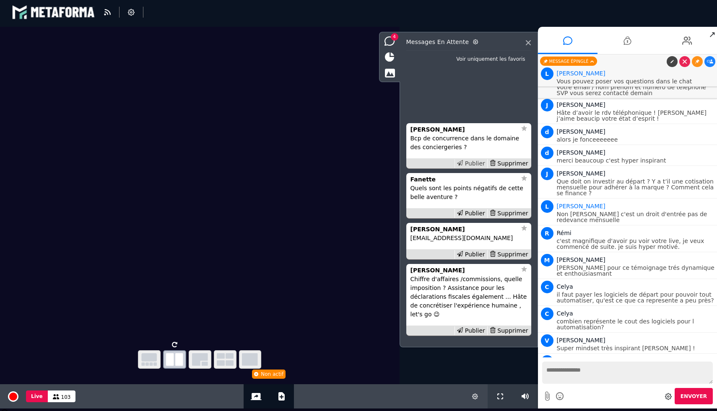
click at [475, 164] on div "Publier" at bounding box center [470, 163] width 33 height 9
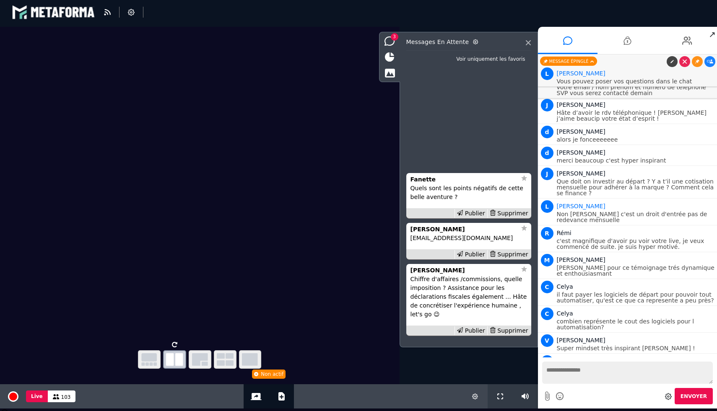
scroll to position [11821, 0]
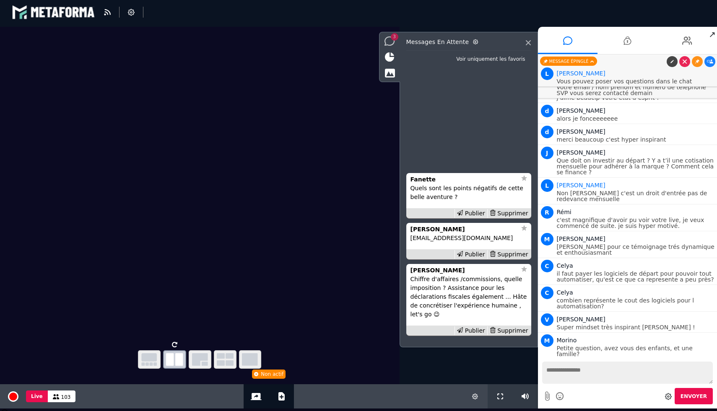
click at [386, 39] on icon at bounding box center [389, 40] width 10 height 9
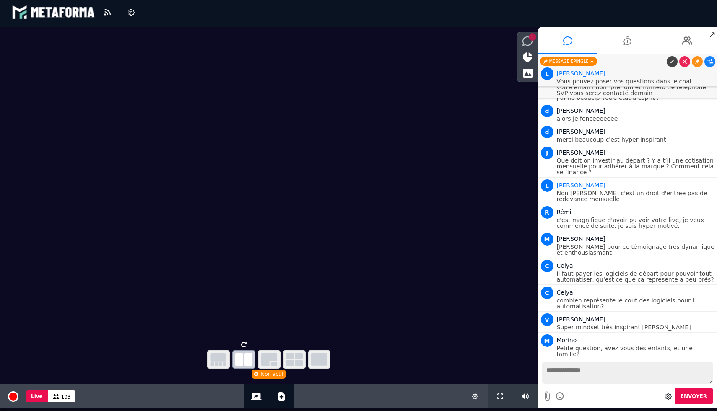
click at [527, 39] on icon at bounding box center [527, 40] width 10 height 9
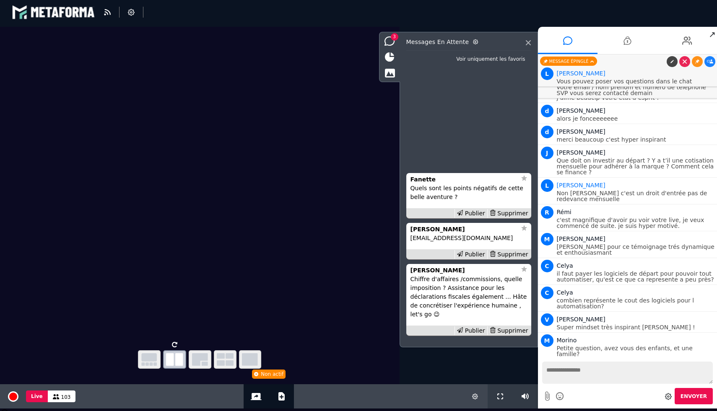
click at [578, 366] on textarea at bounding box center [627, 373] width 171 height 22
type textarea "**********"
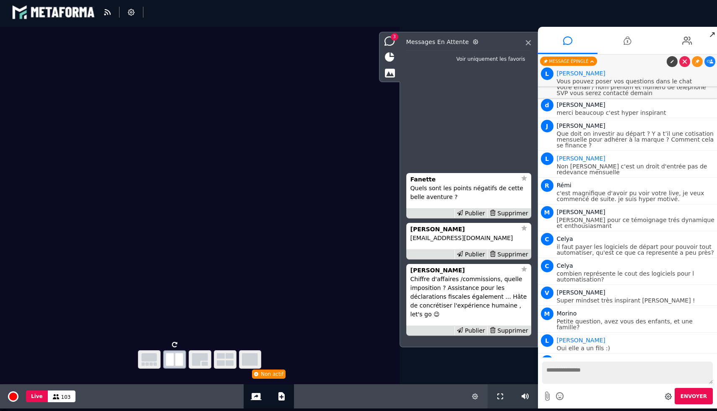
click at [698, 403] on link at bounding box center [697, 408] width 11 height 11
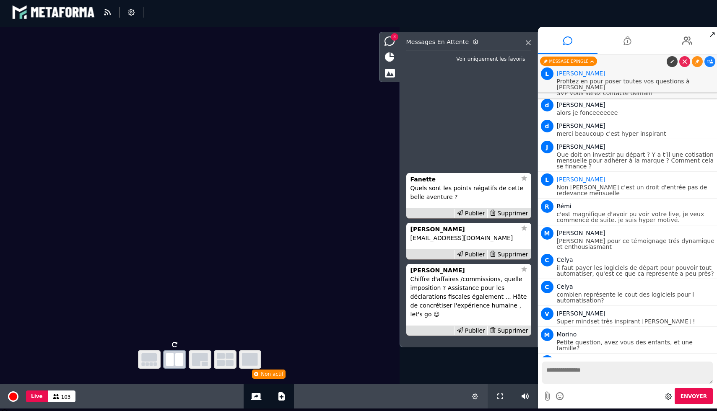
scroll to position [11842, 0]
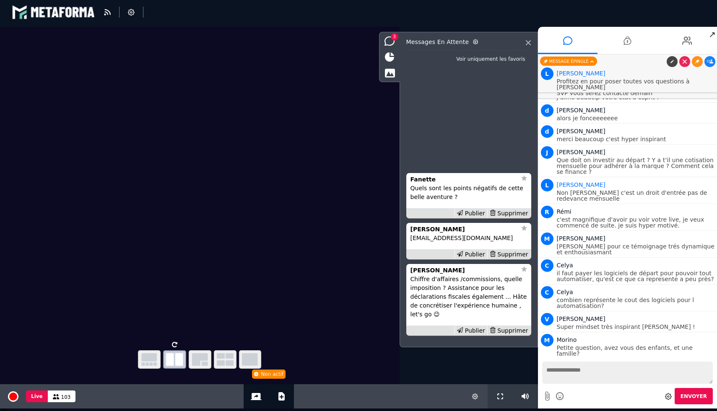
click at [708, 406] on icon at bounding box center [710, 408] width 6 height 4
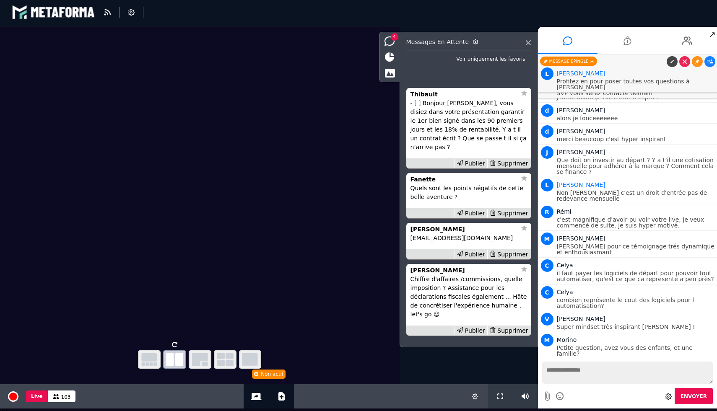
click at [714, 58] on div at bounding box center [690, 61] width 50 height 11
click at [710, 61] on icon at bounding box center [710, 62] width 6 height 4
click at [420, 98] on strong "Thibault" at bounding box center [423, 94] width 27 height 7
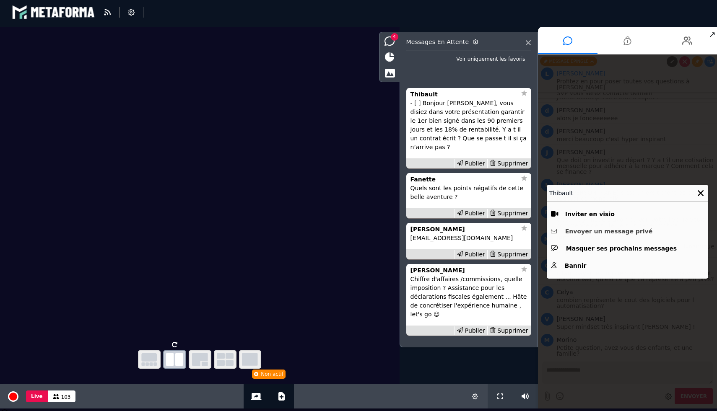
click at [599, 228] on button "Envoyer un message privé" at bounding box center [627, 231] width 153 height 13
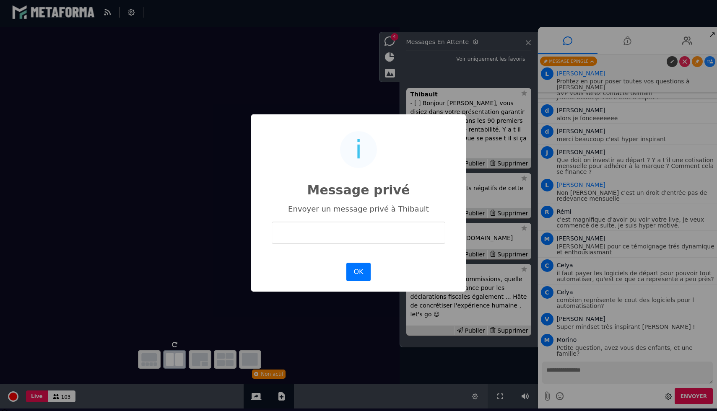
click at [396, 239] on input "text" at bounding box center [359, 233] width 174 height 22
type input "**********"
click at [360, 274] on button "OK" at bounding box center [358, 272] width 24 height 18
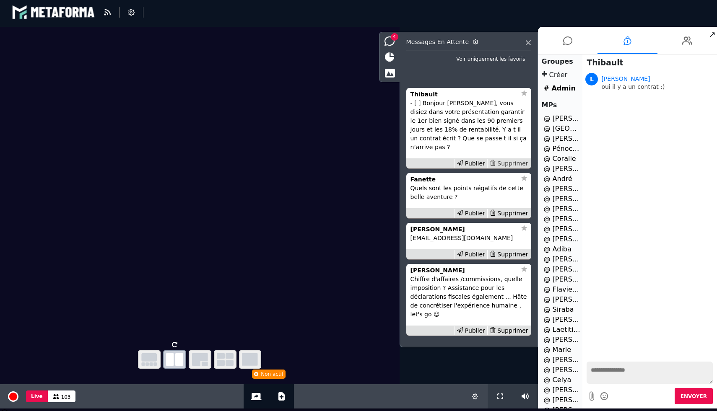
click at [507, 166] on div "Supprimer" at bounding box center [508, 163] width 43 height 9
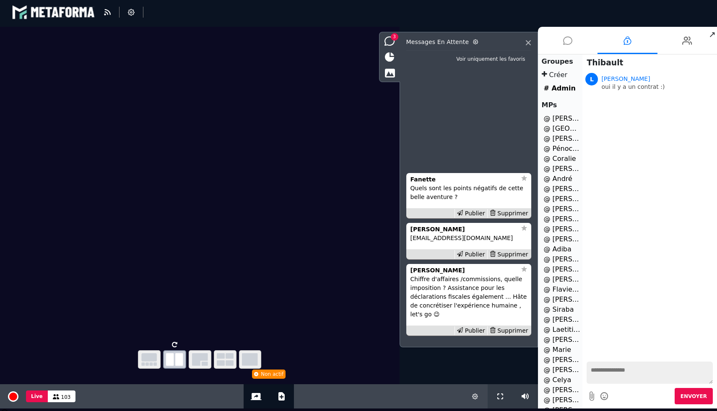
click at [569, 42] on icon at bounding box center [567, 40] width 9 height 21
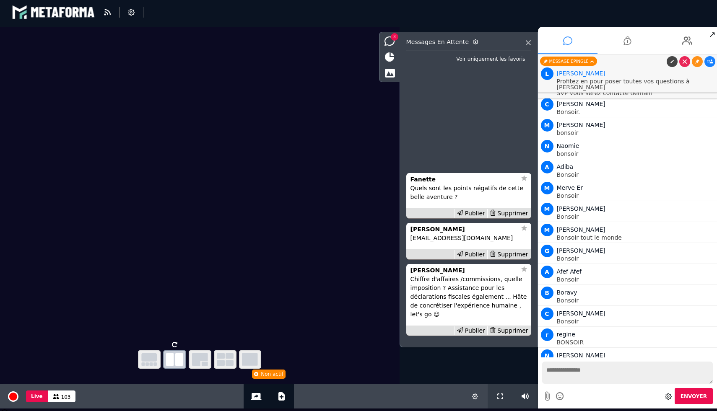
scroll to position [11821, 0]
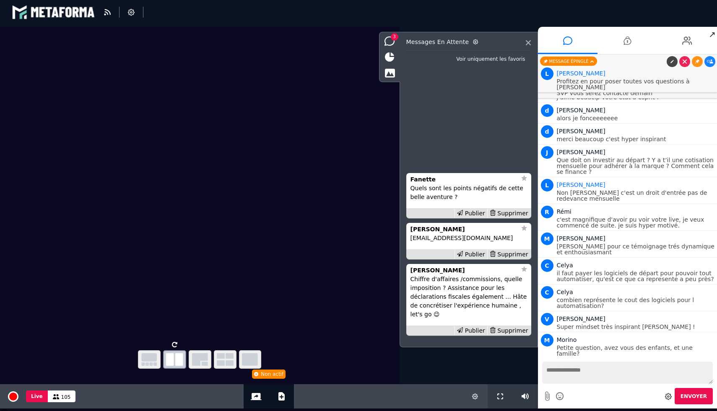
click at [594, 377] on textarea at bounding box center [627, 373] width 171 height 22
type textarea "**********"
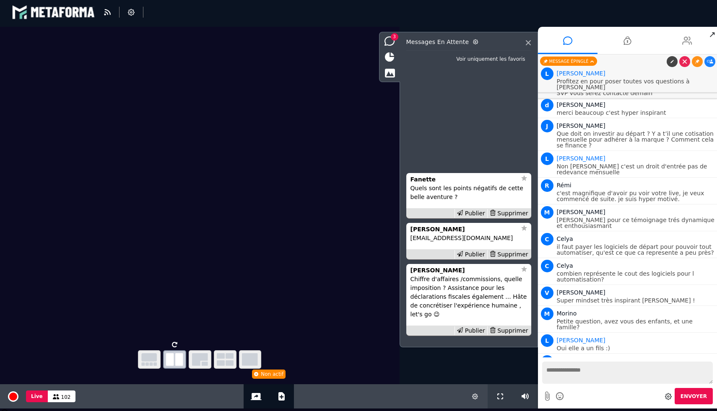
click at [675, 40] on li at bounding box center [687, 40] width 60 height 27
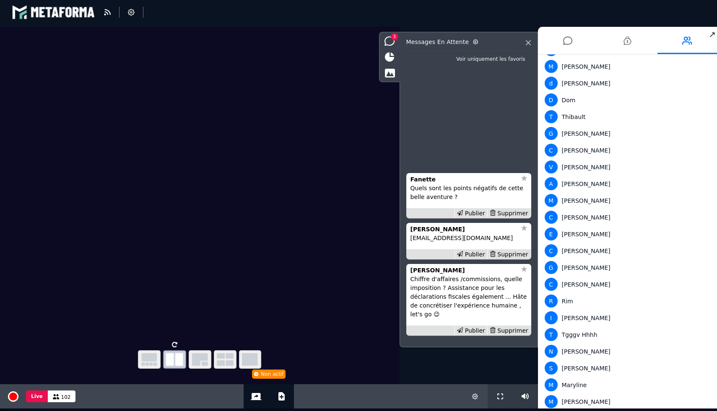
scroll to position [0, 0]
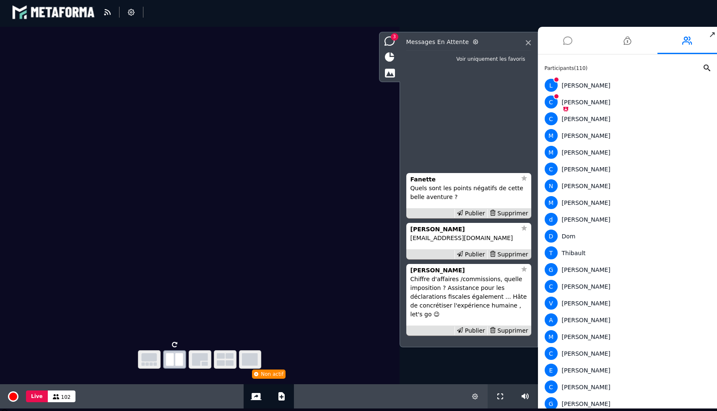
click at [571, 44] on icon at bounding box center [567, 40] width 9 height 21
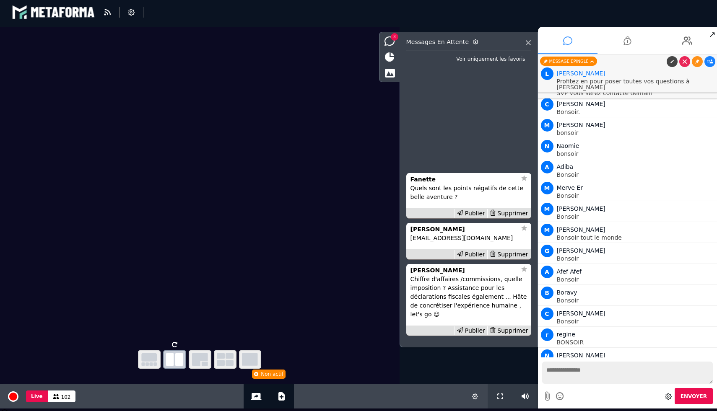
scroll to position [11848, 0]
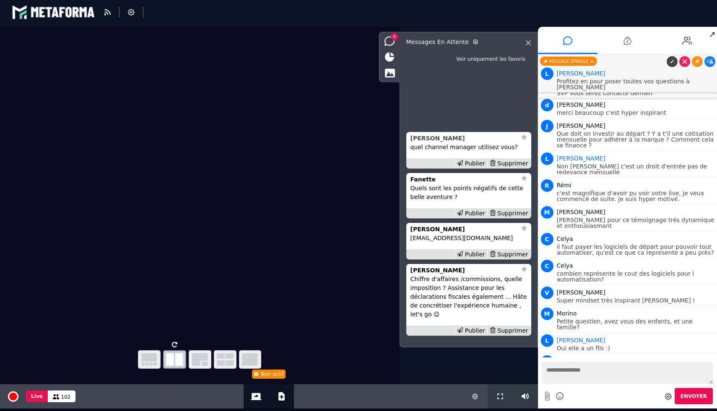
click at [443, 138] on div "Louise" at bounding box center [463, 138] width 106 height 9
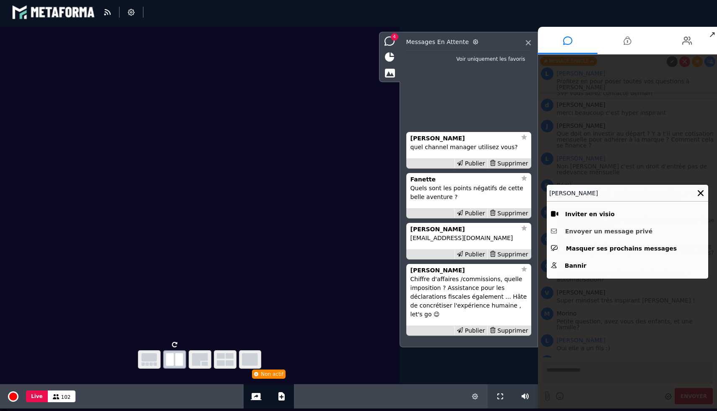
click at [579, 234] on button "Envoyer un message privé" at bounding box center [627, 231] width 153 height 13
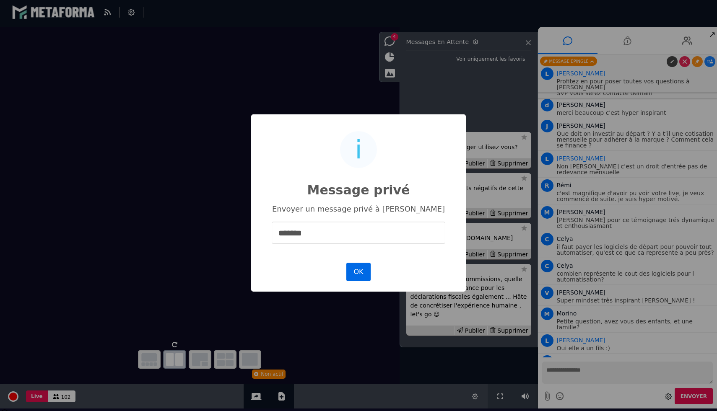
type input "******"
click at [357, 273] on button "OK" at bounding box center [358, 272] width 24 height 18
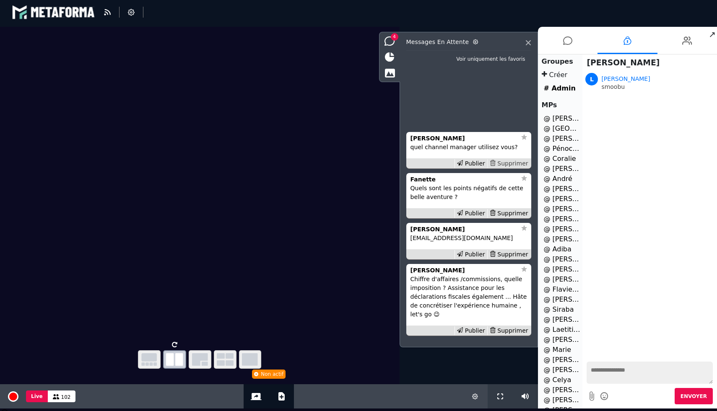
click at [504, 167] on div "Supprimer" at bounding box center [508, 163] width 43 height 9
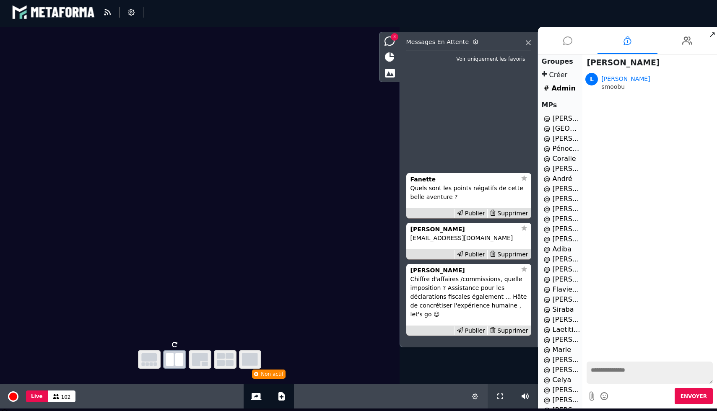
click at [571, 43] on icon at bounding box center [567, 40] width 9 height 21
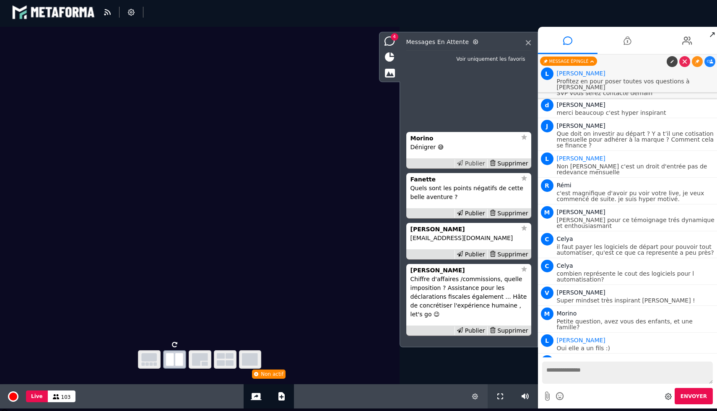
click at [470, 163] on div "Publier" at bounding box center [470, 163] width 33 height 9
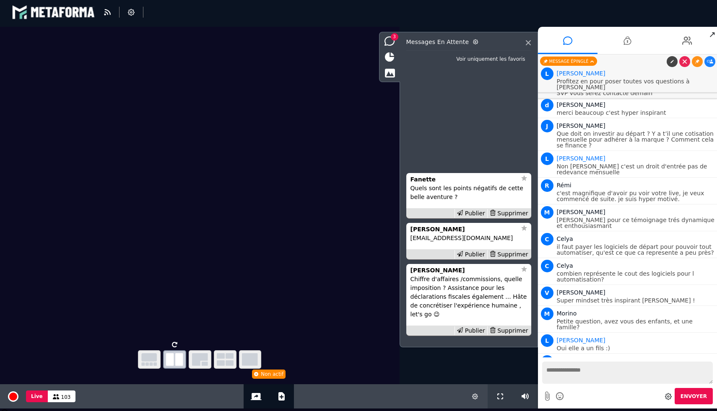
scroll to position [11869, 0]
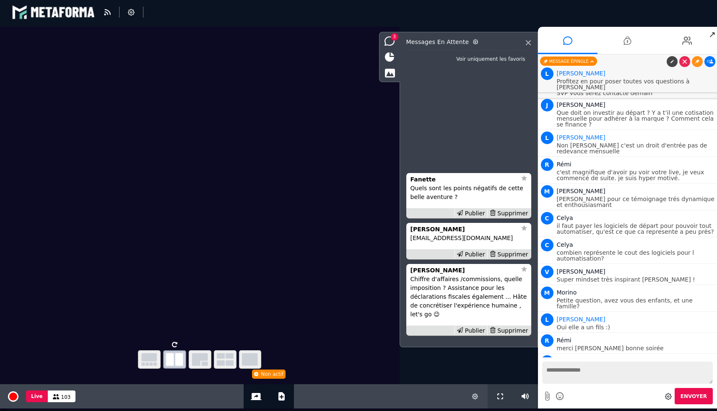
click at [712, 61] on icon at bounding box center [710, 62] width 6 height 4
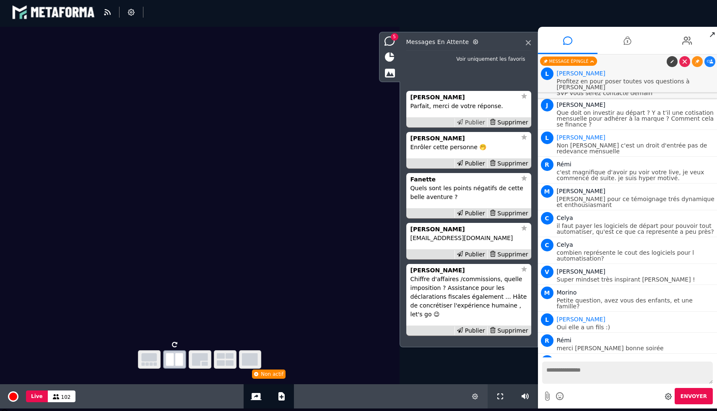
click at [468, 120] on div "Publier" at bounding box center [470, 122] width 33 height 9
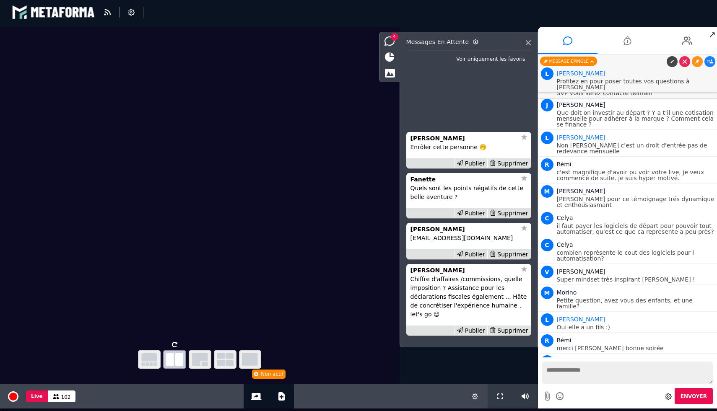
scroll to position [11890, 0]
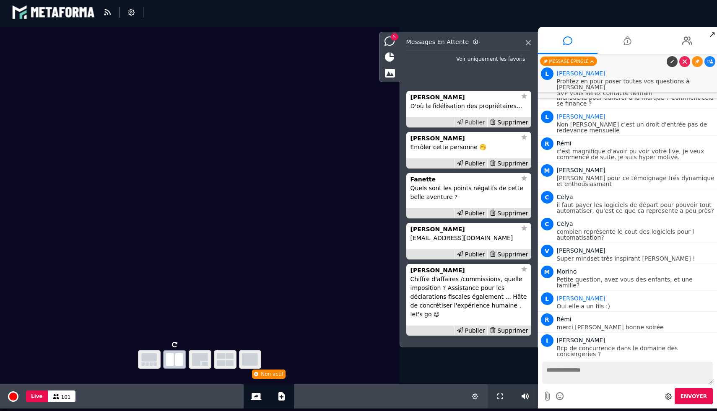
click at [472, 119] on div "Publier" at bounding box center [470, 122] width 33 height 9
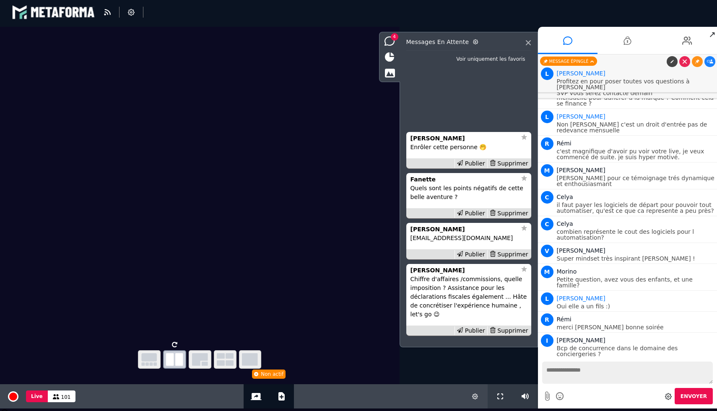
scroll to position [11911, 0]
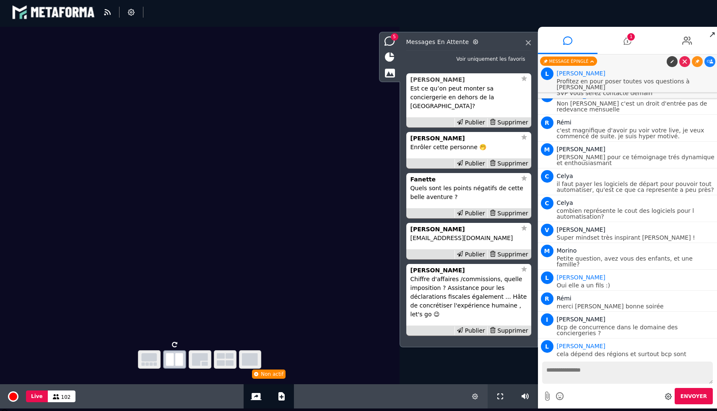
click at [435, 84] on div "[PERSON_NAME]" at bounding box center [463, 79] width 106 height 9
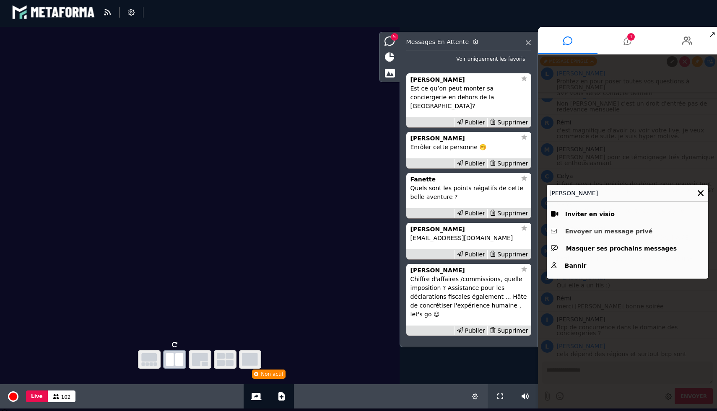
click at [579, 231] on button "Envoyer un message privé" at bounding box center [627, 231] width 153 height 13
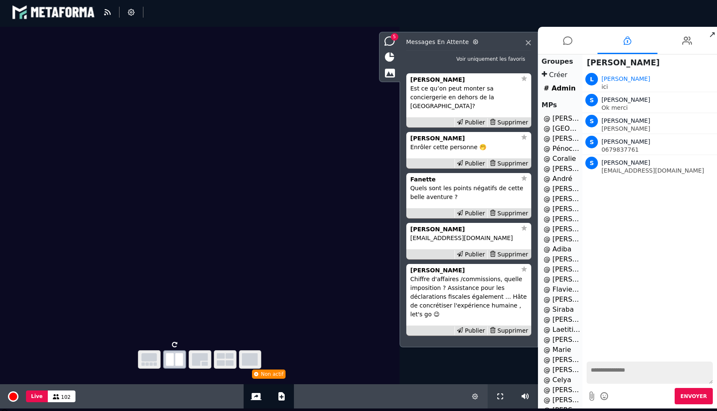
click at [596, 372] on textarea at bounding box center [649, 373] width 126 height 22
type textarea "**********"
click at [682, 399] on button "Envoyer" at bounding box center [694, 396] width 38 height 16
click at [572, 36] on li at bounding box center [568, 40] width 60 height 27
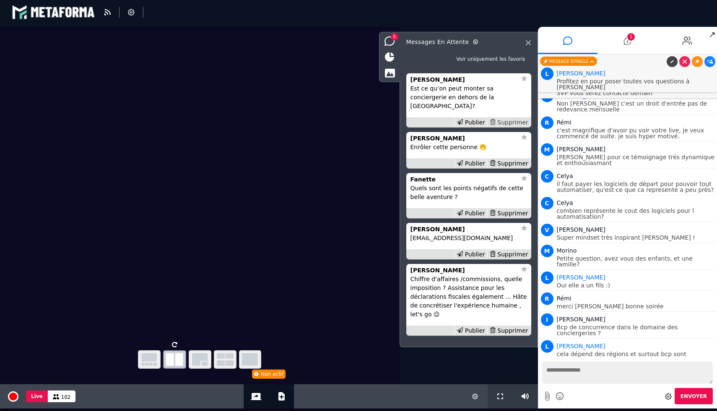
click at [511, 120] on div "Supprimer" at bounding box center [508, 122] width 43 height 9
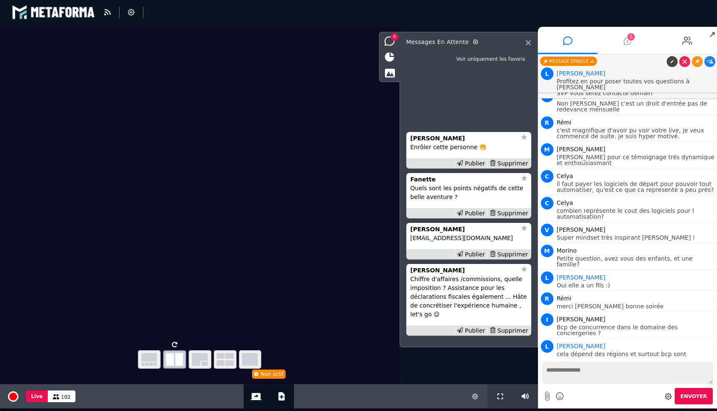
click at [630, 44] on icon at bounding box center [627, 40] width 8 height 21
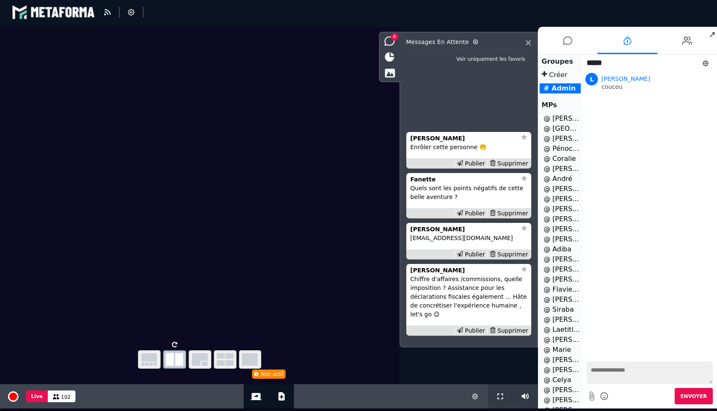
scroll to position [76, 0]
click at [562, 377] on li "@ Jocelyne 1" at bounding box center [561, 375] width 42 height 10
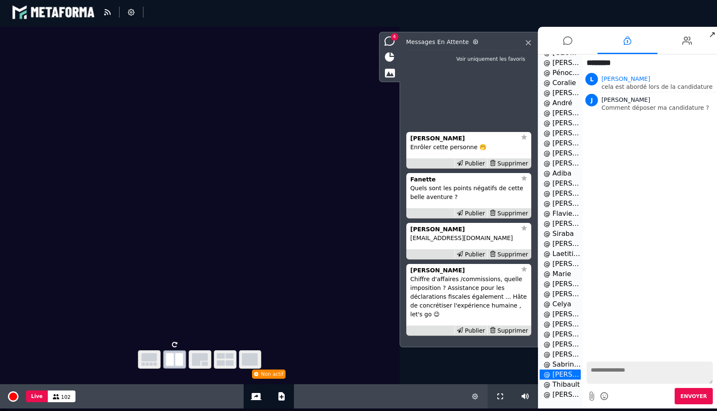
click at [620, 375] on textarea at bounding box center [649, 373] width 126 height 22
type textarea "**********"
click at [385, 70] on icon at bounding box center [389, 72] width 10 height 9
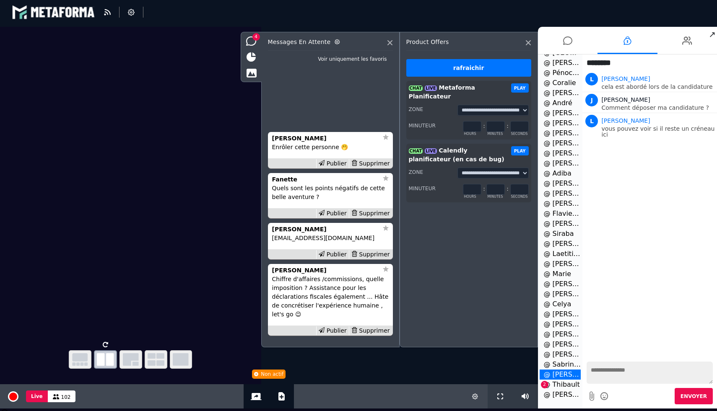
drag, startPoint x: 493, startPoint y: 117, endPoint x: 483, endPoint y: 117, distance: 10.1
click at [483, 121] on div "* hours : * minutes : * seconds" at bounding box center [495, 126] width 65 height 11
type input "**"
click at [519, 87] on button "PLAY" at bounding box center [520, 87] width 18 height 9
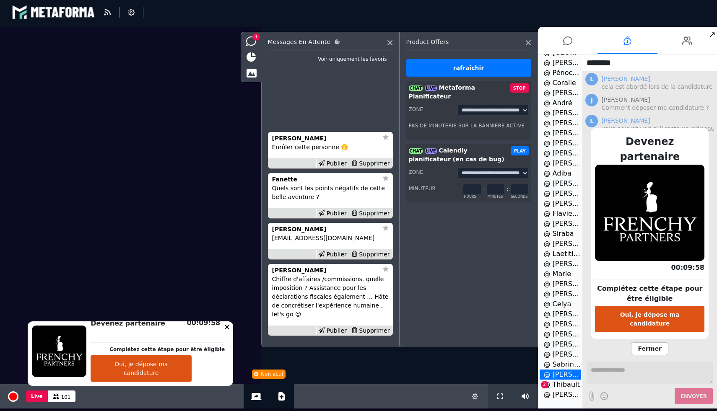
click at [636, 308] on button "Oui, je dépose ma candidature" at bounding box center [649, 319] width 109 height 26
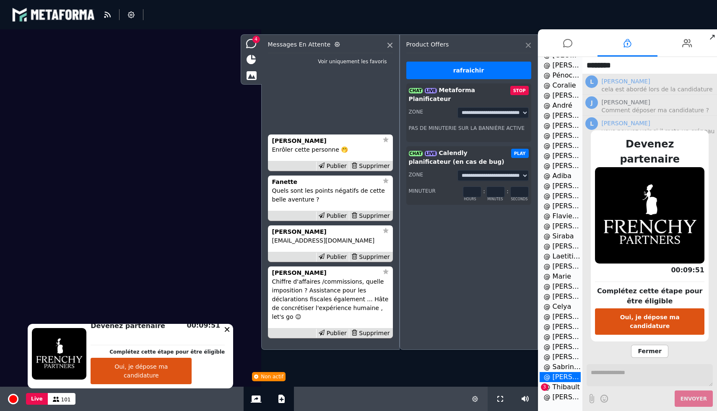
click at [527, 44] on icon at bounding box center [528, 45] width 5 height 5
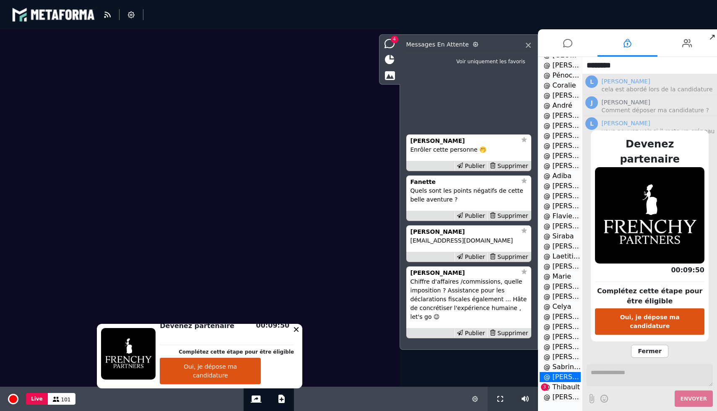
click at [648, 345] on span "Fermer" at bounding box center [649, 351] width 37 height 13
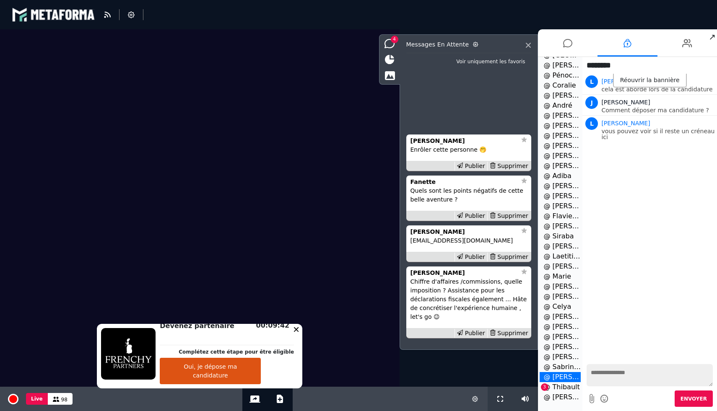
click at [625, 379] on textarea at bounding box center [649, 375] width 126 height 22
paste textarea "**********"
type textarea "**********"
click at [692, 401] on span "Envoyer" at bounding box center [693, 399] width 26 height 6
click at [566, 40] on icon at bounding box center [567, 43] width 9 height 21
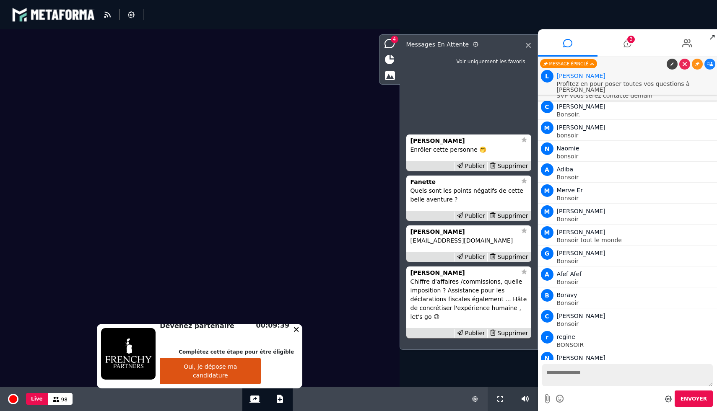
scroll to position [11911, 0]
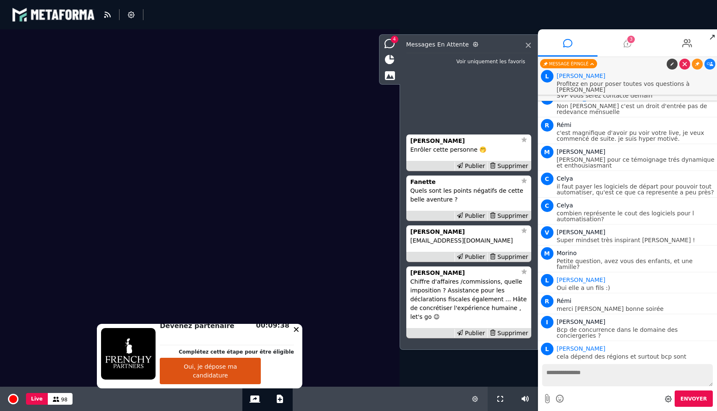
click at [632, 41] on span "3" at bounding box center [631, 40] width 8 height 8
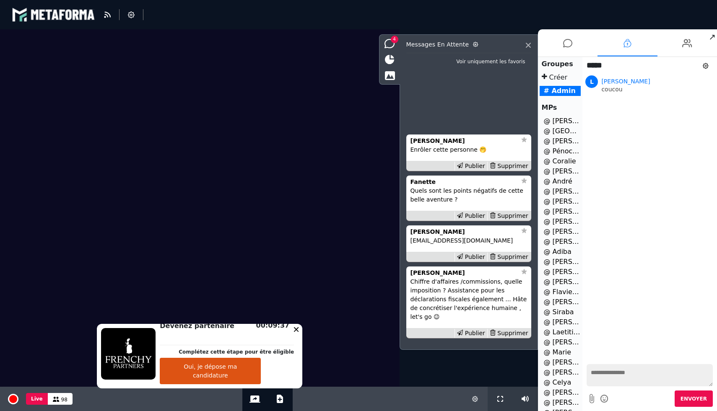
scroll to position [76, 0]
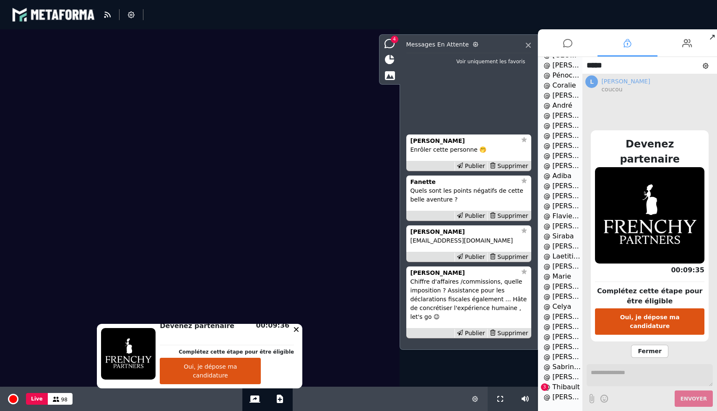
click at [557, 386] on li "@ Thibault 3" at bounding box center [561, 387] width 42 height 10
click at [658, 345] on span "Fermer" at bounding box center [649, 351] width 37 height 13
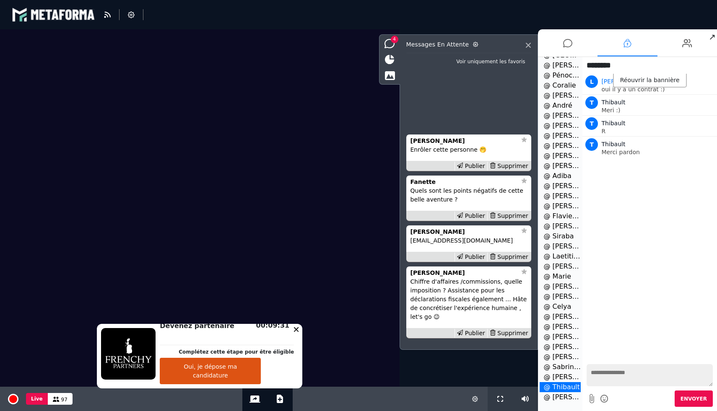
click at [630, 375] on textarea at bounding box center [649, 375] width 126 height 22
click at [562, 49] on li at bounding box center [568, 42] width 60 height 27
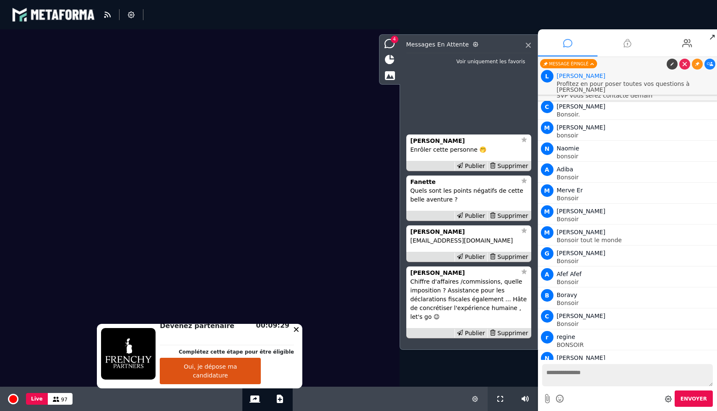
scroll to position [11911, 0]
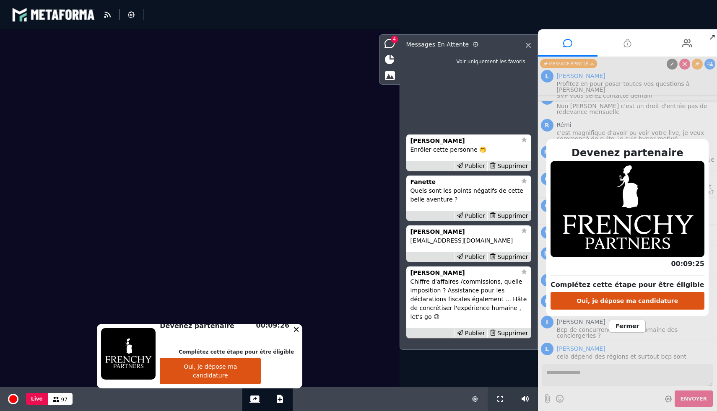
click at [631, 327] on span "Fermer" at bounding box center [627, 326] width 37 height 13
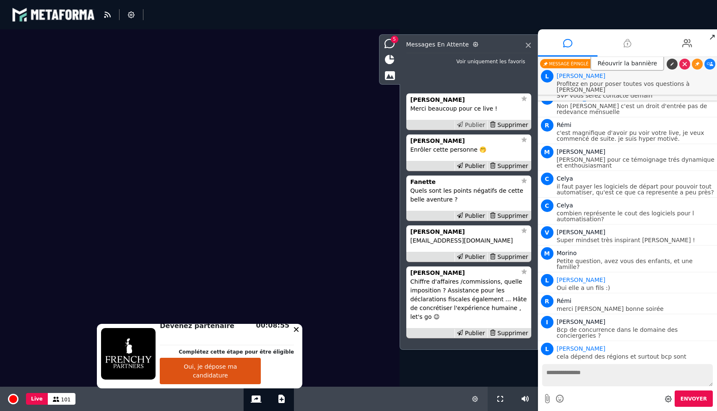
click at [474, 122] on div "Publier" at bounding box center [470, 125] width 33 height 9
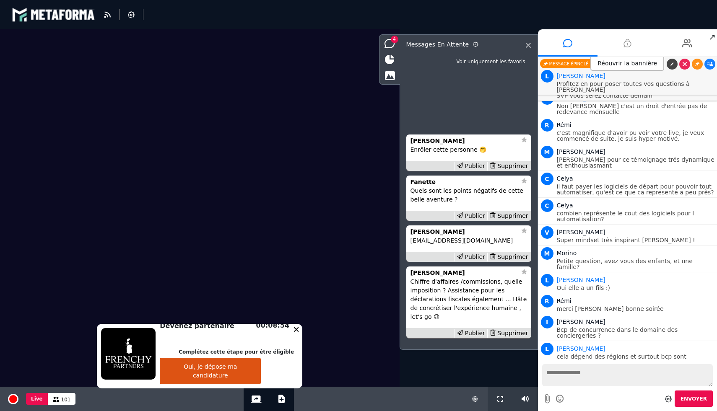
scroll to position [11932, 0]
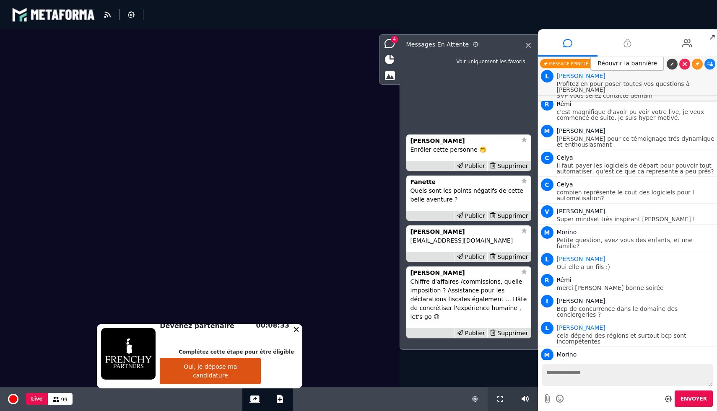
click at [584, 371] on textarea at bounding box center [627, 375] width 171 height 22
type textarea "**********"
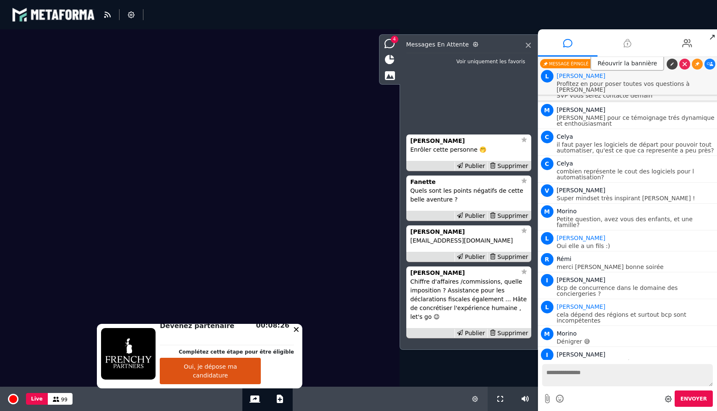
click at [708, 411] on icon at bounding box center [710, 417] width 6 height 4
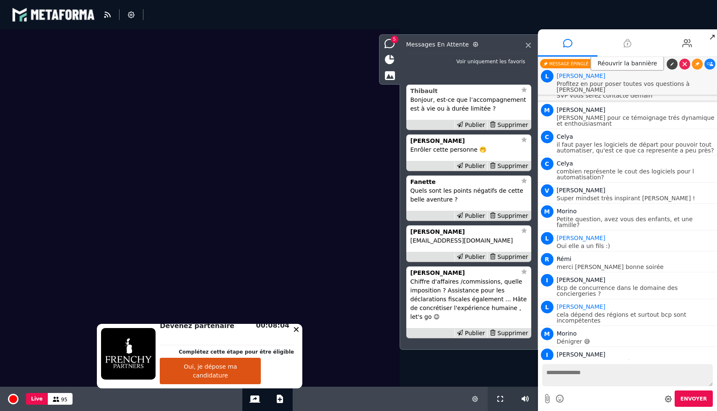
click at [429, 93] on strong "Thibault" at bounding box center [423, 91] width 27 height 7
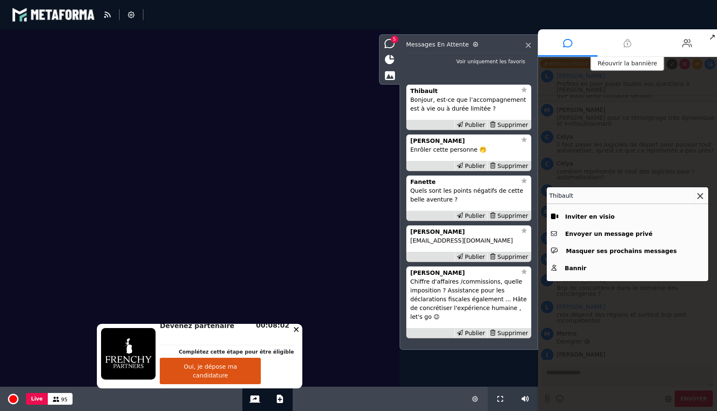
click at [701, 197] on icon at bounding box center [700, 196] width 6 height 6
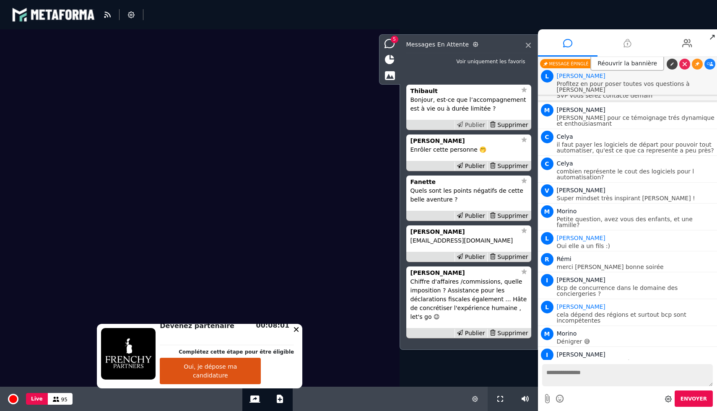
click at [478, 124] on div "Publier" at bounding box center [470, 125] width 33 height 9
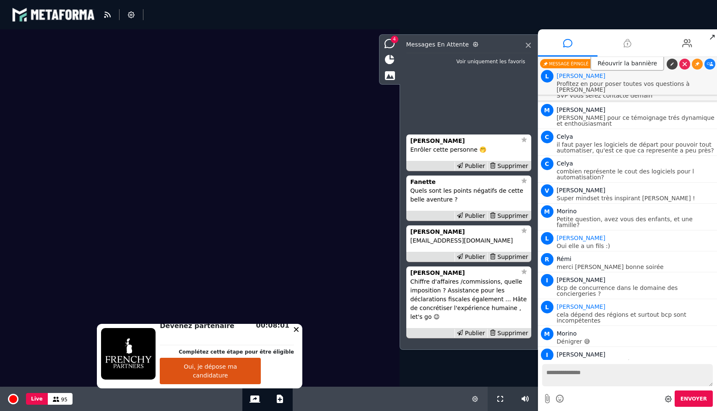
scroll to position [11979, 0]
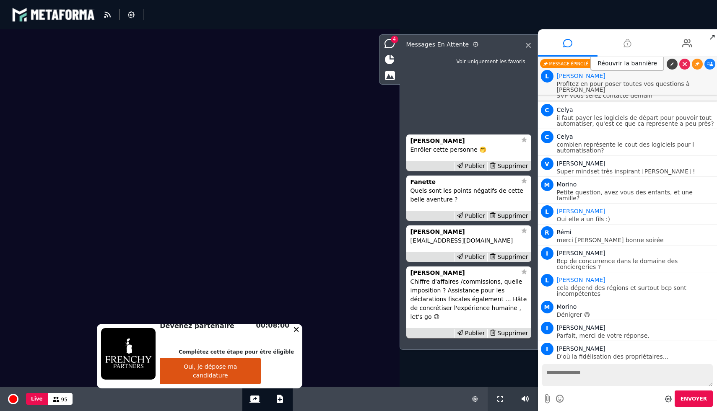
click at [571, 372] on textarea at bounding box center [627, 375] width 171 height 22
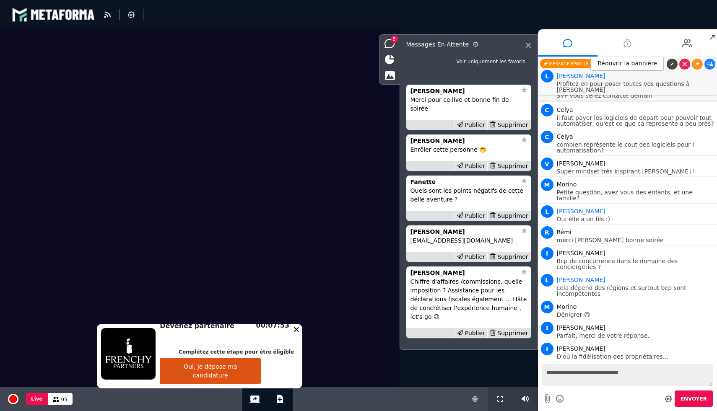
type textarea "**********"
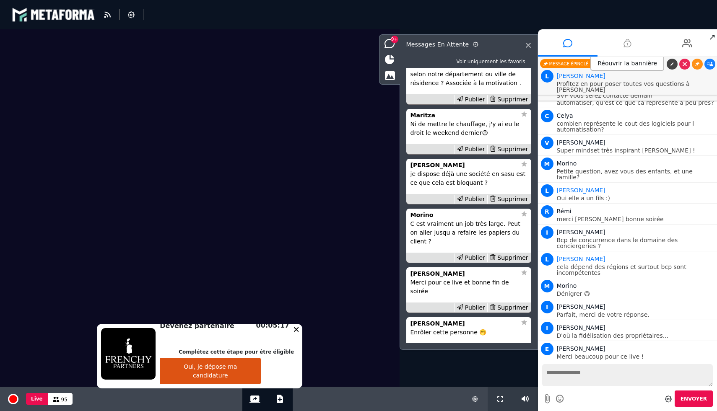
scroll to position [-315, 0]
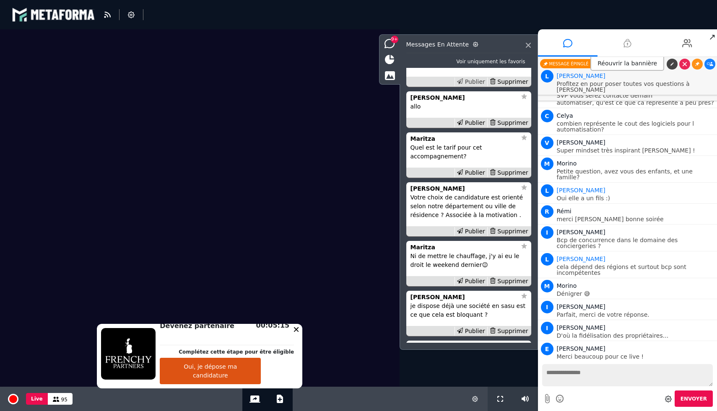
click at [466, 86] on div "Publier" at bounding box center [470, 82] width 33 height 9
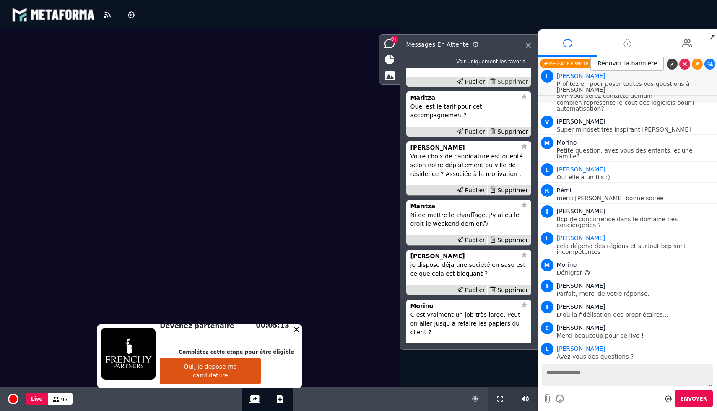
click at [509, 86] on div "Supprimer" at bounding box center [508, 82] width 43 height 9
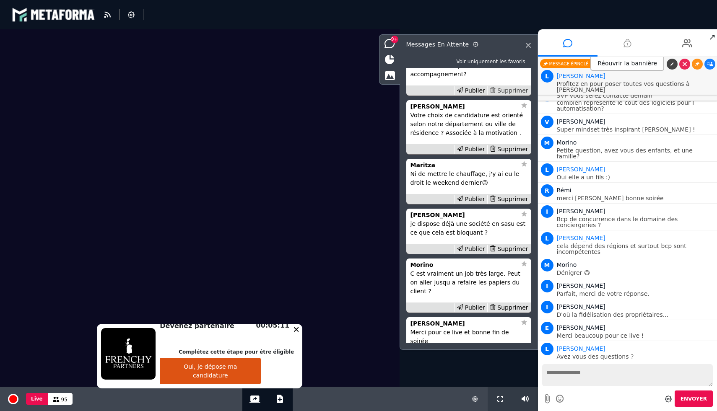
click at [513, 95] on div "Supprimer" at bounding box center [508, 90] width 43 height 9
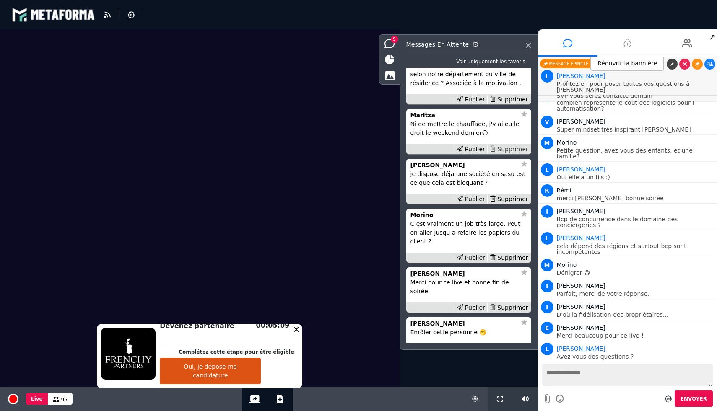
click at [505, 154] on div "Supprimer" at bounding box center [508, 149] width 43 height 9
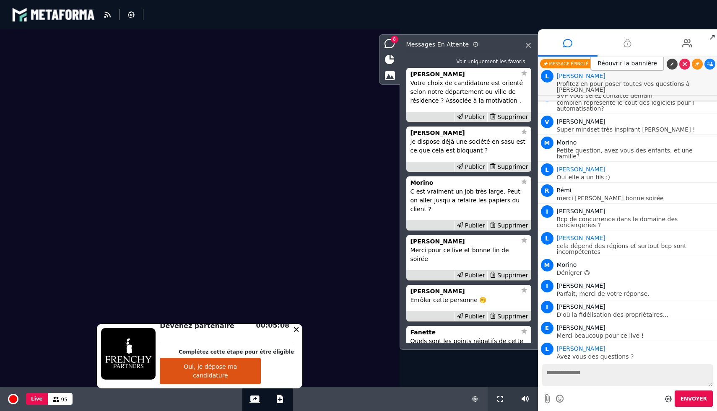
scroll to position [-133, 0]
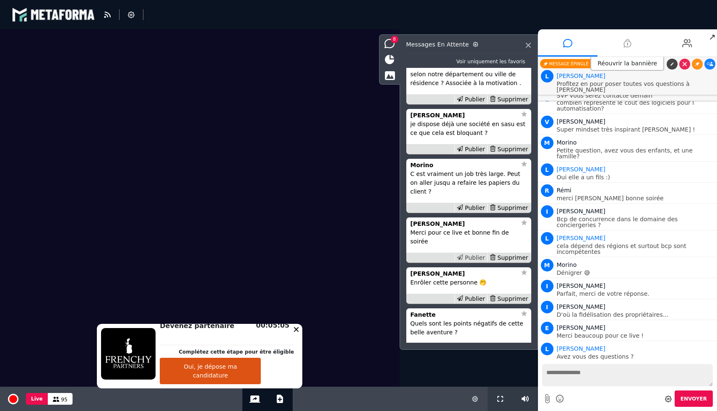
click at [471, 259] on div "Publier" at bounding box center [470, 258] width 33 height 9
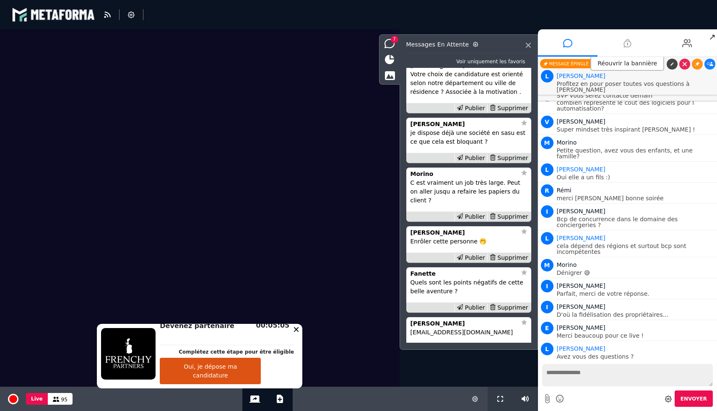
scroll to position [12042, 0]
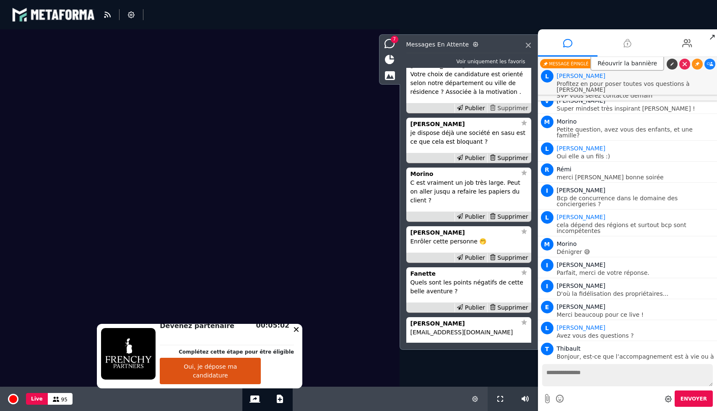
click at [511, 113] on div "Supprimer" at bounding box center [508, 108] width 43 height 9
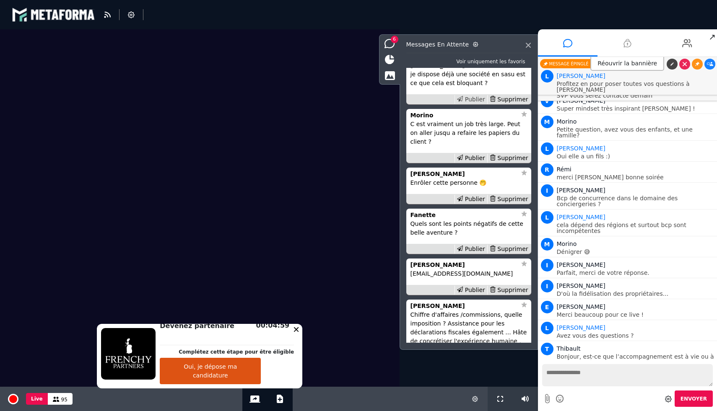
click at [468, 104] on div "Publier" at bounding box center [470, 99] width 33 height 9
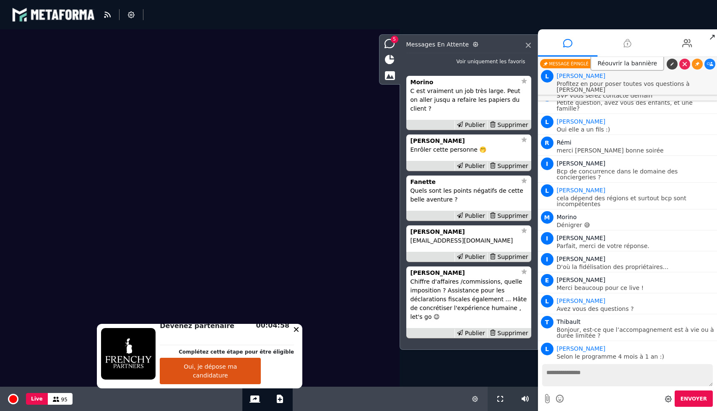
click at [581, 377] on textarea at bounding box center [627, 375] width 171 height 22
type textarea "**********"
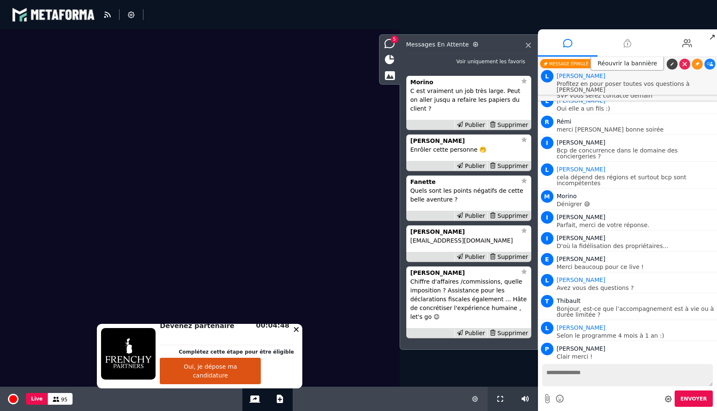
click at [628, 38] on icon at bounding box center [627, 43] width 8 height 21
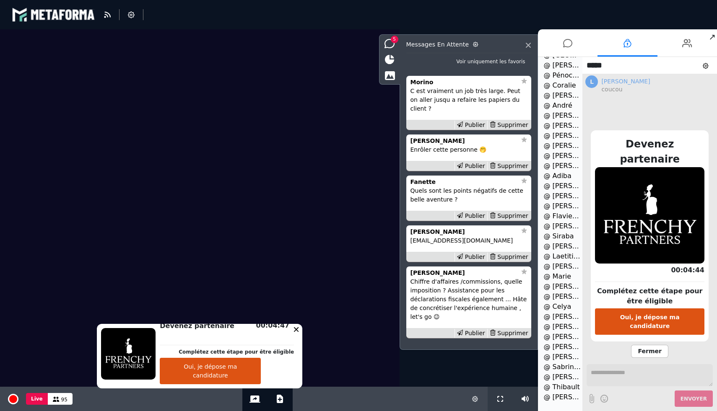
scroll to position [0, 0]
click at [560, 47] on li at bounding box center [568, 42] width 60 height 27
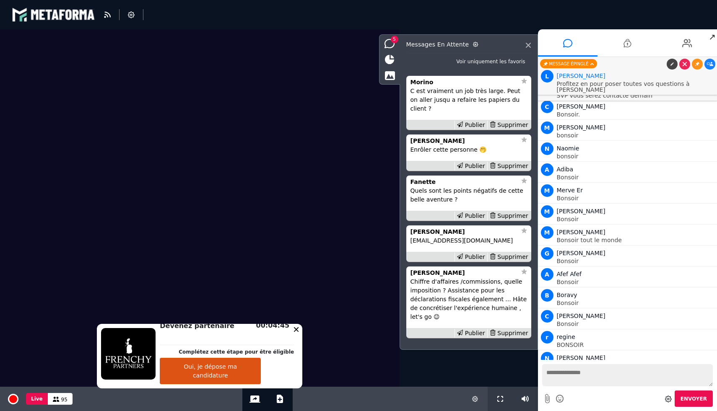
scroll to position [12090, 0]
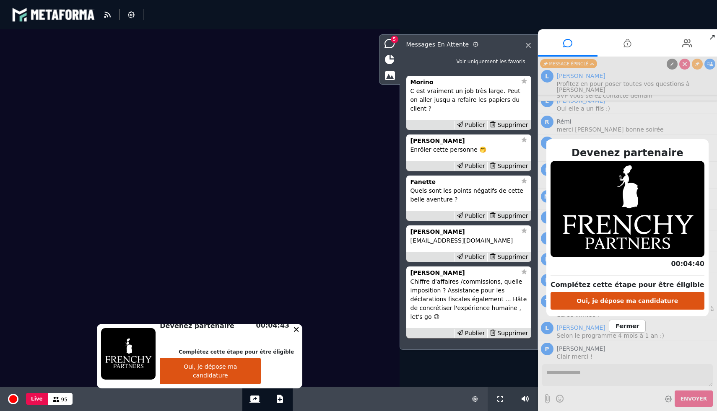
click at [624, 327] on span "Fermer" at bounding box center [627, 326] width 37 height 13
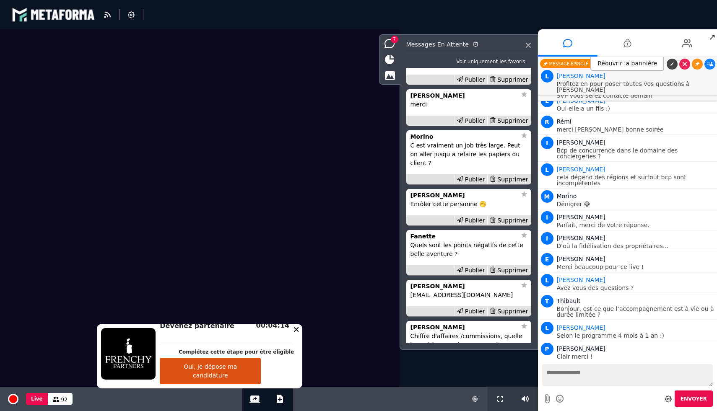
scroll to position [-65, 0]
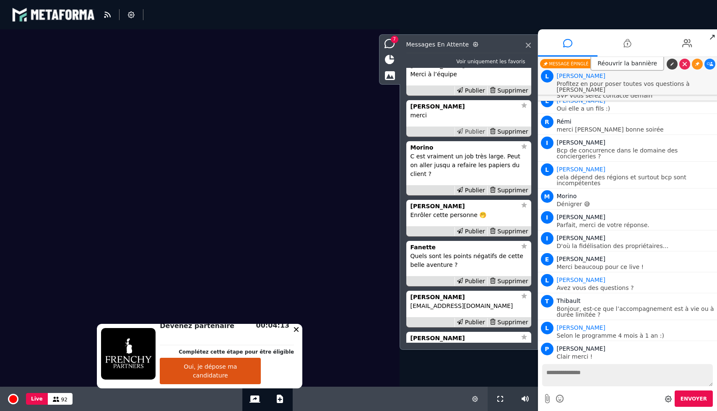
click at [476, 136] on div "Publier" at bounding box center [470, 131] width 33 height 9
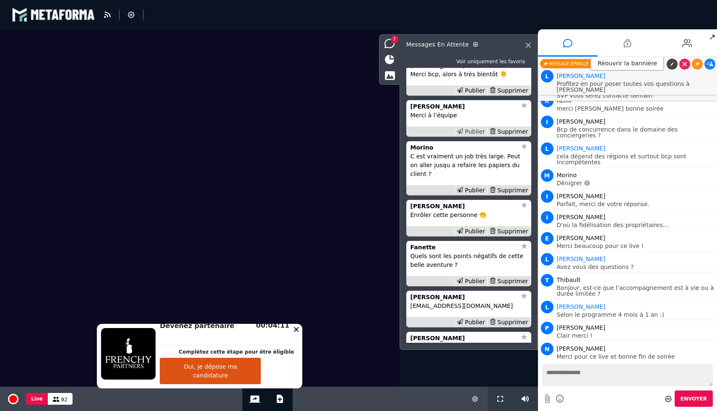
click at [472, 136] on div "Publier" at bounding box center [470, 131] width 33 height 9
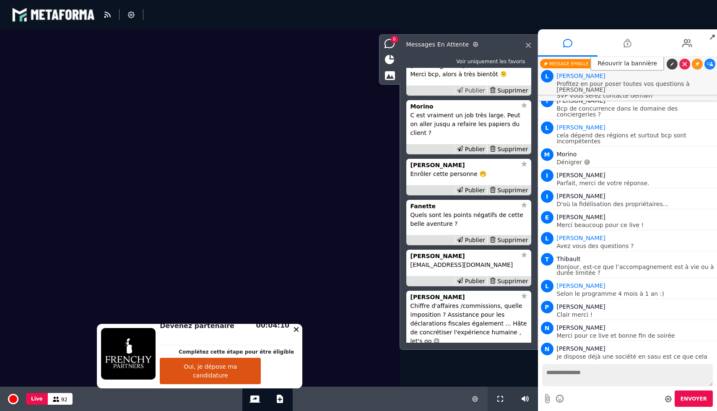
click at [472, 95] on div "Publier" at bounding box center [470, 90] width 33 height 9
click at [470, 95] on div "Publier" at bounding box center [470, 90] width 33 height 9
click at [475, 95] on div "Publier" at bounding box center [470, 90] width 33 height 9
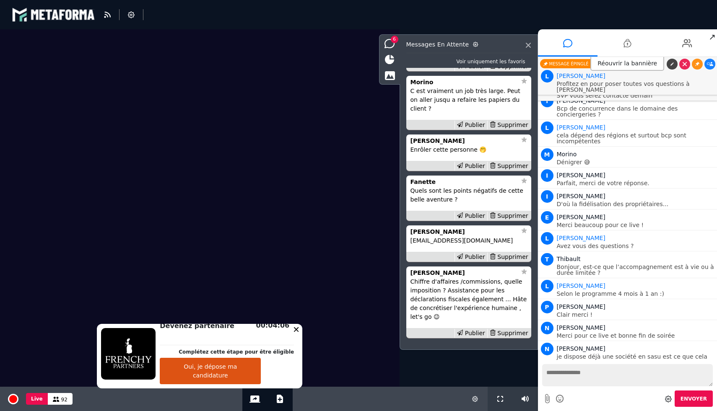
scroll to position [-24, 0]
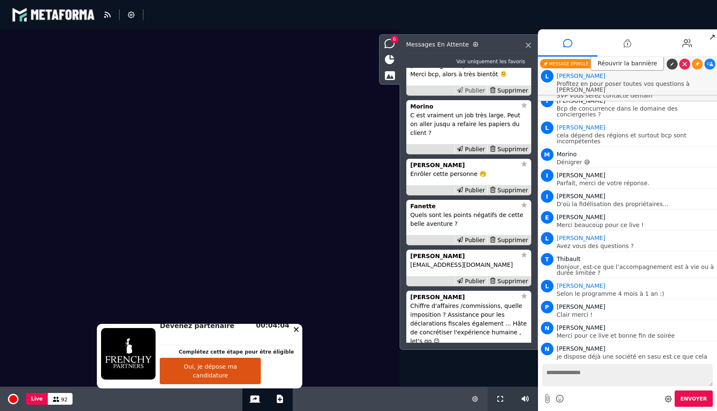
click at [474, 95] on div "Publier" at bounding box center [470, 90] width 33 height 9
click at [570, 374] on textarea at bounding box center [627, 375] width 171 height 22
click at [283, 399] on button "Ajouter un document" at bounding box center [280, 399] width 10 height 24
select select "******"
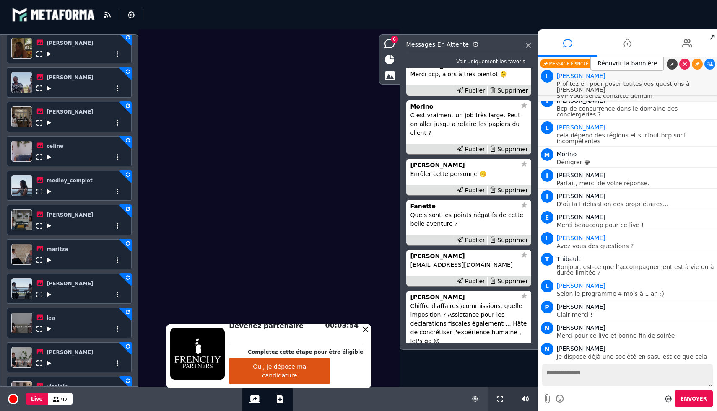
scroll to position [100, 0]
click at [49, 191] on icon at bounding box center [49, 192] width 5 height 6
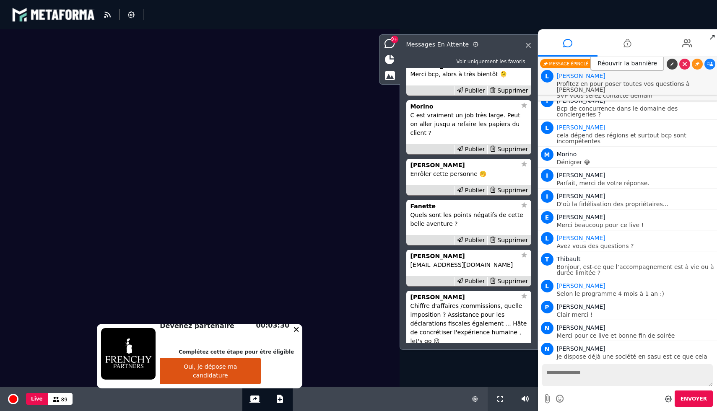
scroll to position [-250, 0]
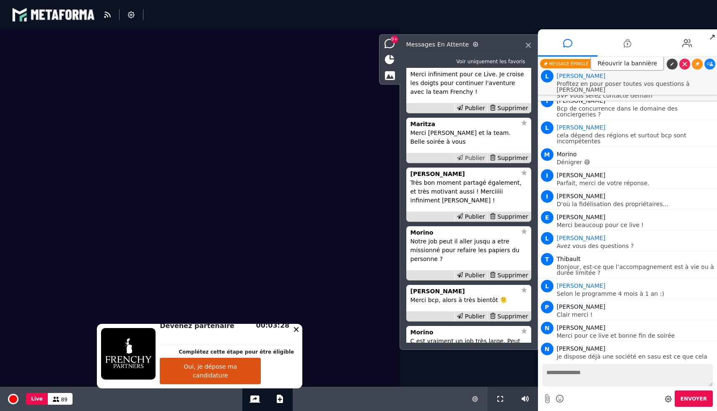
click at [465, 163] on div "Publier" at bounding box center [470, 158] width 33 height 9
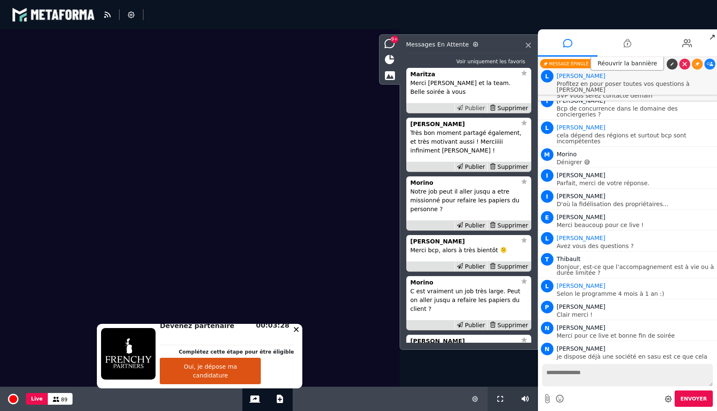
scroll to position [12153, 0]
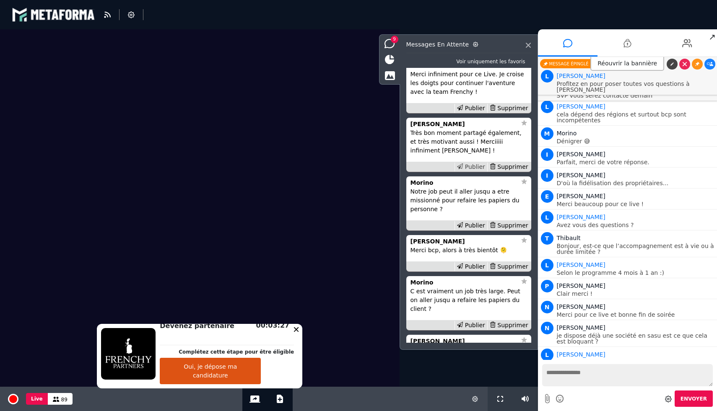
click at [473, 171] on div "Publier" at bounding box center [470, 167] width 33 height 9
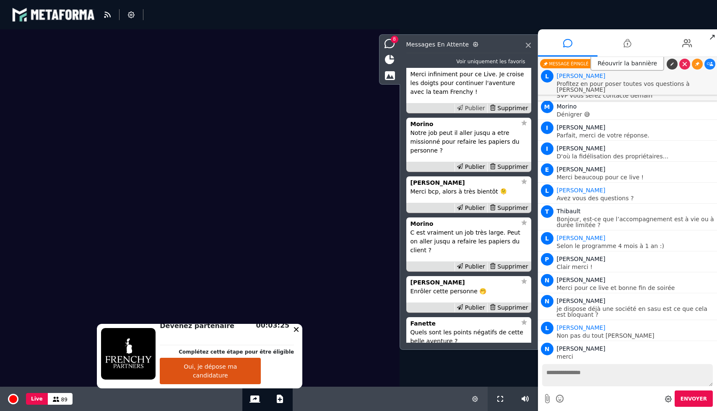
click at [472, 113] on div "Publier" at bounding box center [470, 108] width 33 height 9
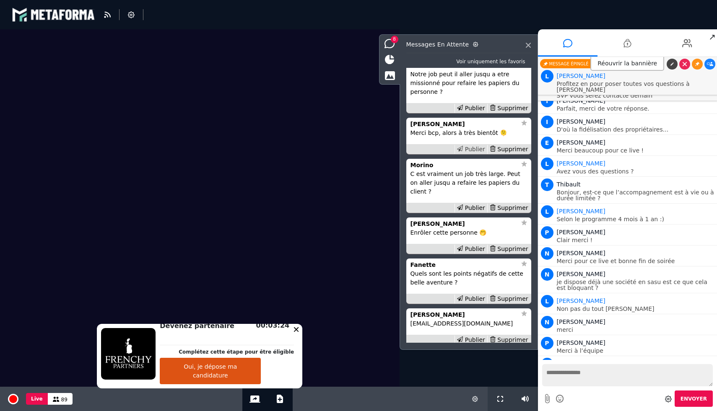
click at [475, 154] on div "Publier" at bounding box center [470, 149] width 33 height 9
click at [478, 154] on div "Publier" at bounding box center [470, 149] width 33 height 9
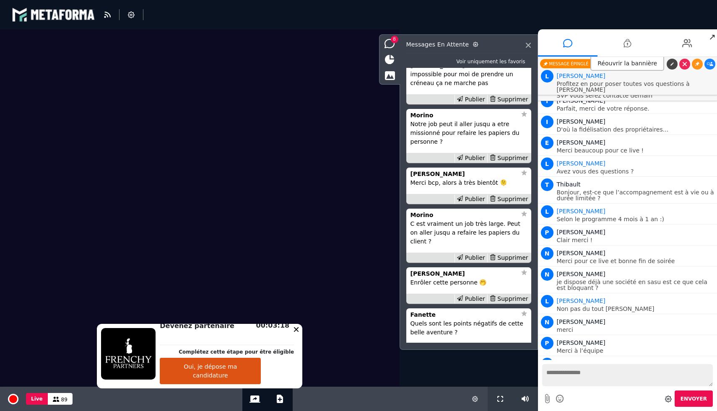
scroll to position [-183, 0]
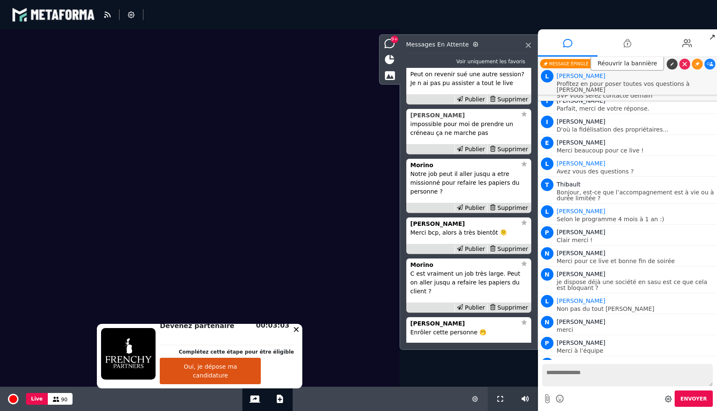
click at [440, 119] on strong "Maryline BOUVIER" at bounding box center [437, 115] width 54 height 7
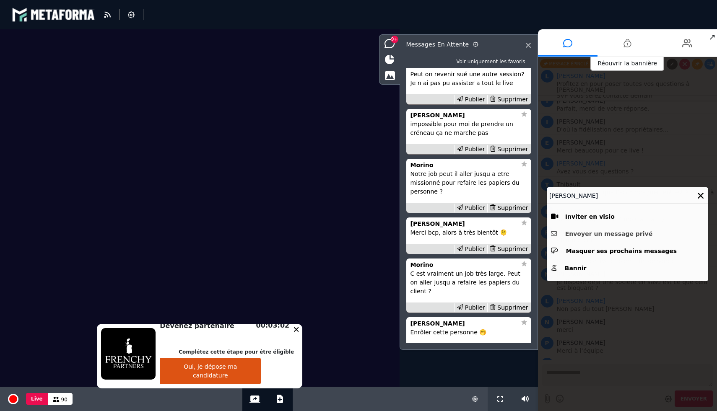
click at [615, 239] on button "Envoyer un message privé" at bounding box center [627, 234] width 153 height 13
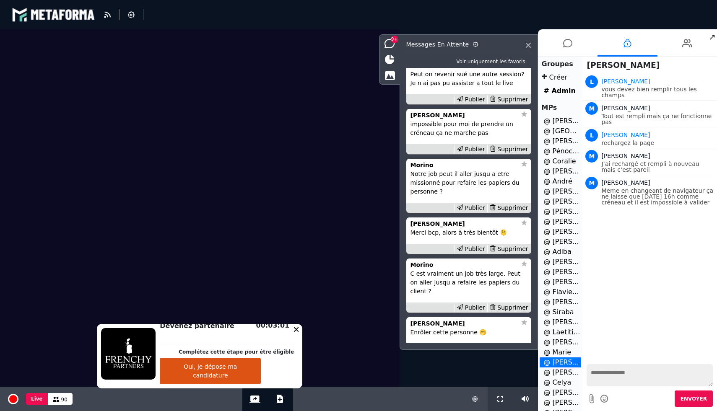
click at [622, 379] on textarea at bounding box center [649, 375] width 126 height 22
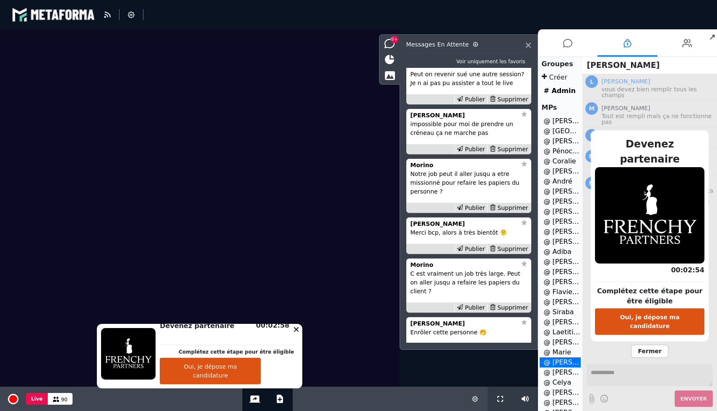
click at [640, 345] on span "Fermer" at bounding box center [649, 351] width 37 height 13
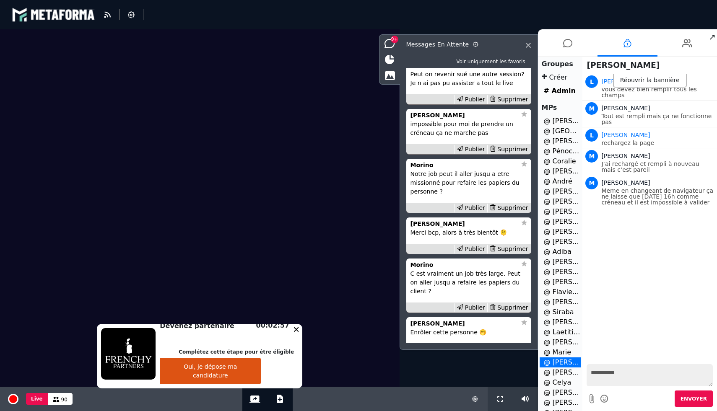
click at [596, 374] on textarea "**********" at bounding box center [649, 375] width 126 height 22
click at [636, 370] on textarea "**********" at bounding box center [649, 375] width 126 height 22
type textarea "**********"
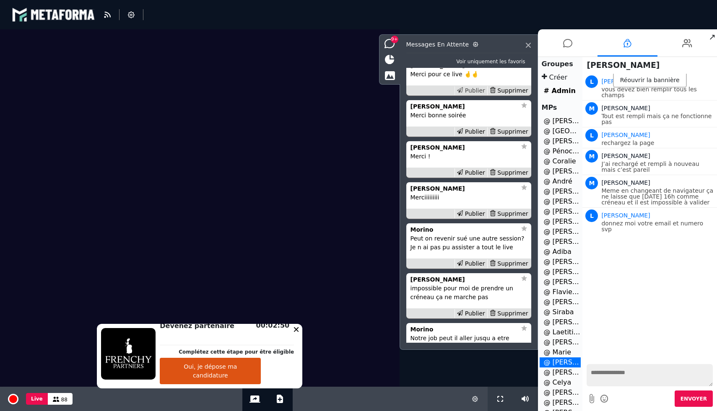
click at [470, 95] on div "Publier" at bounding box center [470, 90] width 33 height 9
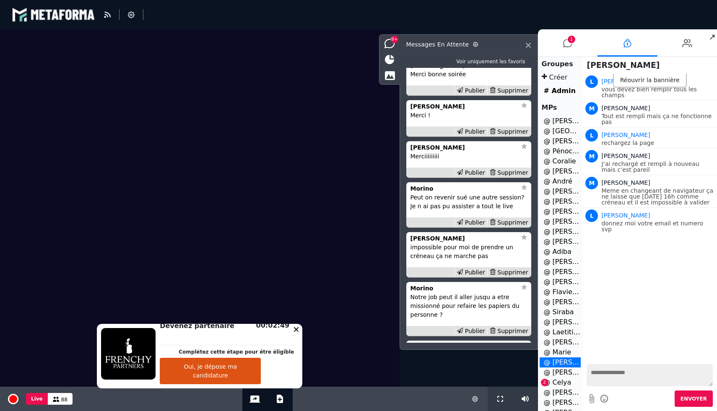
click at [470, 95] on div "Publier" at bounding box center [470, 90] width 33 height 9
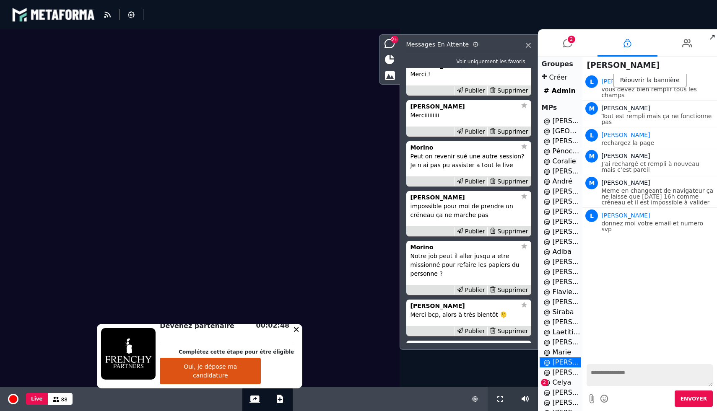
click at [470, 95] on div "Publier" at bounding box center [470, 90] width 33 height 9
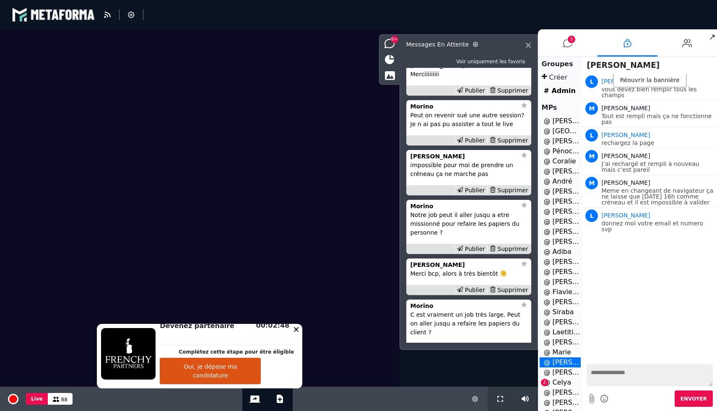
click at [470, 95] on div "Publier" at bounding box center [470, 90] width 33 height 9
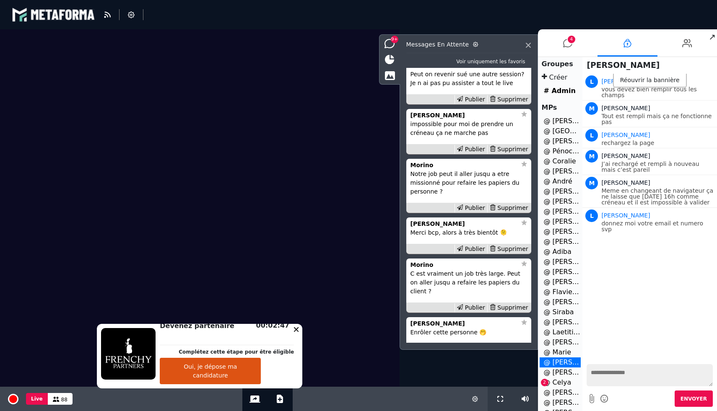
scroll to position [-233, 0]
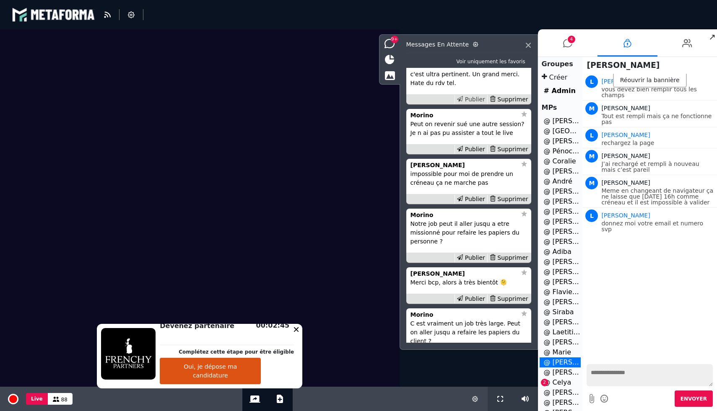
click at [477, 104] on div "Publier" at bounding box center [470, 99] width 33 height 9
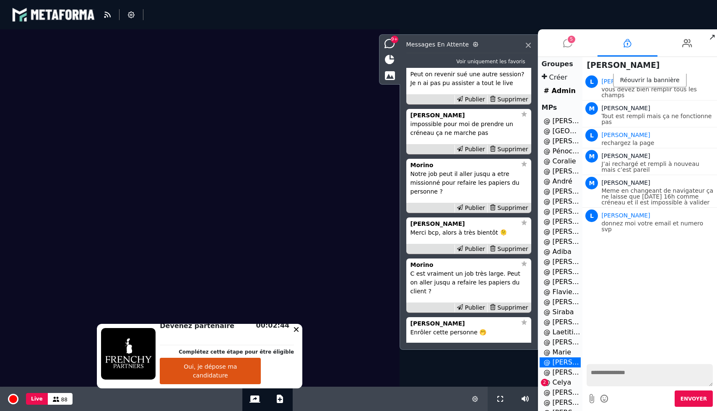
click at [566, 43] on icon at bounding box center [567, 43] width 9 height 21
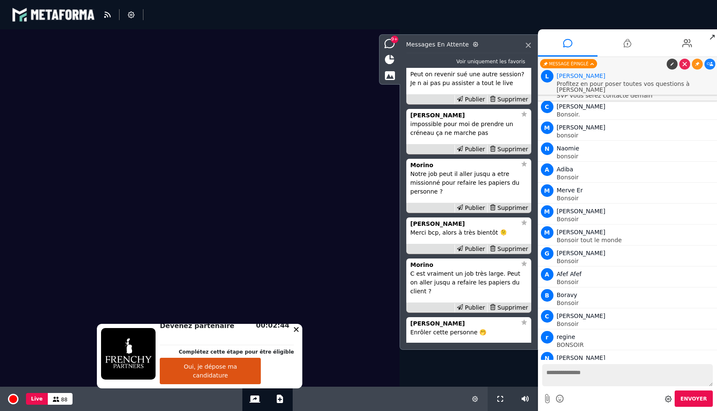
scroll to position [12312, 0]
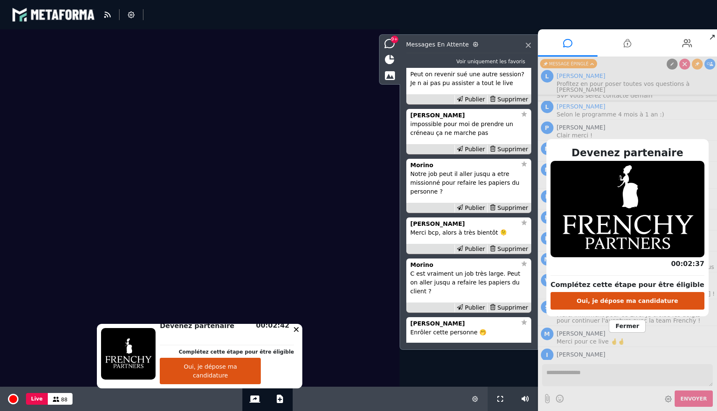
click at [622, 327] on span "Fermer" at bounding box center [627, 326] width 37 height 13
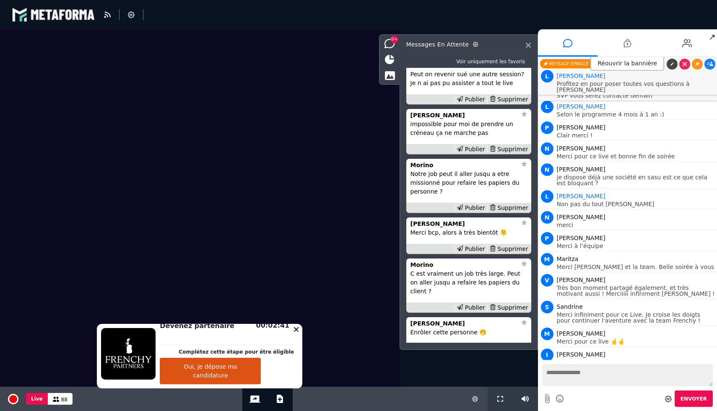
scroll to position [-224, 0]
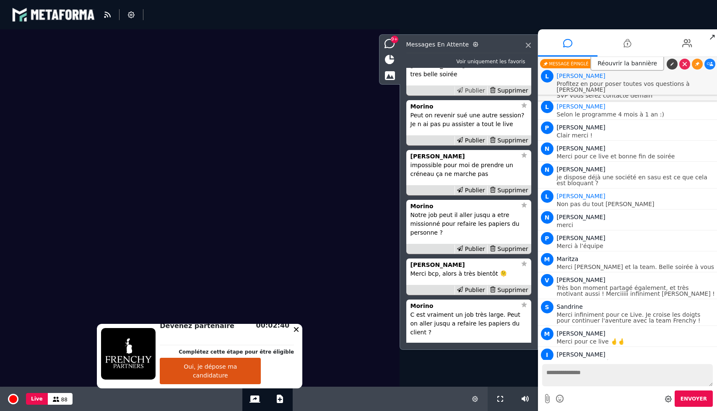
click at [471, 95] on div "Publier" at bounding box center [470, 90] width 33 height 9
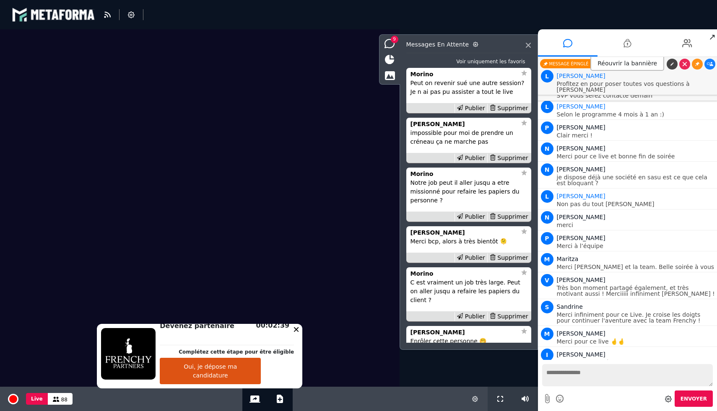
scroll to position [12332, 0]
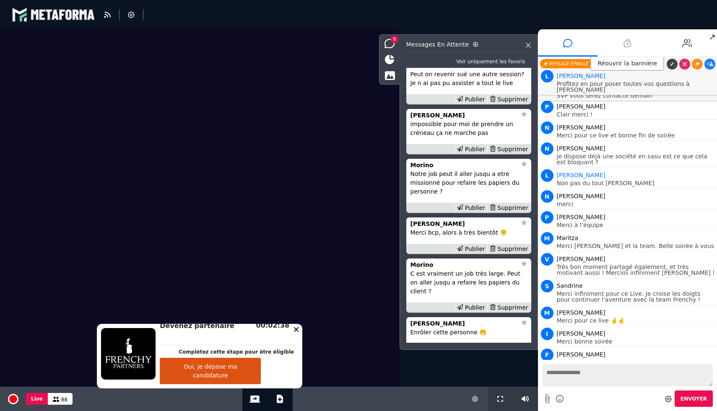
click at [632, 44] on li at bounding box center [627, 42] width 60 height 27
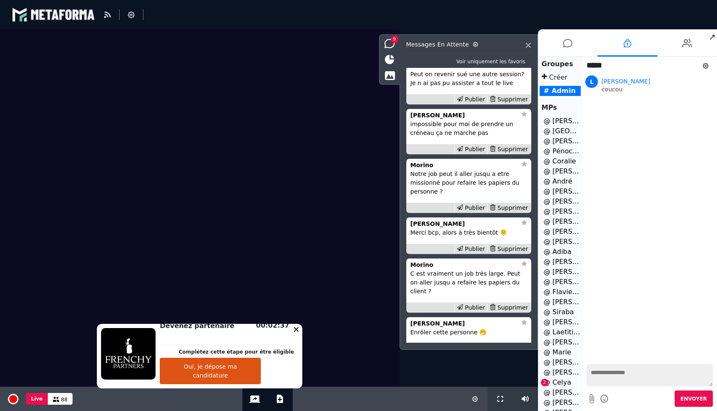
scroll to position [76, 0]
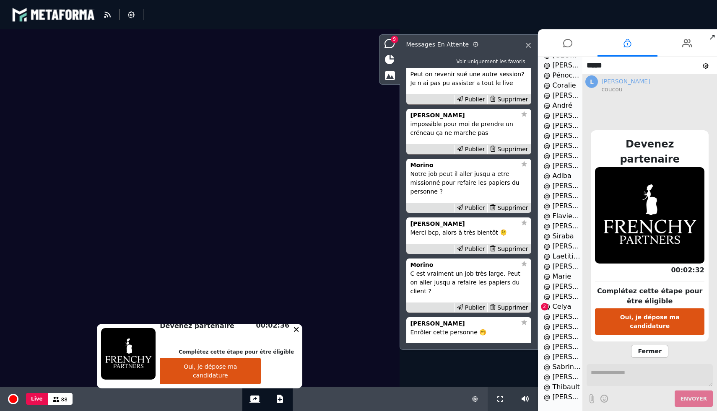
click at [560, 307] on li "@ Celya 2" at bounding box center [561, 307] width 42 height 10
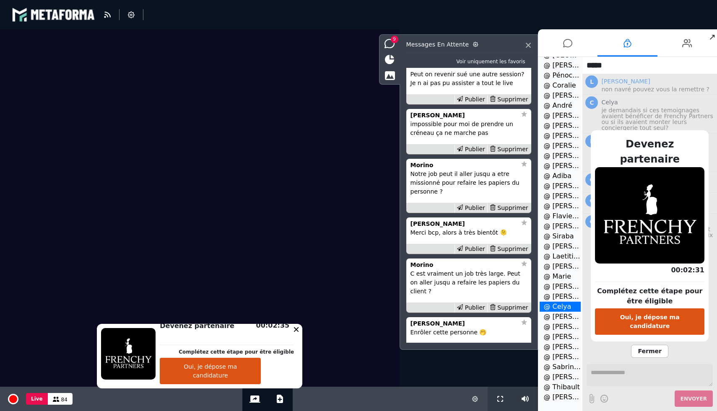
click at [636, 345] on span "Fermer" at bounding box center [649, 351] width 37 height 13
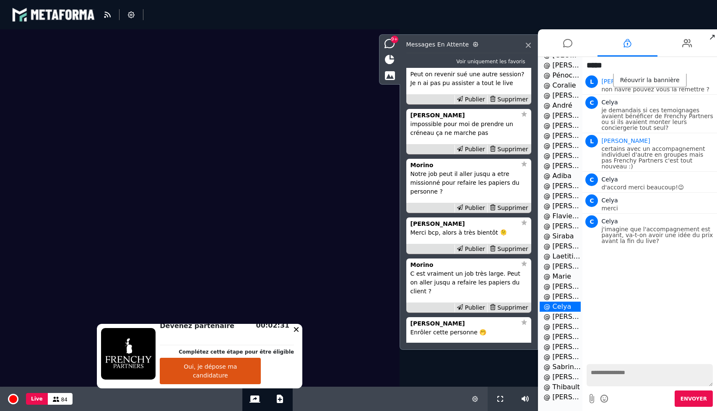
scroll to position [-224, 0]
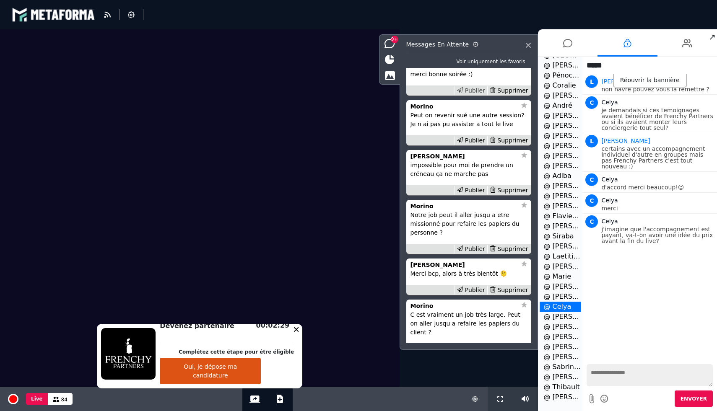
click at [478, 95] on div "Publier" at bounding box center [470, 90] width 33 height 9
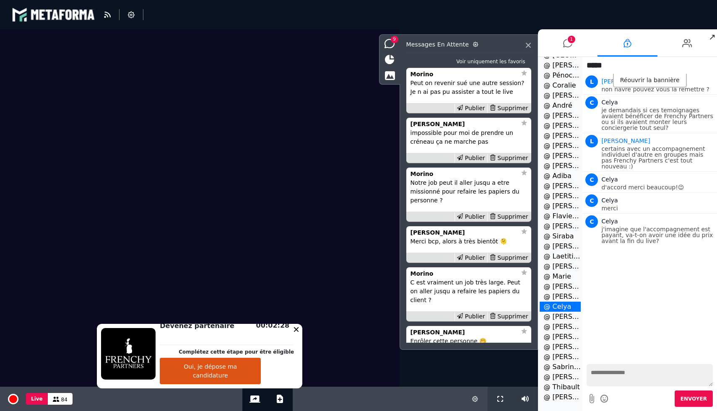
scroll to position [-183, 0]
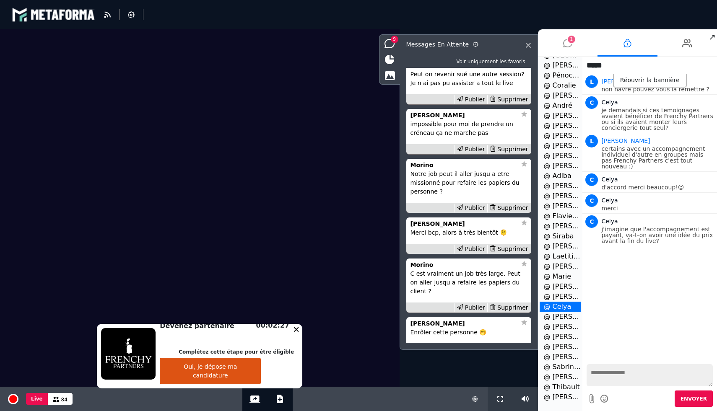
click at [568, 41] on span "1" at bounding box center [572, 40] width 8 height 8
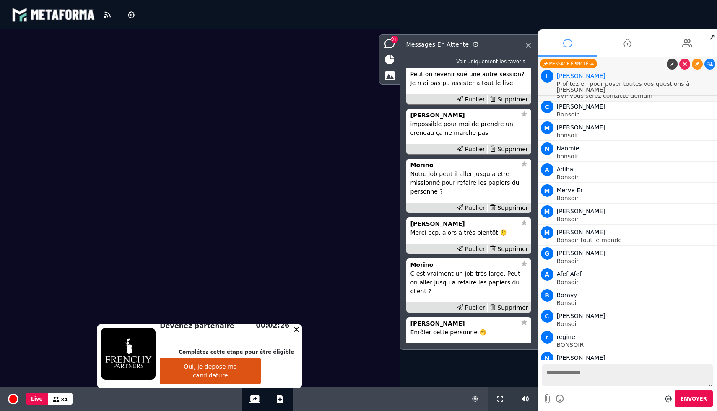
scroll to position [12353, 0]
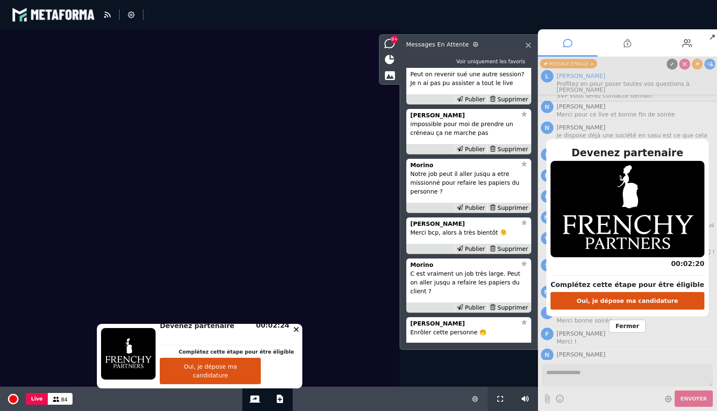
click at [622, 327] on span "Fermer" at bounding box center [627, 326] width 37 height 13
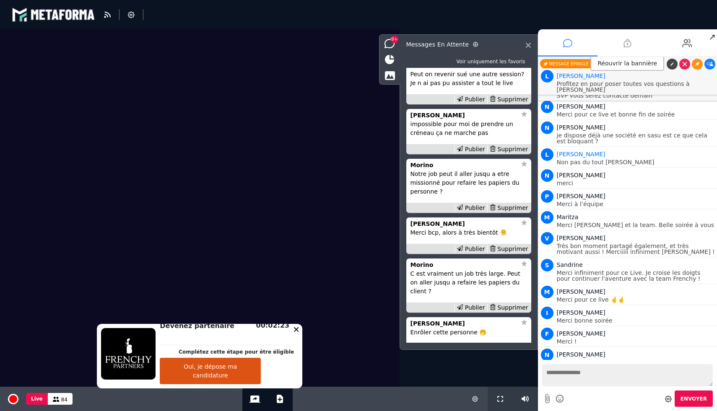
click at [626, 45] on icon at bounding box center [627, 43] width 8 height 21
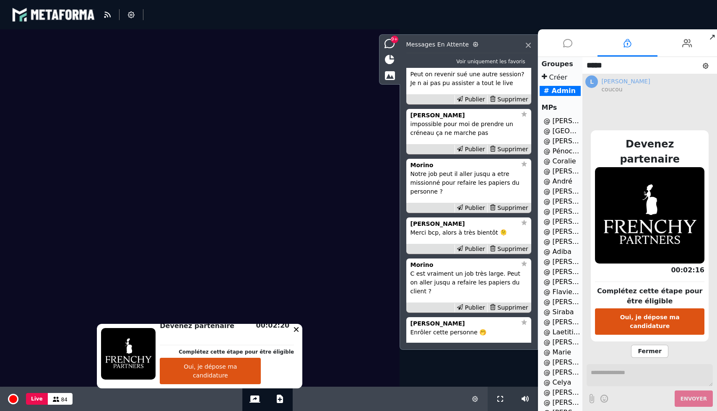
click at [654, 345] on span "Fermer" at bounding box center [649, 351] width 37 height 13
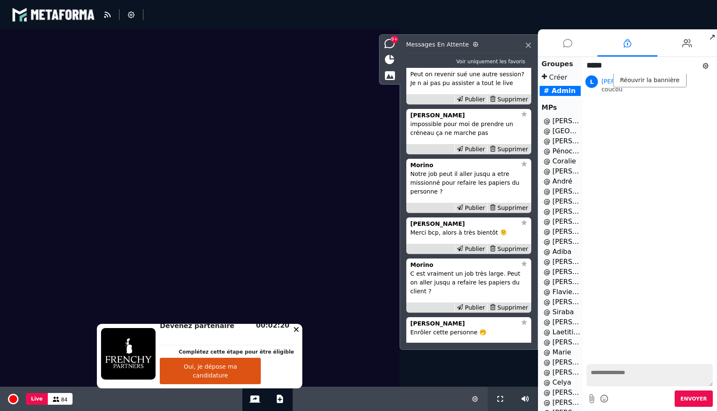
scroll to position [-233, 0]
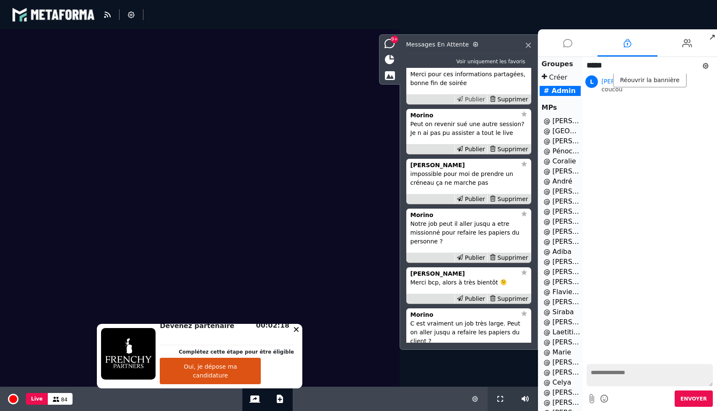
click at [470, 104] on div "Publier" at bounding box center [470, 99] width 33 height 9
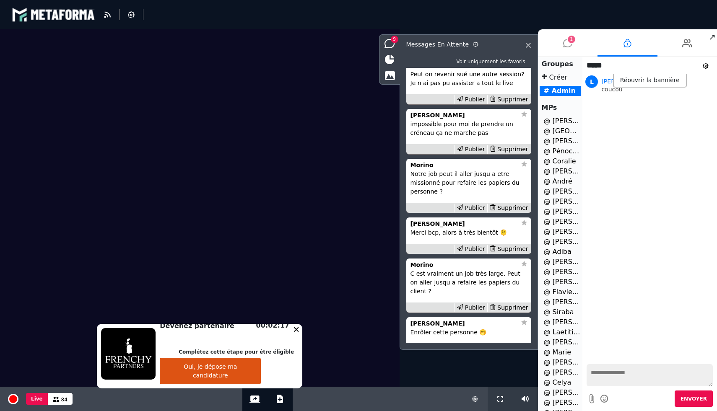
click at [578, 40] on li "1" at bounding box center [568, 42] width 60 height 27
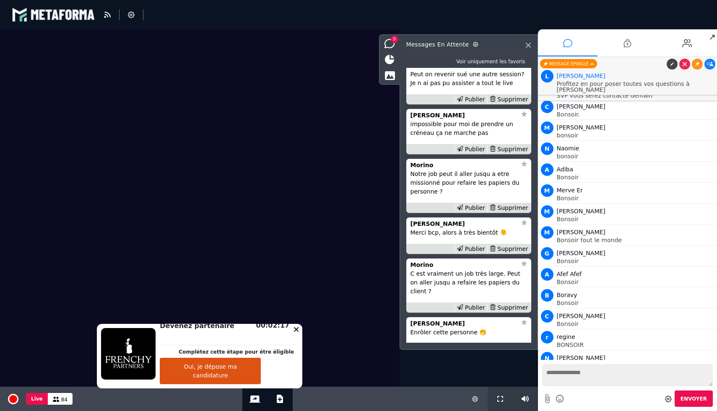
scroll to position [12380, 0]
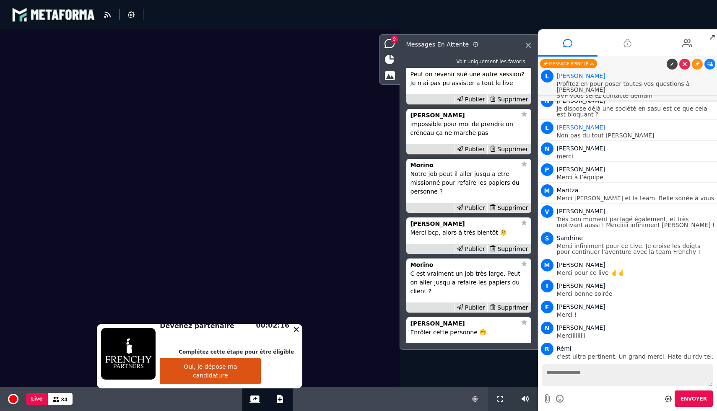
click at [619, 44] on li at bounding box center [627, 42] width 60 height 27
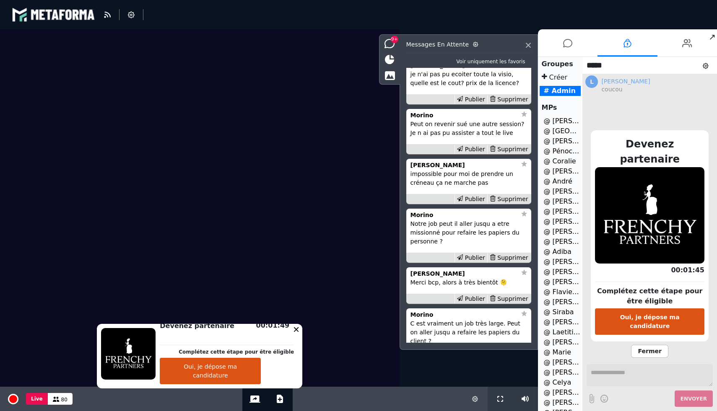
scroll to position [-356, 0]
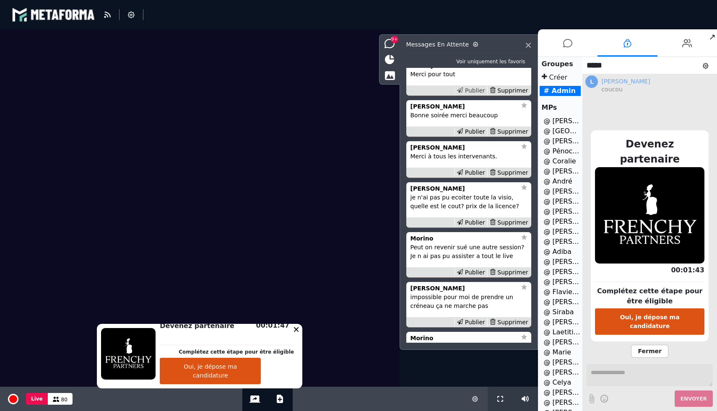
click at [471, 95] on div "Publier" at bounding box center [470, 90] width 33 height 9
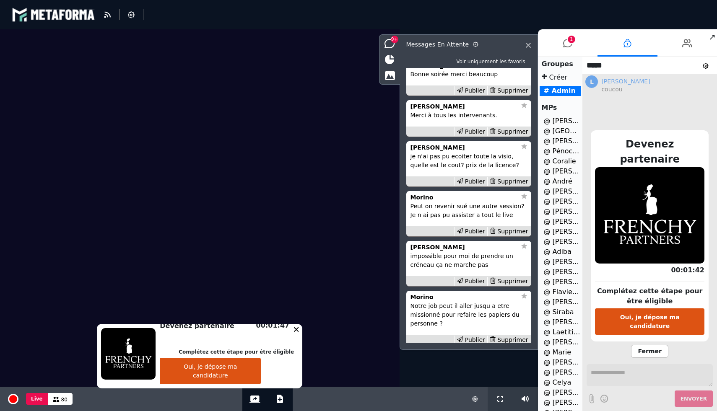
click at [471, 95] on div "Publier" at bounding box center [470, 90] width 33 height 9
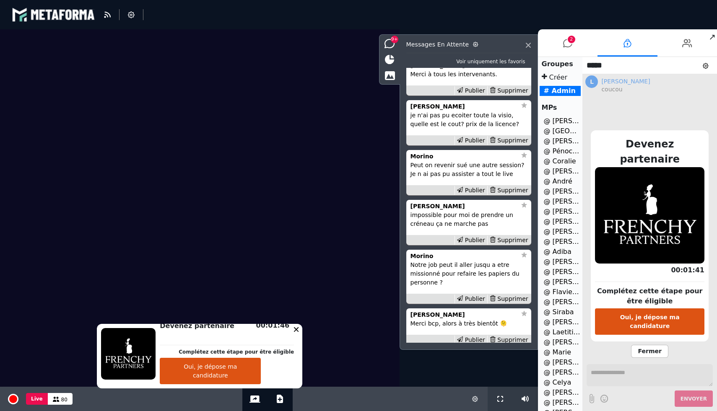
click at [471, 95] on div "Publier" at bounding box center [470, 90] width 33 height 9
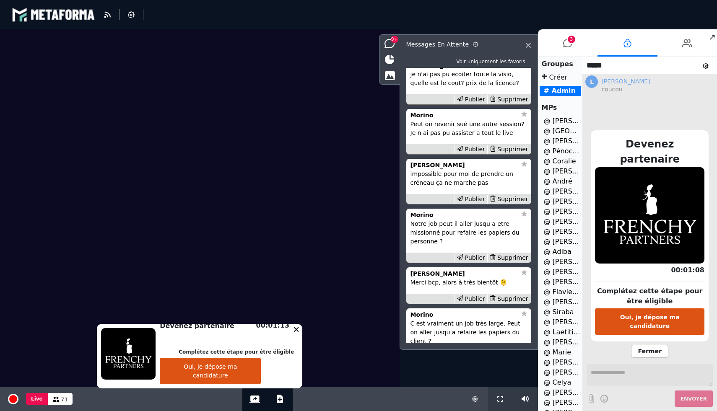
scroll to position [-274, 0]
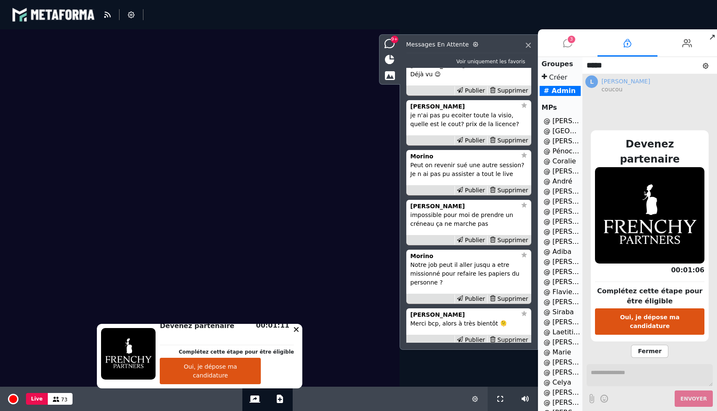
click at [564, 47] on icon at bounding box center [567, 43] width 9 height 21
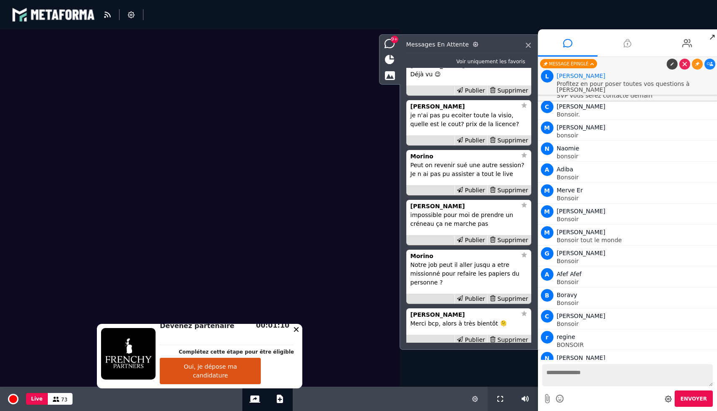
scroll to position [12443, 0]
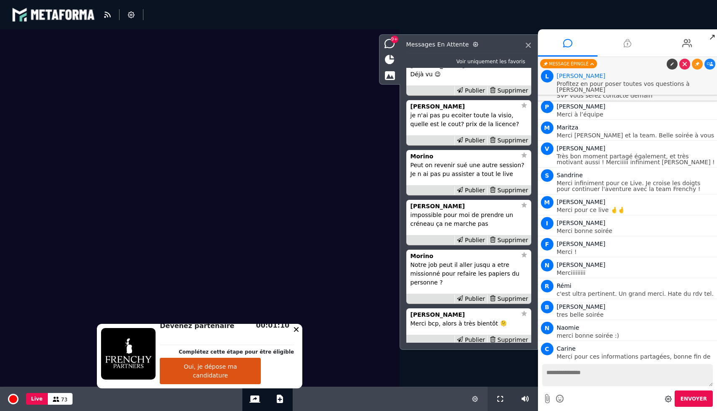
click at [637, 43] on li at bounding box center [627, 42] width 60 height 27
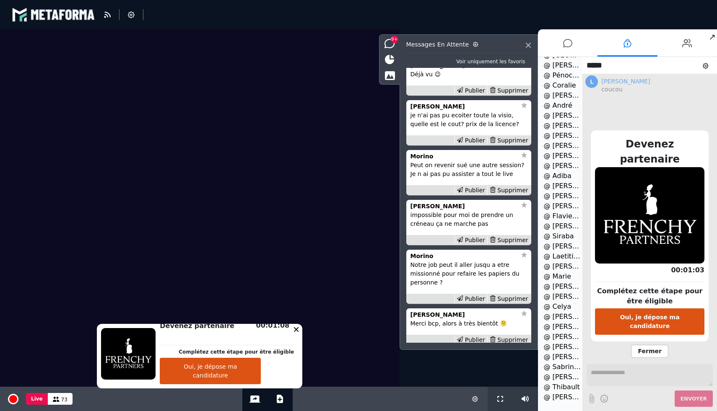
scroll to position [0, 0]
click at [643, 345] on span "Fermer" at bounding box center [649, 351] width 37 height 13
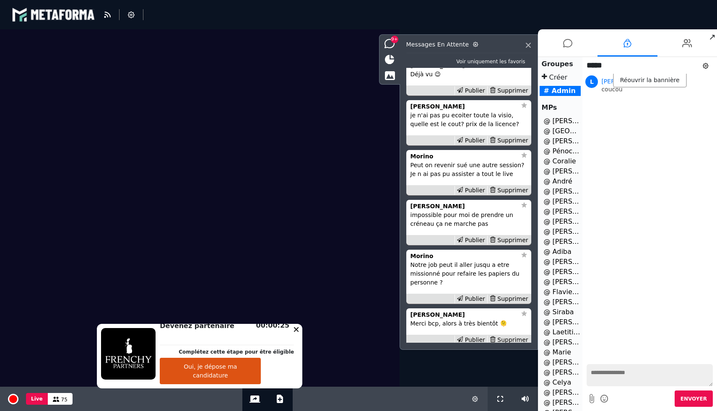
scroll to position [-332, 0]
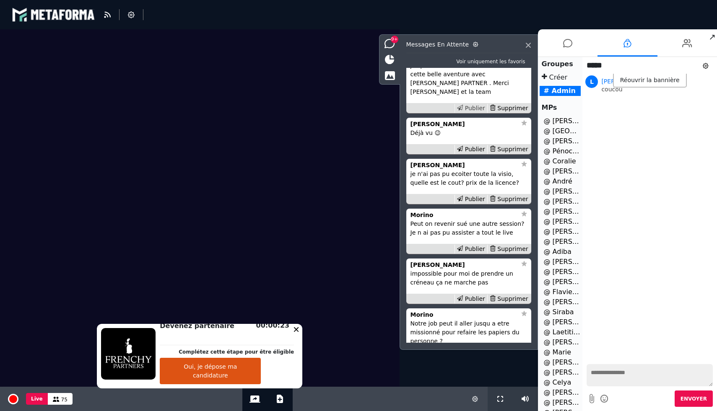
click at [471, 113] on div "Publier" at bounding box center [470, 108] width 33 height 9
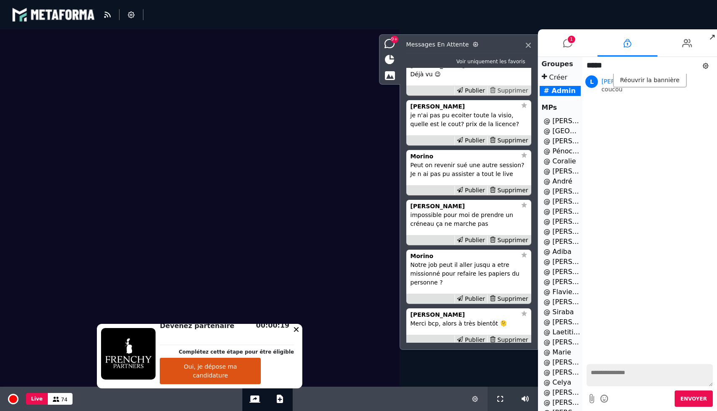
click at [524, 95] on div "Supprimer" at bounding box center [508, 90] width 43 height 9
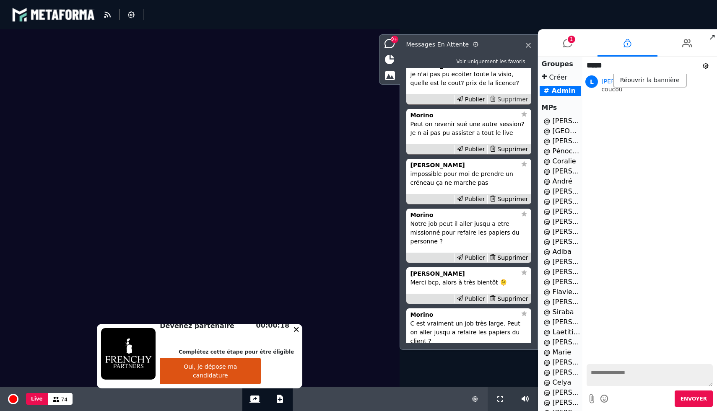
click at [517, 104] on div "Supprimer" at bounding box center [508, 99] width 43 height 9
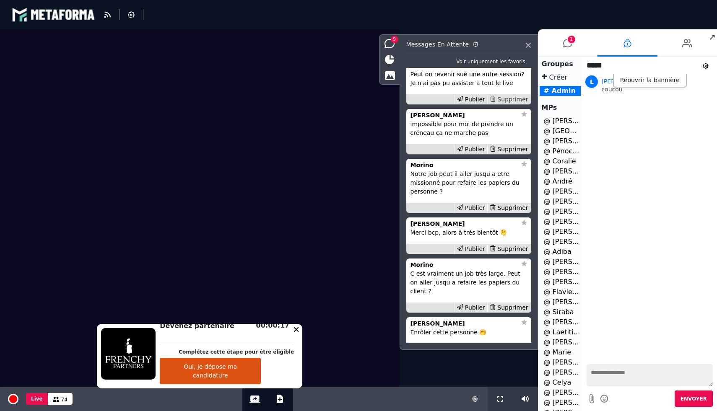
click at [517, 104] on div "Supprimer" at bounding box center [508, 99] width 43 height 9
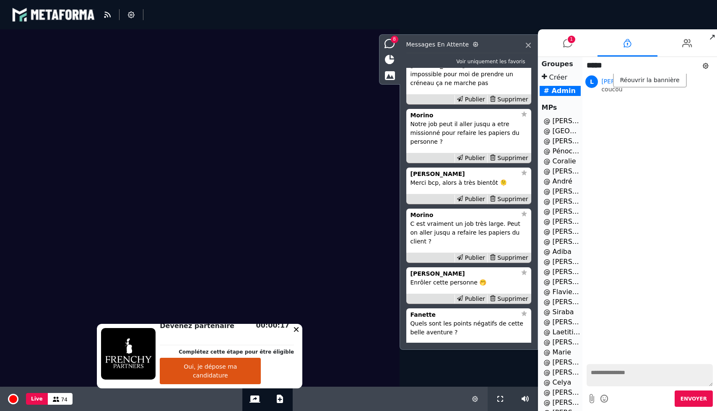
click at [517, 104] on div "Supprimer" at bounding box center [508, 99] width 43 height 9
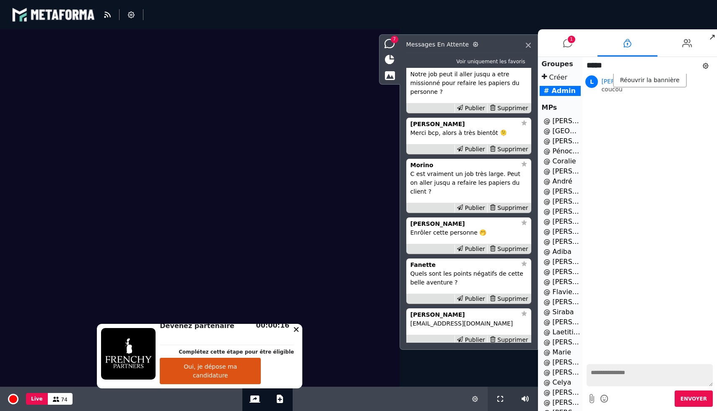
click at [517, 107] on li "Morino Notre job peut il aller jusqu a etre missionné pour refaire les papiers …" at bounding box center [468, 86] width 125 height 54
click at [514, 113] on div "Supprimer" at bounding box center [508, 108] width 43 height 9
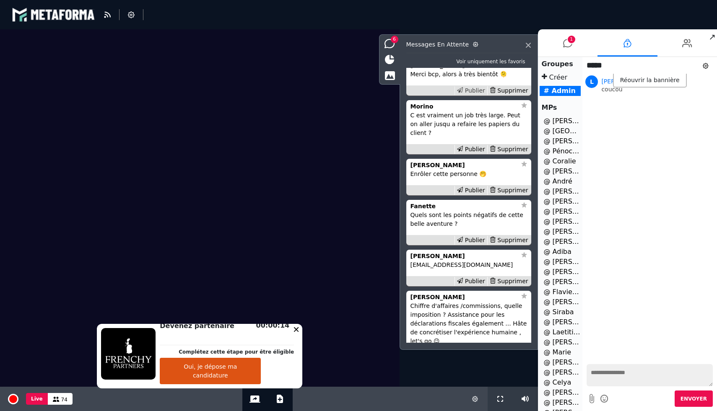
click at [473, 95] on div "Publier" at bounding box center [470, 90] width 33 height 9
click at [505, 150] on div "Supprimer" at bounding box center [508, 149] width 43 height 9
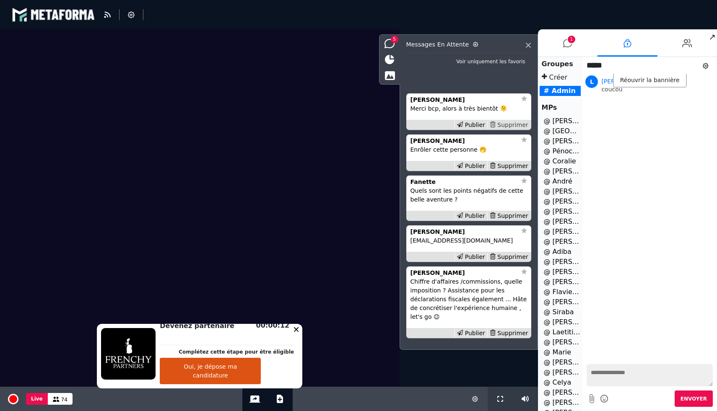
click at [507, 124] on div "Supprimer" at bounding box center [508, 125] width 43 height 9
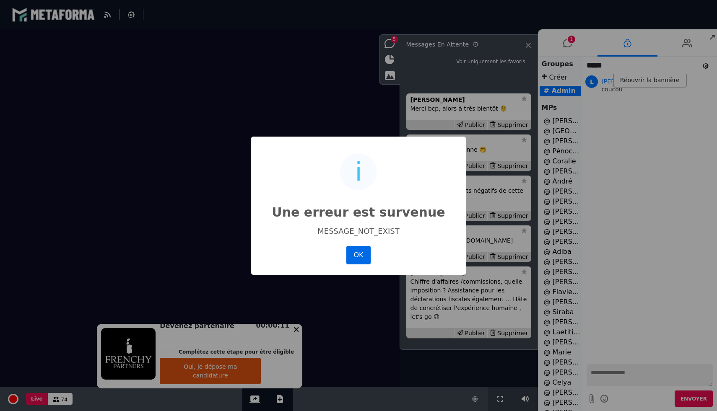
click at [364, 249] on button "OK" at bounding box center [358, 255] width 24 height 18
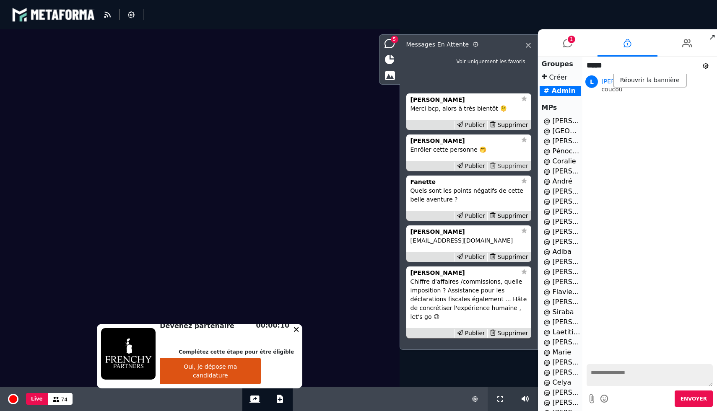
click at [510, 164] on div "Supprimer" at bounding box center [508, 166] width 43 height 9
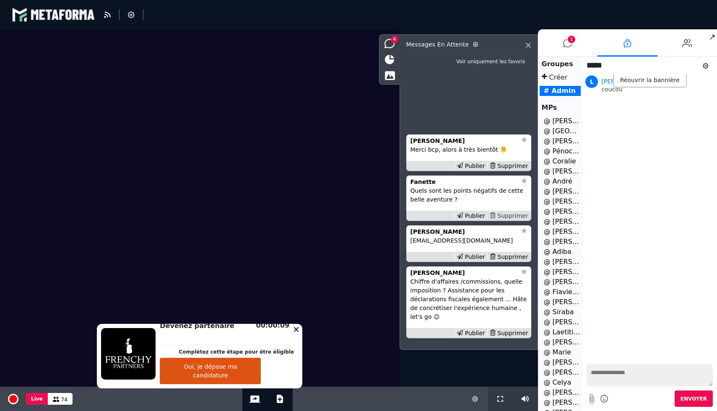
click at [509, 215] on div "Supprimer" at bounding box center [508, 216] width 43 height 9
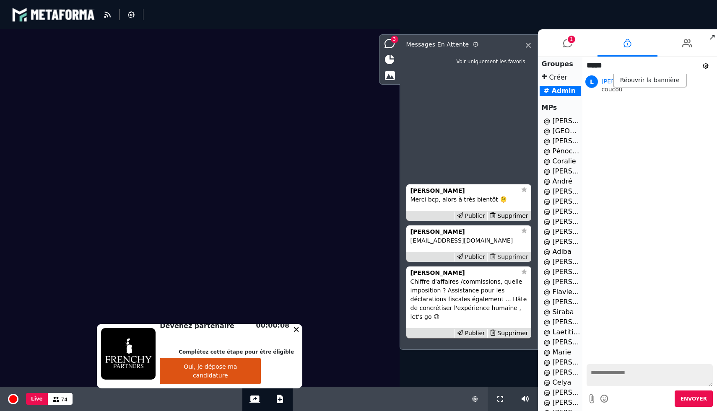
click at [505, 259] on div "Supprimer" at bounding box center [508, 257] width 43 height 9
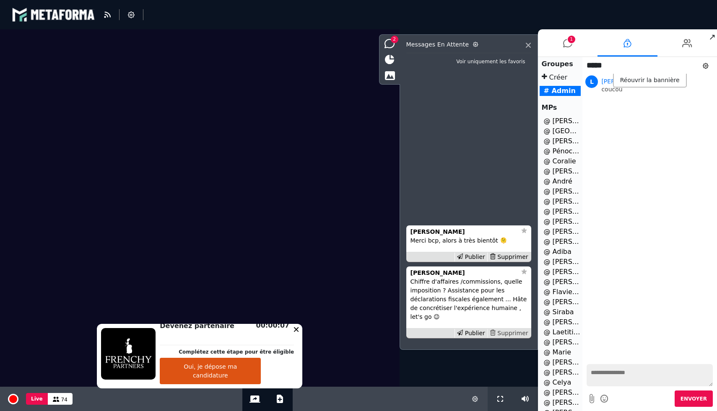
click at [507, 332] on div "Supprimer" at bounding box center [508, 333] width 43 height 9
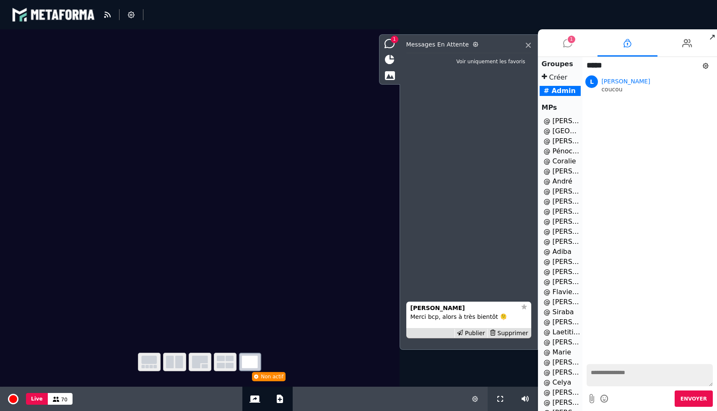
click at [567, 41] on icon at bounding box center [567, 43] width 9 height 21
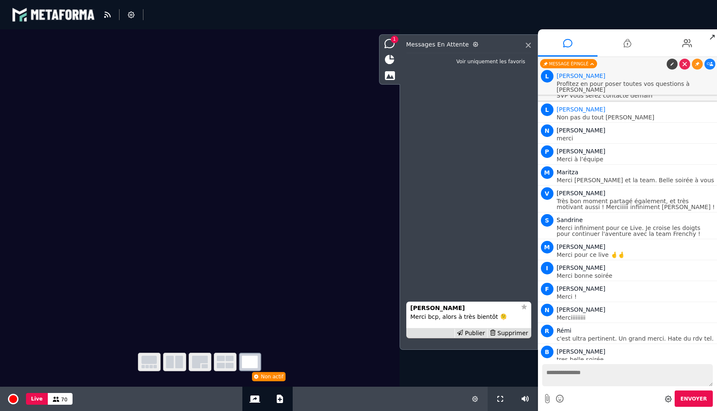
scroll to position [12476, 0]
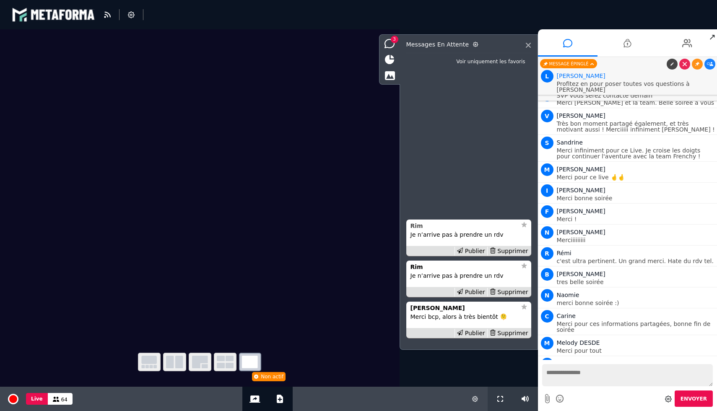
click at [432, 228] on div "Rim" at bounding box center [463, 226] width 106 height 9
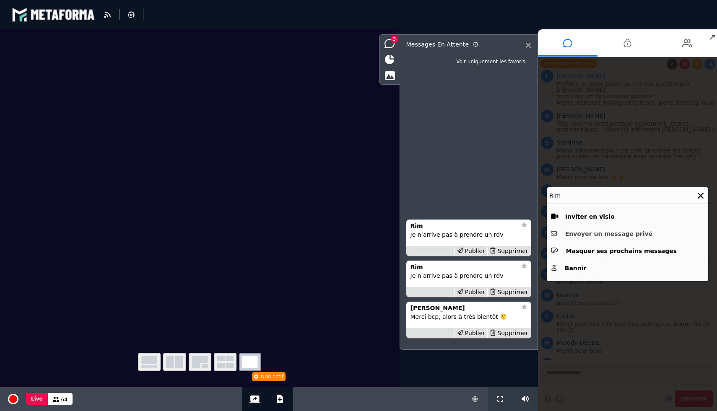
click at [583, 239] on button "Envoyer un message privé" at bounding box center [627, 234] width 153 height 13
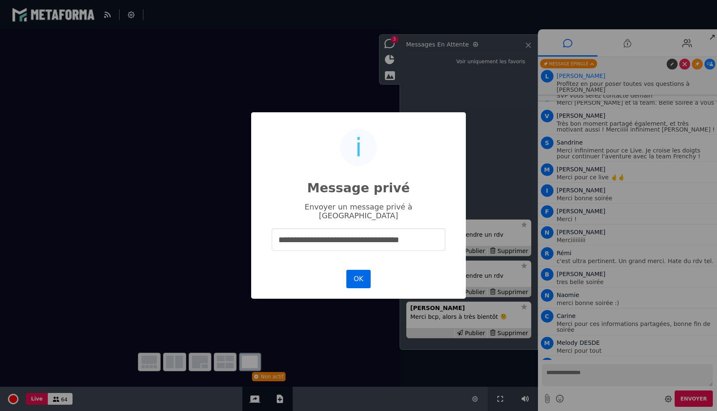
type input "**********"
click at [364, 270] on button "OK" at bounding box center [358, 279] width 24 height 18
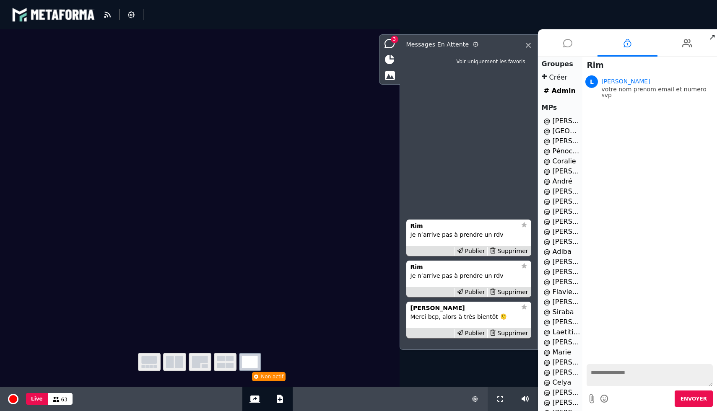
click at [568, 44] on icon at bounding box center [567, 43] width 9 height 21
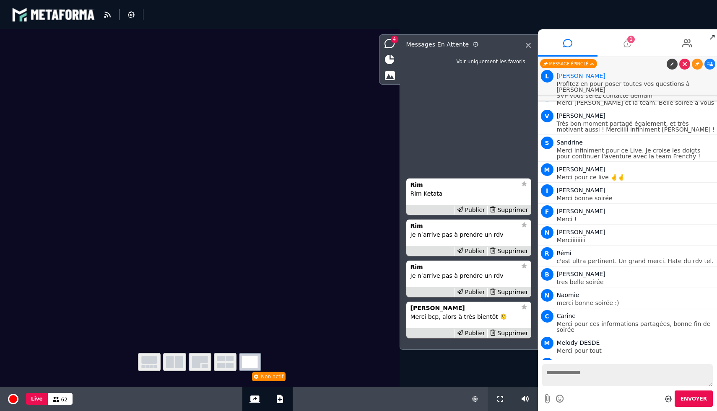
click at [629, 47] on icon at bounding box center [627, 43] width 8 height 21
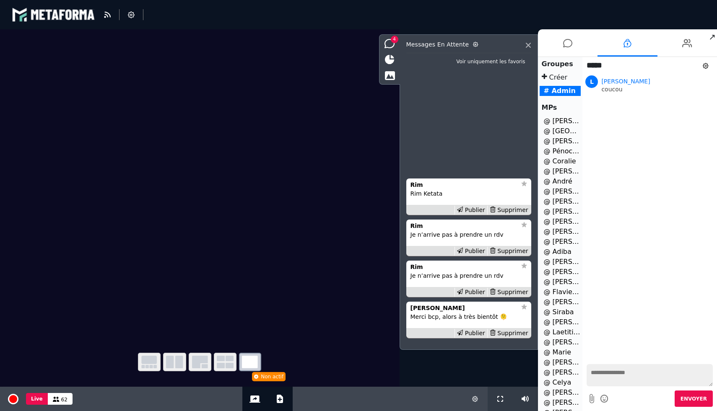
scroll to position [86, 0]
click at [561, 350] on li "@ Sandra 1" at bounding box center [561, 347] width 42 height 10
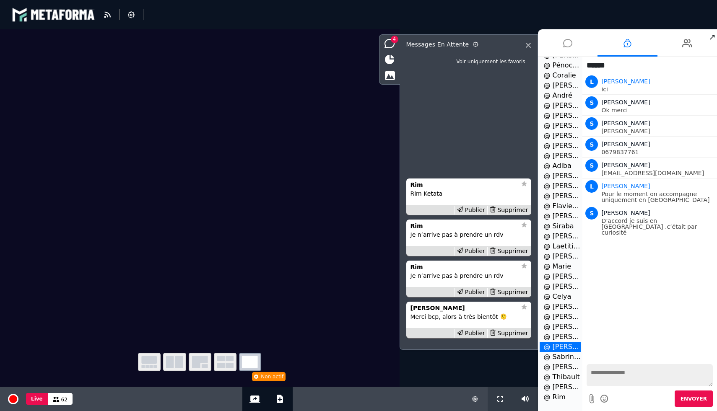
click at [575, 43] on li at bounding box center [568, 42] width 60 height 27
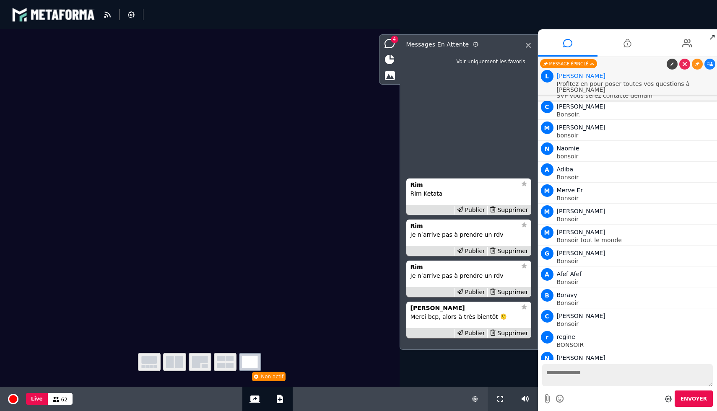
scroll to position [12476, 0]
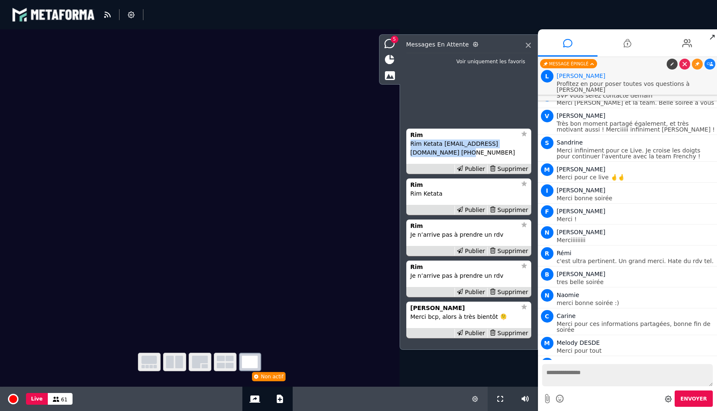
drag, startPoint x: 459, startPoint y: 156, endPoint x: 410, endPoint y: 146, distance: 50.3
click at [410, 146] on p "Rim Ketata ketata.rim@gmail.com +33745433349" at bounding box center [468, 149] width 117 height 18
copy p "Rim Ketata ketata.rim@gmail.com +33745433349"
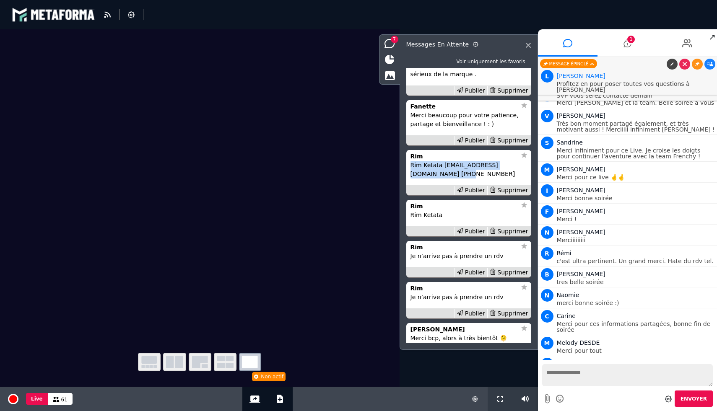
scroll to position [-48, 0]
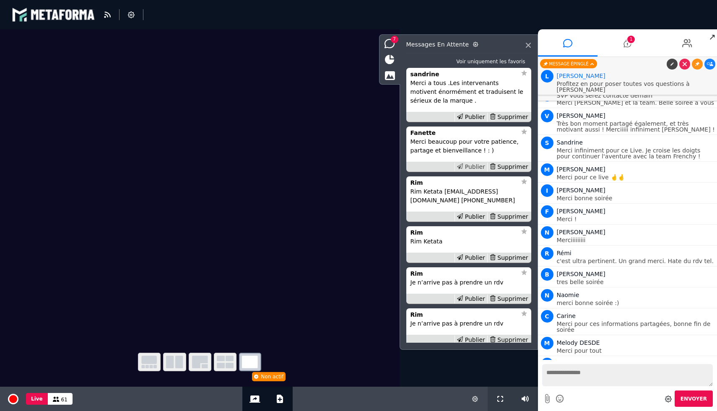
click at [471, 164] on div "Publier" at bounding box center [470, 167] width 33 height 9
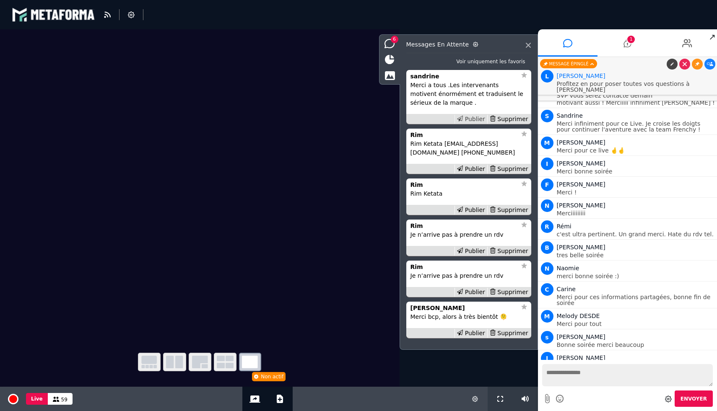
click at [470, 117] on div "Publier" at bounding box center [470, 119] width 33 height 9
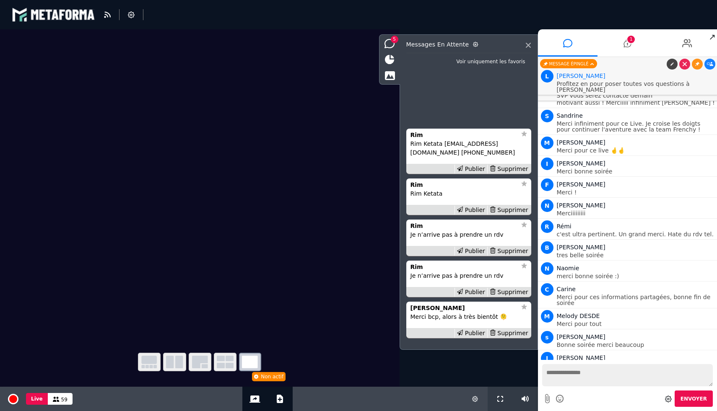
scroll to position [12530, 0]
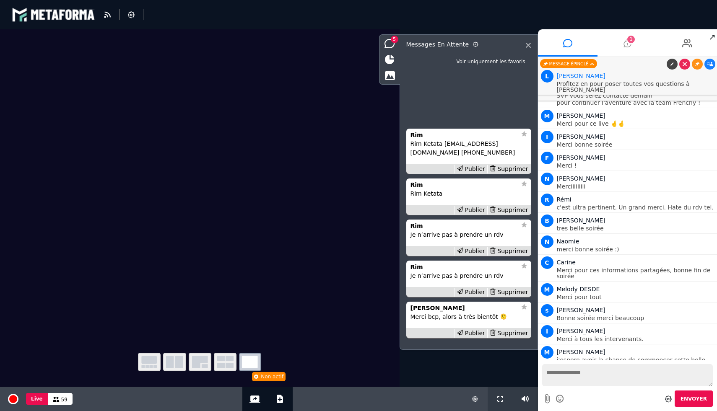
click at [634, 41] on span "1" at bounding box center [631, 40] width 8 height 8
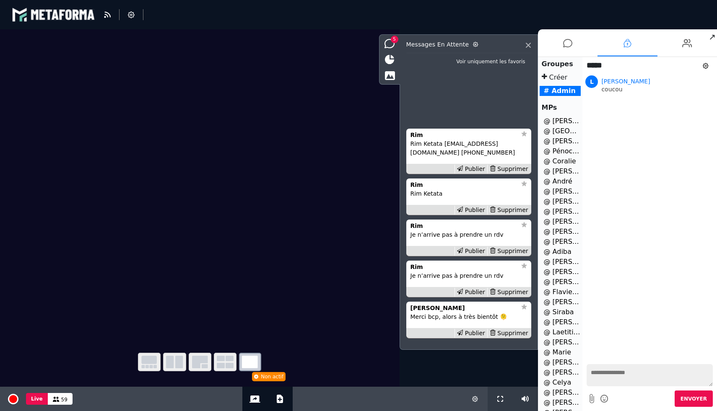
scroll to position [86, 0]
click at [550, 397] on li "@ Rim 2" at bounding box center [561, 397] width 42 height 10
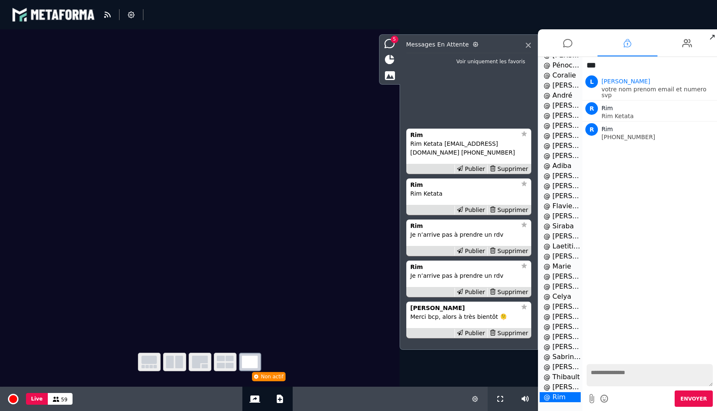
click at [609, 374] on textarea at bounding box center [649, 375] width 126 height 22
type textarea "*"
type textarea "**********"
click at [566, 40] on icon at bounding box center [567, 43] width 9 height 21
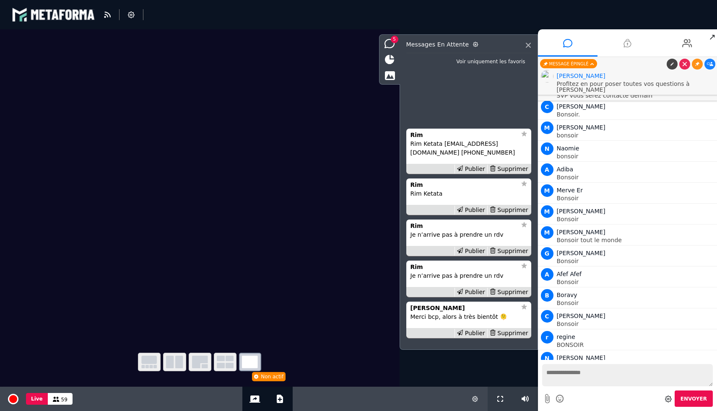
click at [605, 374] on textarea at bounding box center [627, 375] width 171 height 22
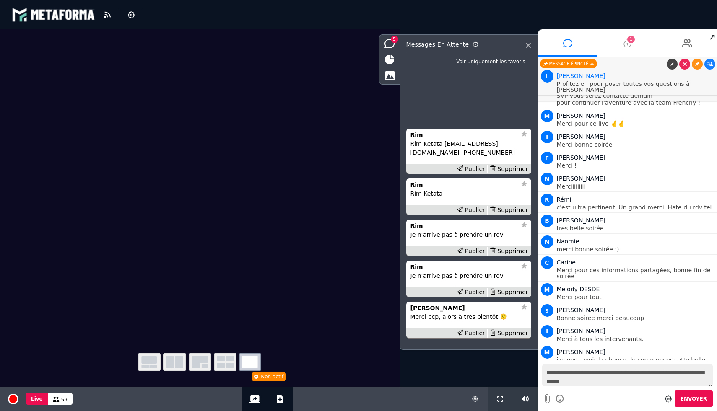
type textarea "**********"
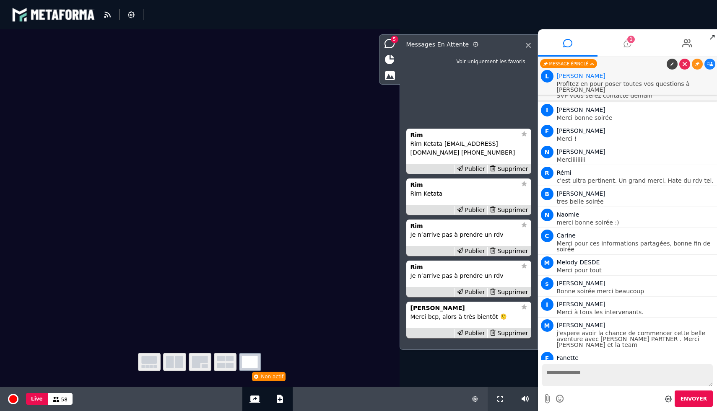
click at [708, 409] on icon at bounding box center [710, 411] width 6 height 4
click at [695, 409] on icon at bounding box center [697, 411] width 4 height 4
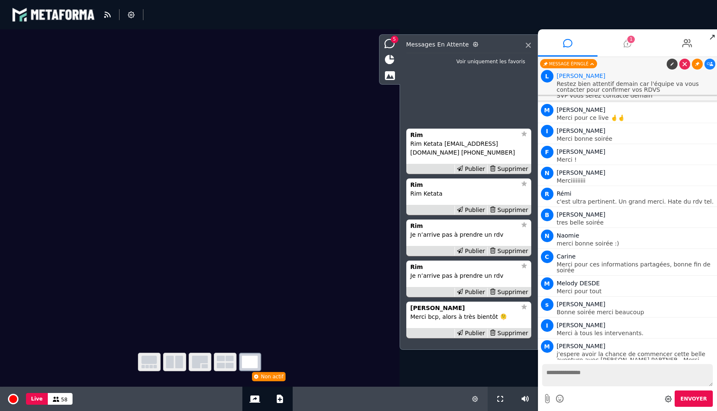
scroll to position [12551, 0]
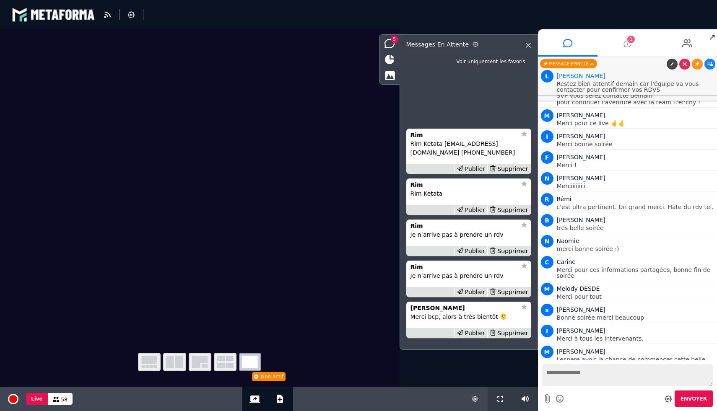
click at [643, 368] on textarea at bounding box center [627, 375] width 171 height 22
type textarea "*"
click at [624, 45] on icon at bounding box center [627, 43] width 8 height 21
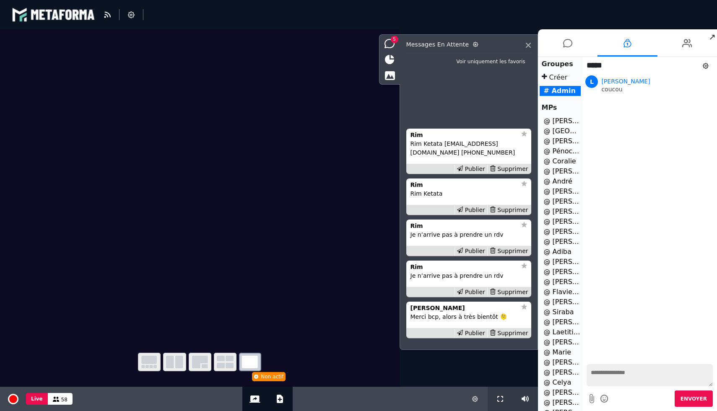
scroll to position [86, 0]
click at [553, 395] on li "@ Rim 1" at bounding box center [561, 397] width 42 height 10
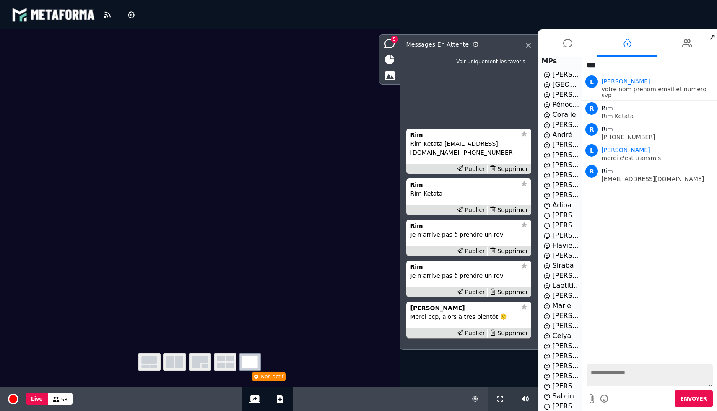
scroll to position [0, 0]
click at [571, 41] on icon at bounding box center [567, 43] width 9 height 21
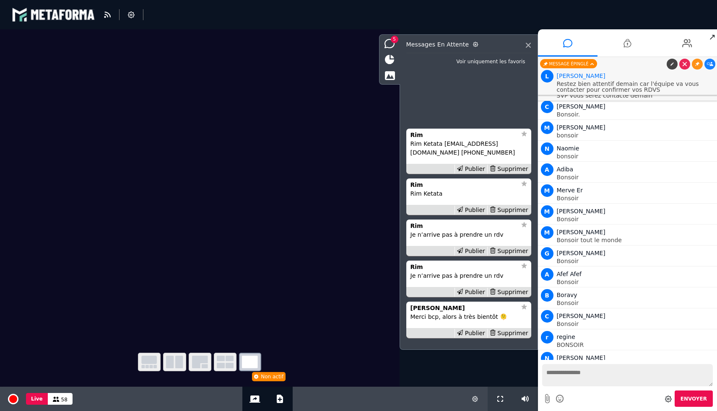
scroll to position [12530, 0]
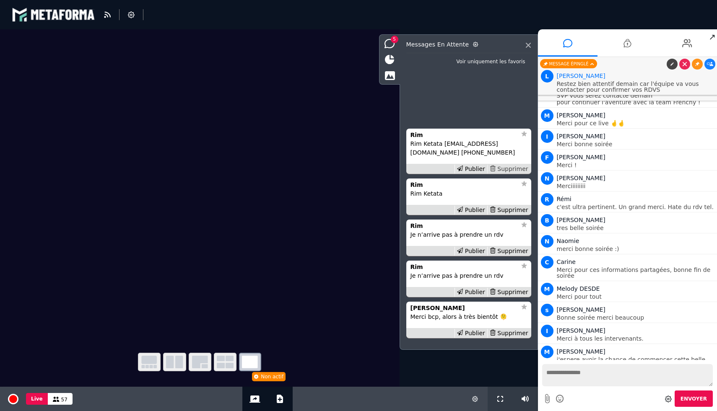
click at [514, 168] on div "Supprimer" at bounding box center [508, 169] width 43 height 9
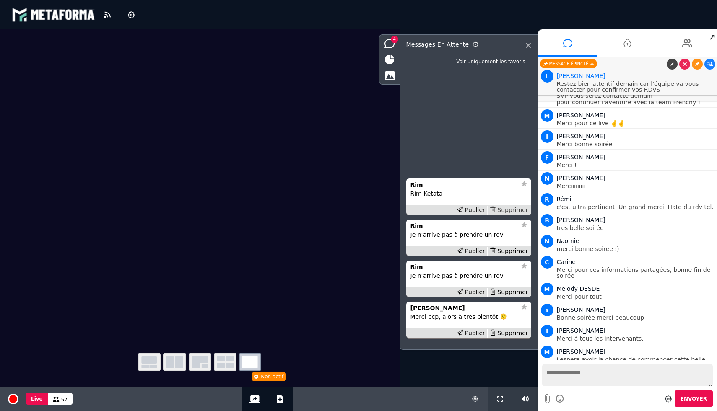
click at [514, 208] on div "Supprimer" at bounding box center [508, 210] width 43 height 9
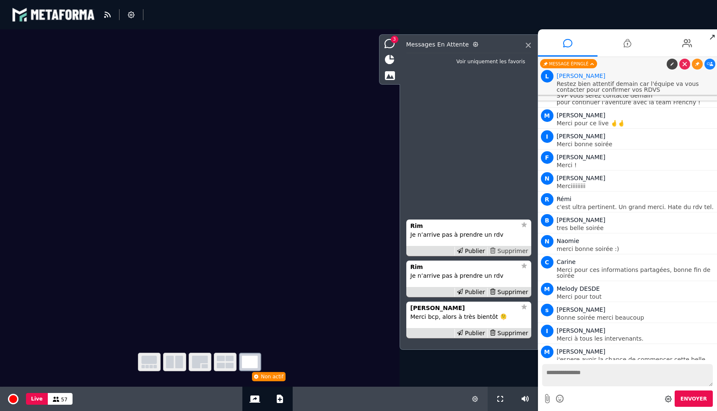
click at [508, 250] on div "Supprimer" at bounding box center [508, 251] width 43 height 9
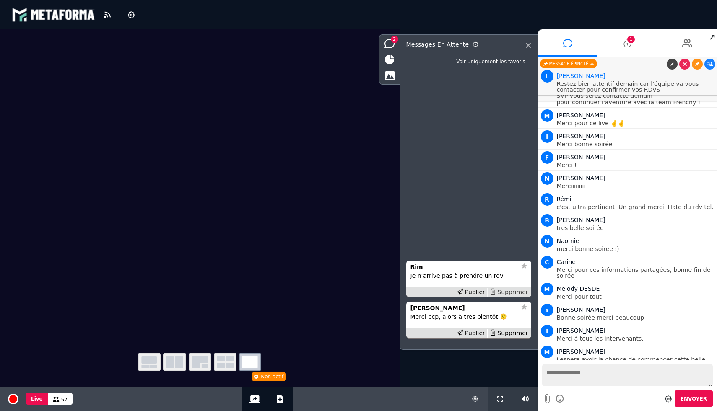
click at [506, 295] on div "Supprimer" at bounding box center [508, 292] width 43 height 9
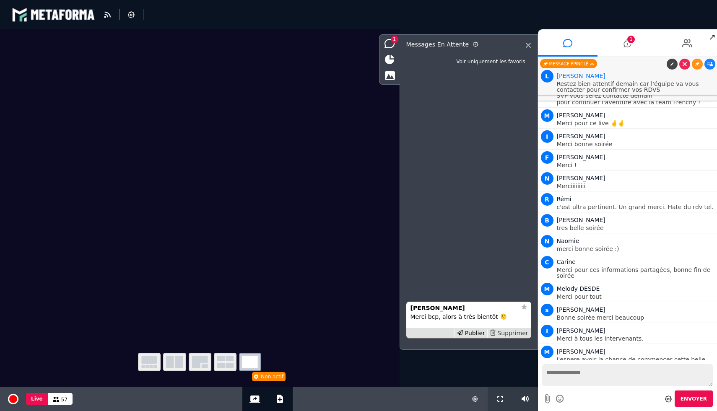
click at [508, 332] on div "Supprimer" at bounding box center [508, 333] width 43 height 9
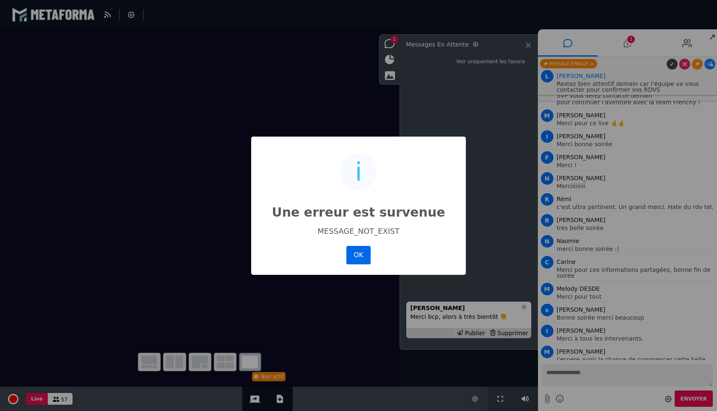
click at [352, 259] on button "OK" at bounding box center [358, 255] width 24 height 18
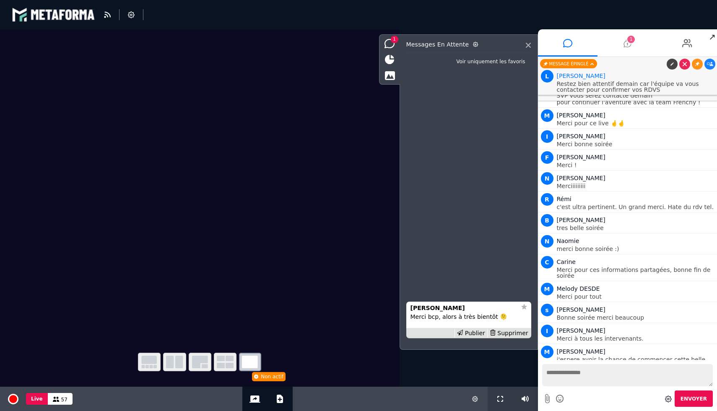
click at [635, 42] on li "1" at bounding box center [627, 42] width 60 height 27
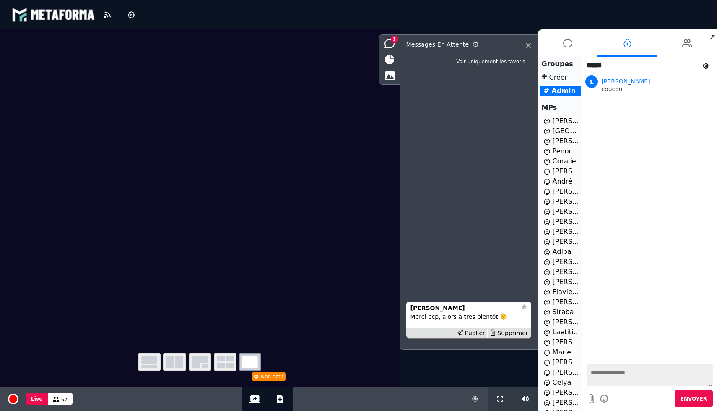
scroll to position [86, 0]
click at [563, 397] on li "@ Rim 1" at bounding box center [561, 397] width 42 height 10
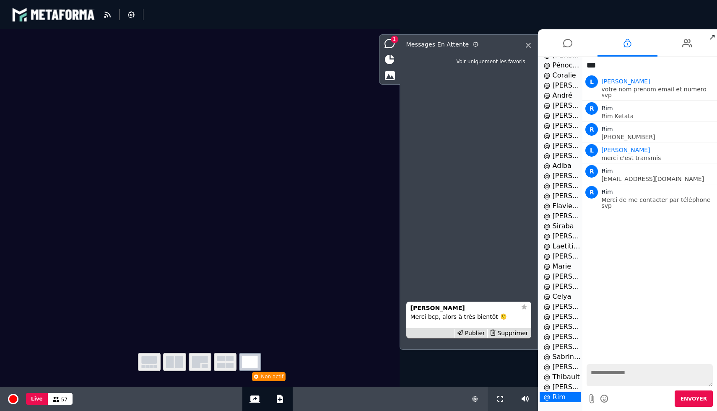
click at [610, 374] on textarea at bounding box center [649, 375] width 126 height 22
paste textarea "**********"
drag, startPoint x: 664, startPoint y: 378, endPoint x: 594, endPoint y: 371, distance: 70.8
click at [594, 371] on textarea "**********" at bounding box center [649, 375] width 126 height 22
type textarea "*"
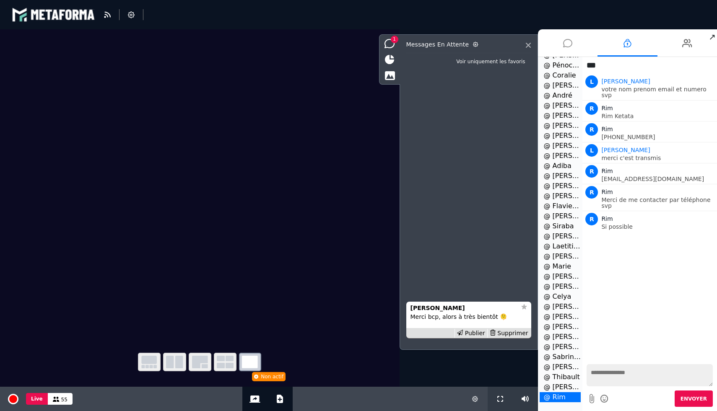
click at [570, 40] on icon at bounding box center [567, 43] width 9 height 21
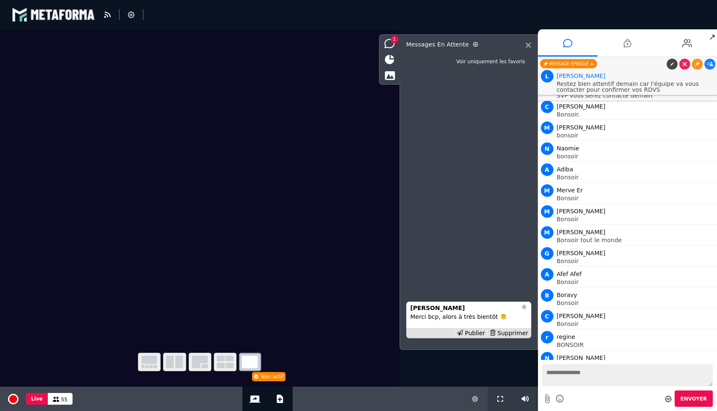
scroll to position [12530, 0]
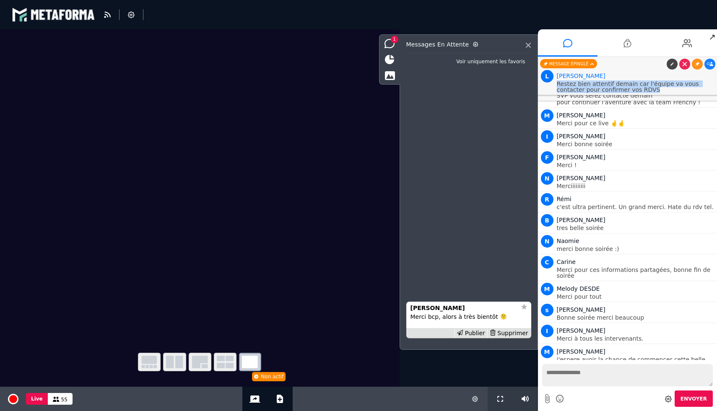
drag, startPoint x: 628, startPoint y: 91, endPoint x: 558, endPoint y: 82, distance: 70.1
click at [558, 82] on p "Restez bien attentif demain car l'équipe va vous contacter pour confirmer vos R…" at bounding box center [636, 87] width 158 height 12
copy p "Restez bien attentif demain car l'équipe va vous contacter pour confirmer vos R…"
click at [620, 44] on li at bounding box center [627, 42] width 60 height 27
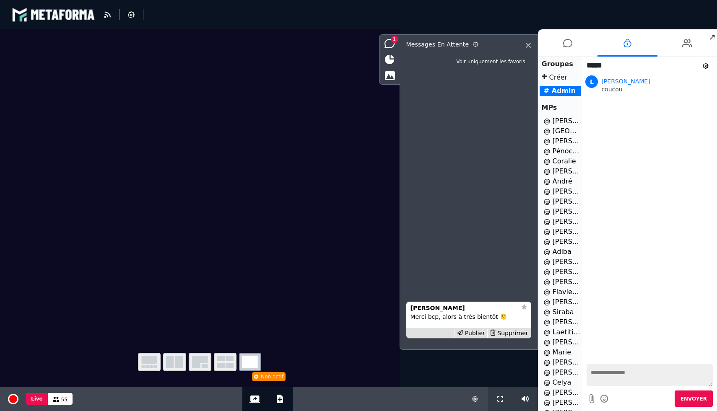
scroll to position [86, 0]
click at [562, 399] on li "@ Rim" at bounding box center [561, 397] width 42 height 10
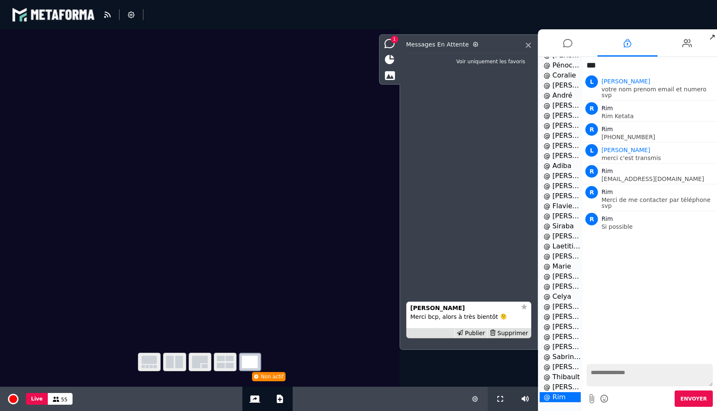
click at [627, 375] on textarea at bounding box center [649, 375] width 126 height 22
paste textarea "**********"
type textarea "**********"
click at [683, 397] on span "Envoyer" at bounding box center [693, 399] width 26 height 6
click at [568, 47] on icon at bounding box center [567, 43] width 9 height 21
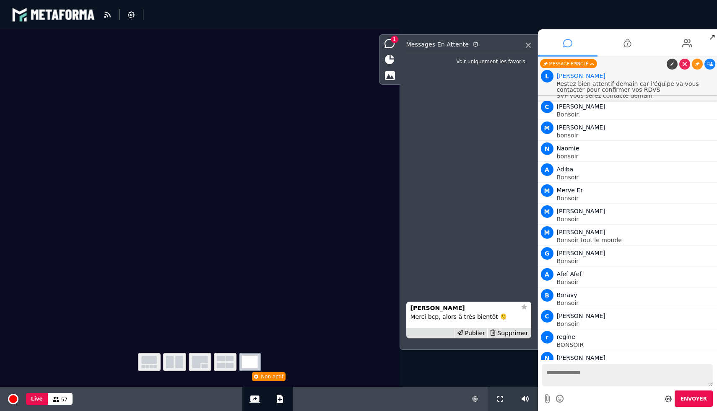
scroll to position [12530, 0]
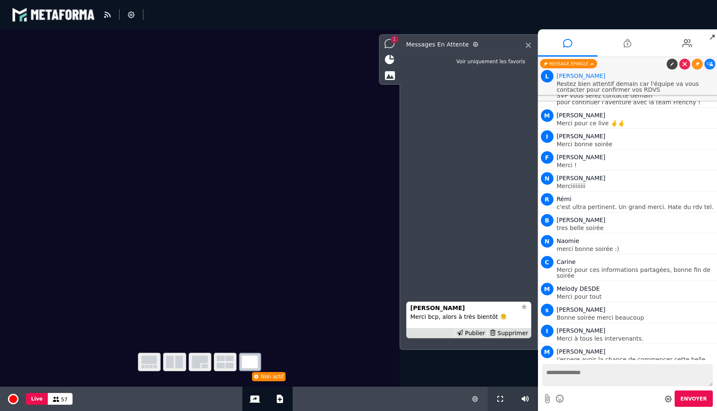
click at [390, 45] on icon at bounding box center [389, 43] width 10 height 9
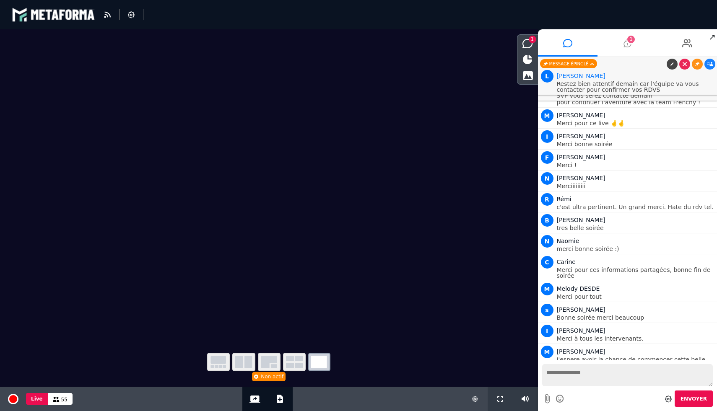
click at [620, 41] on li "1" at bounding box center [627, 42] width 60 height 27
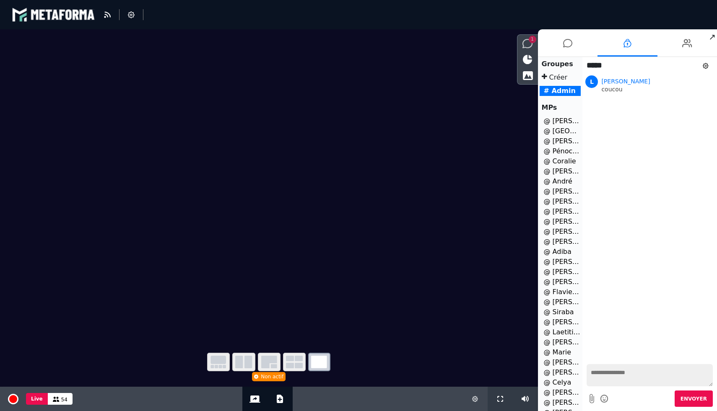
click at [531, 44] on icon at bounding box center [527, 43] width 10 height 9
